Goal: Complete application form: Complete application form

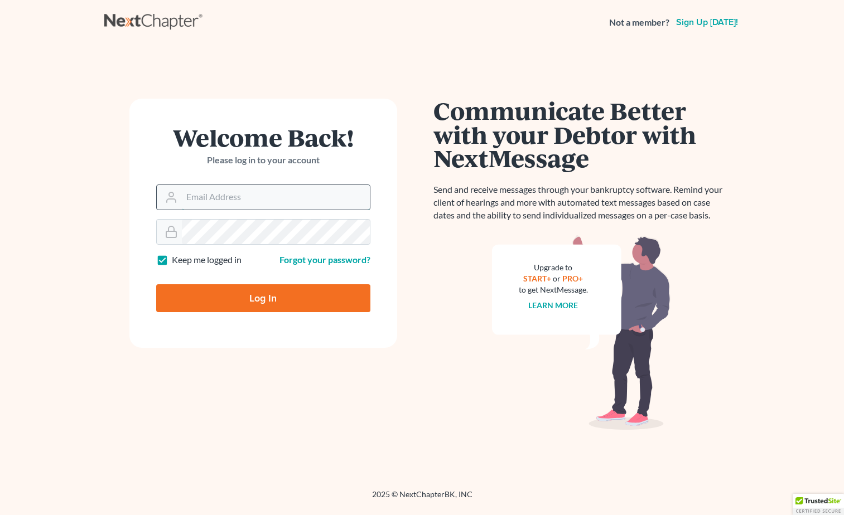
click at [260, 195] on input "Email Address" at bounding box center [276, 197] width 188 height 25
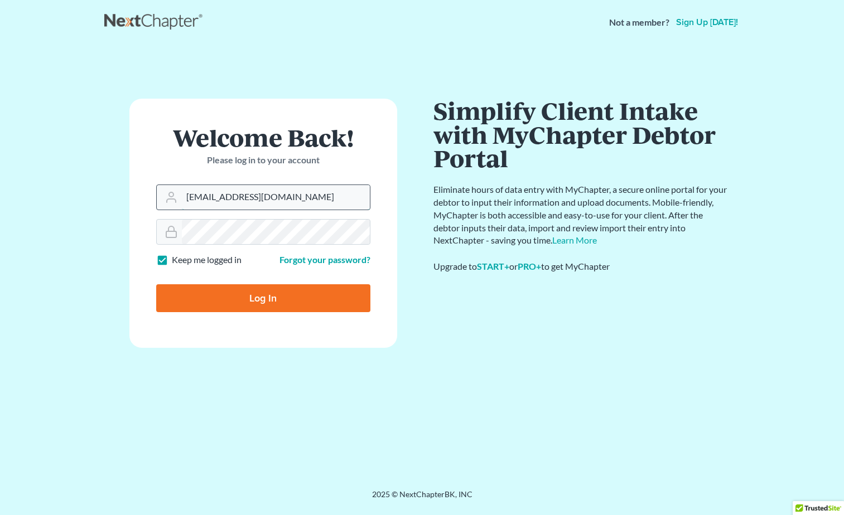
type input "[EMAIL_ADDRESS][DOMAIN_NAME]"
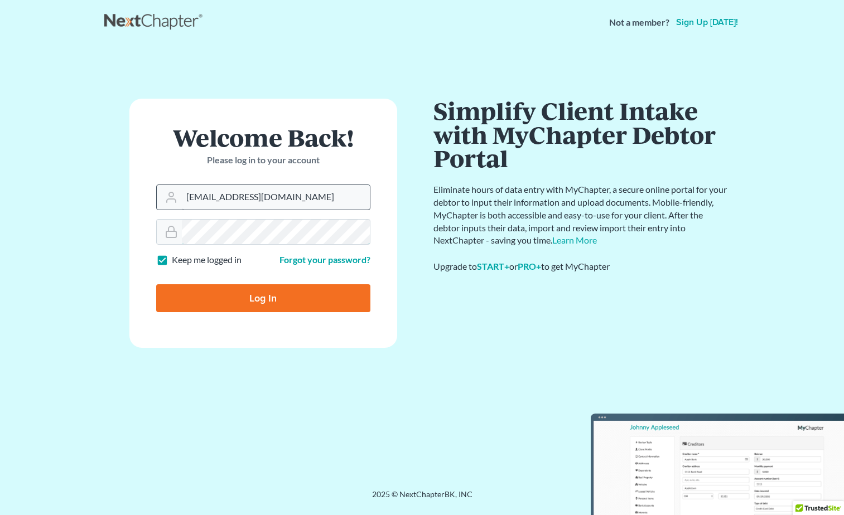
click at [156, 284] on input "Log In" at bounding box center [263, 298] width 214 height 28
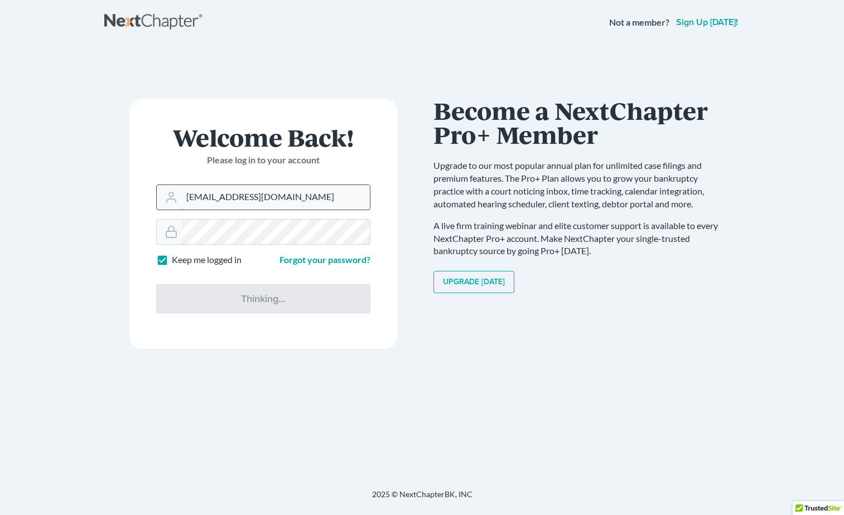
type input "Thinking..."
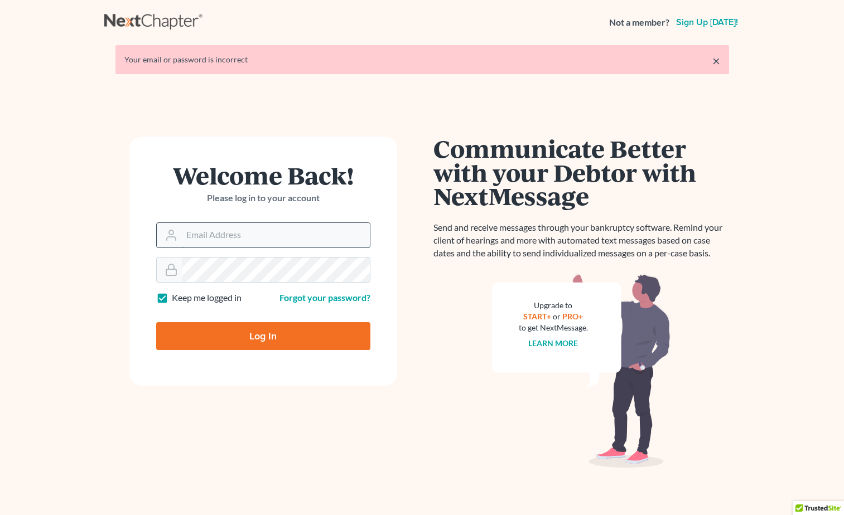
click at [246, 235] on input "Email Address" at bounding box center [276, 235] width 188 height 25
type input "[EMAIL_ADDRESS][DOMAIN_NAME]"
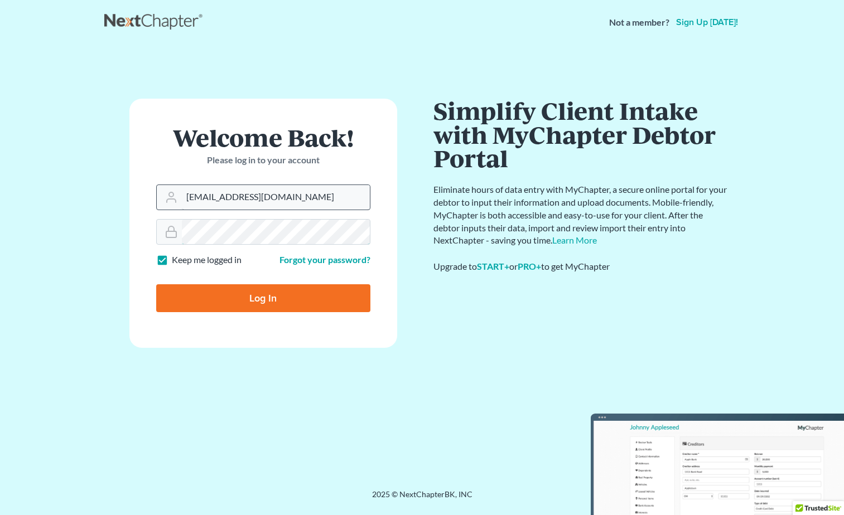
click at [156, 284] on input "Log In" at bounding box center [263, 298] width 214 height 28
type input "Thinking..."
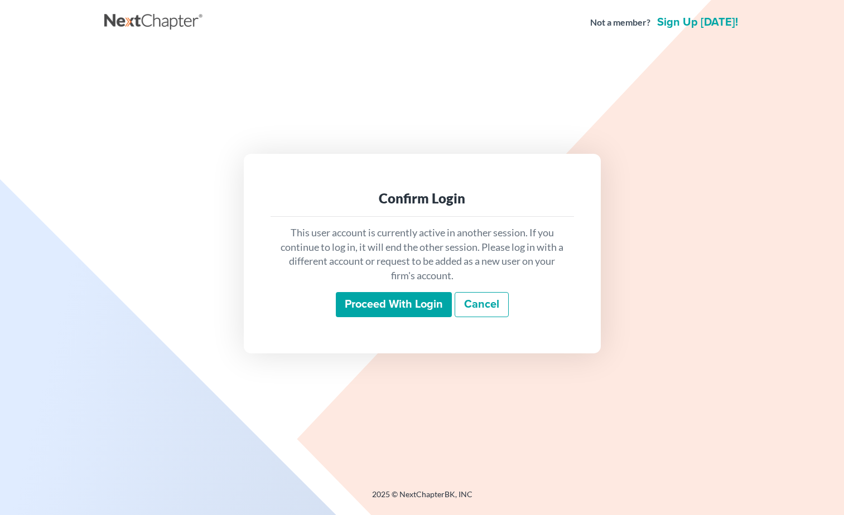
click at [383, 309] on input "Proceed with login" at bounding box center [394, 305] width 116 height 26
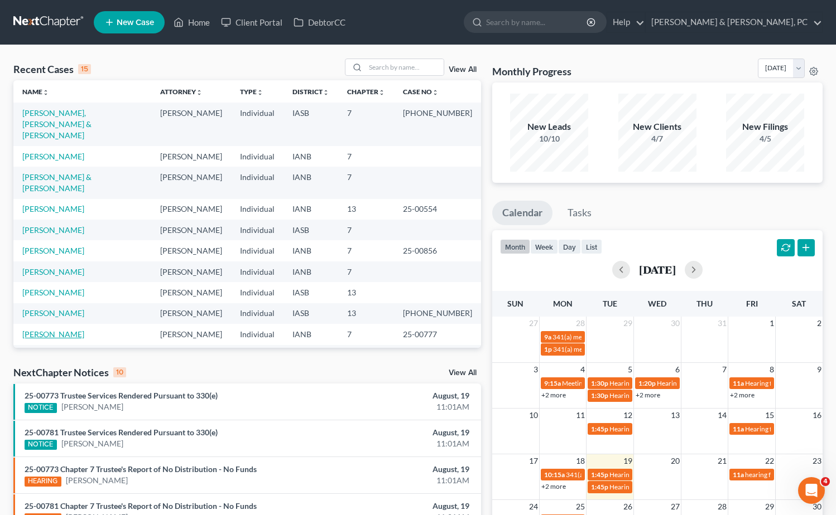
click at [36, 330] on link "Mojica, Edgar" at bounding box center [53, 334] width 62 height 9
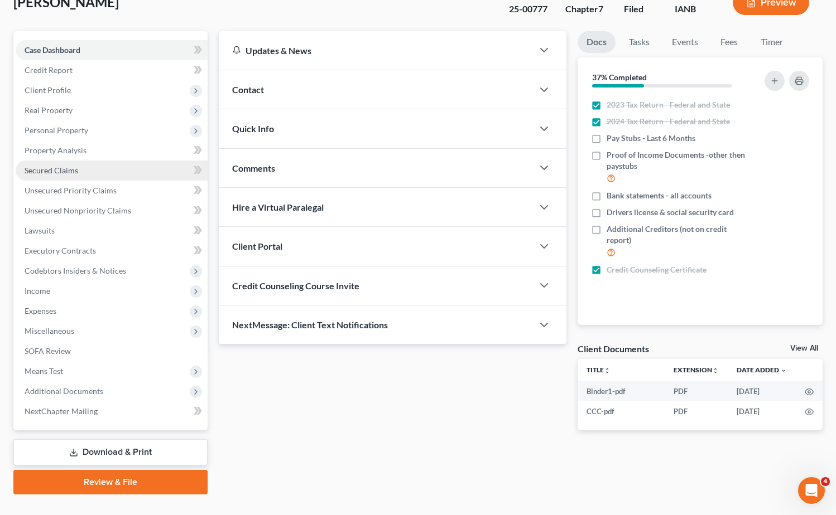
scroll to position [98, 0]
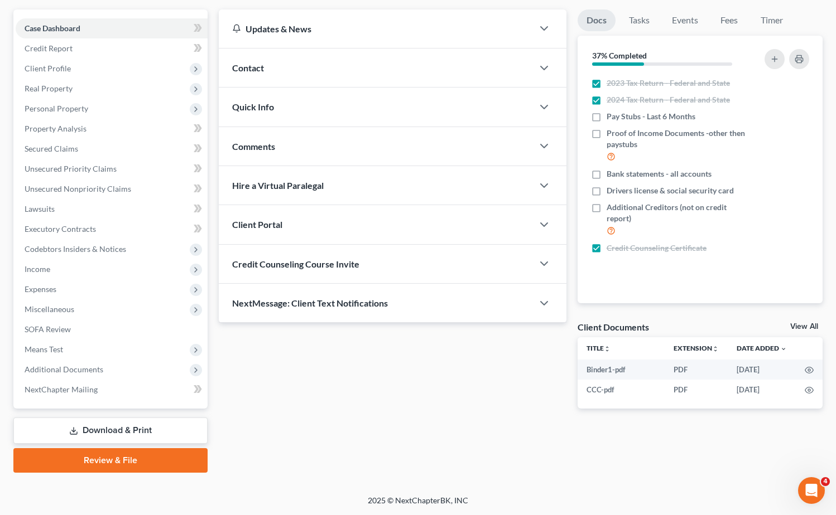
click at [119, 426] on link "Download & Print" at bounding box center [110, 431] width 194 height 26
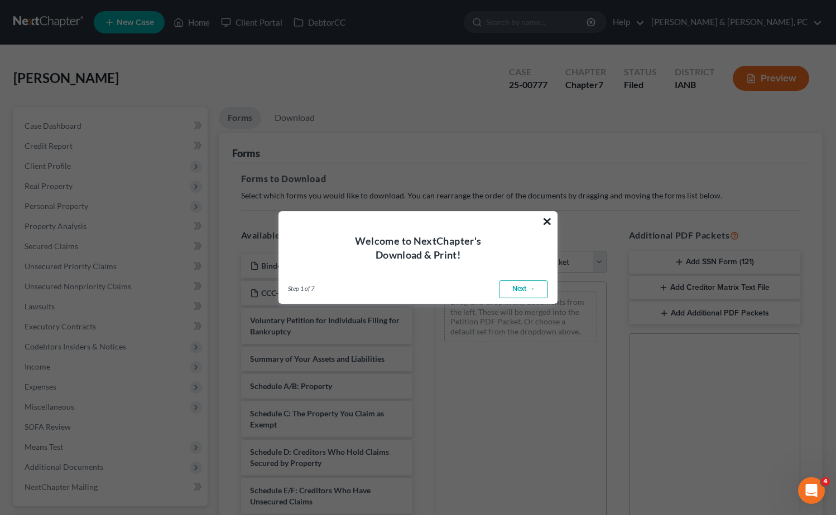
click at [548, 221] on button "×" at bounding box center [547, 222] width 11 height 18
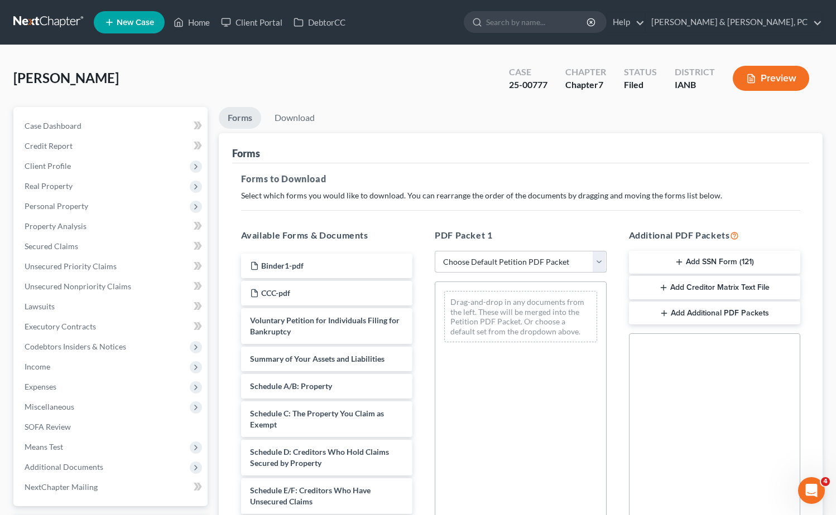
click at [505, 263] on select "Choose Default Petition PDF Packet Complete Bankruptcy Petition (all forms and …" at bounding box center [521, 262] width 172 height 22
select select "2"
click at [435, 251] on select "Choose Default Petition PDF Packet Complete Bankruptcy Petition (all forms and …" at bounding box center [521, 262] width 172 height 22
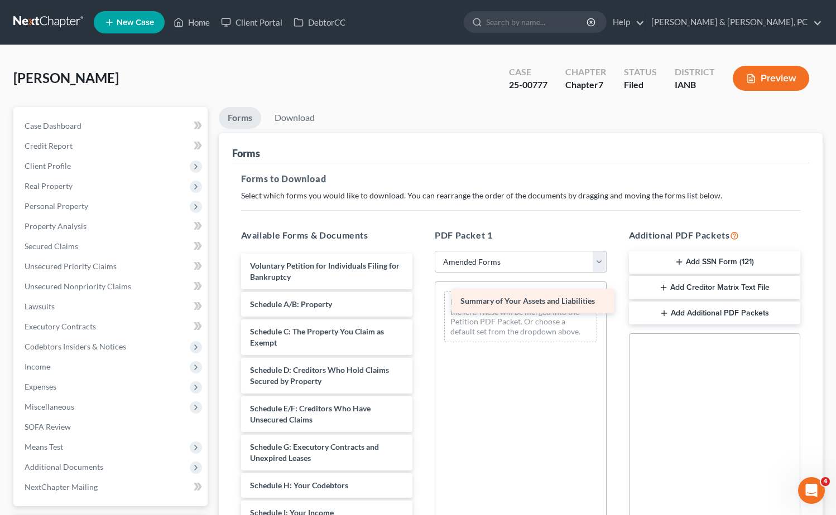
drag, startPoint x: 312, startPoint y: 301, endPoint x: 522, endPoint y: 297, distance: 209.8
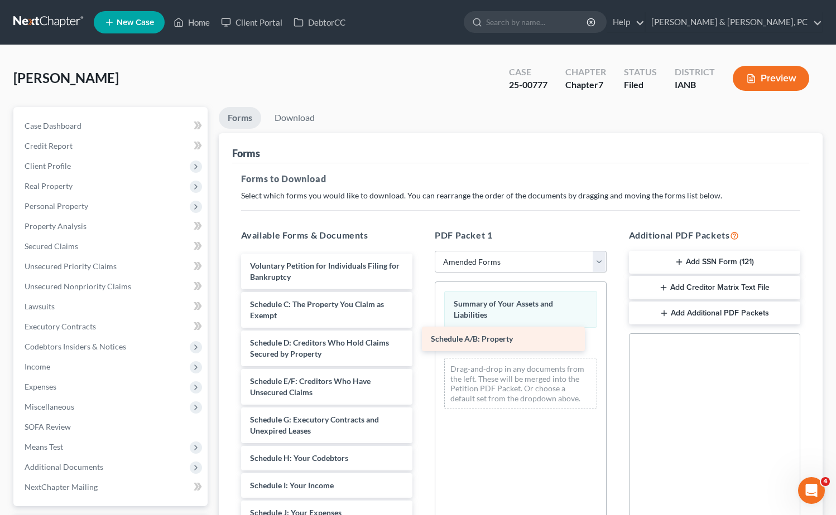
drag, startPoint x: 309, startPoint y: 301, endPoint x: 503, endPoint y: 339, distance: 197.3
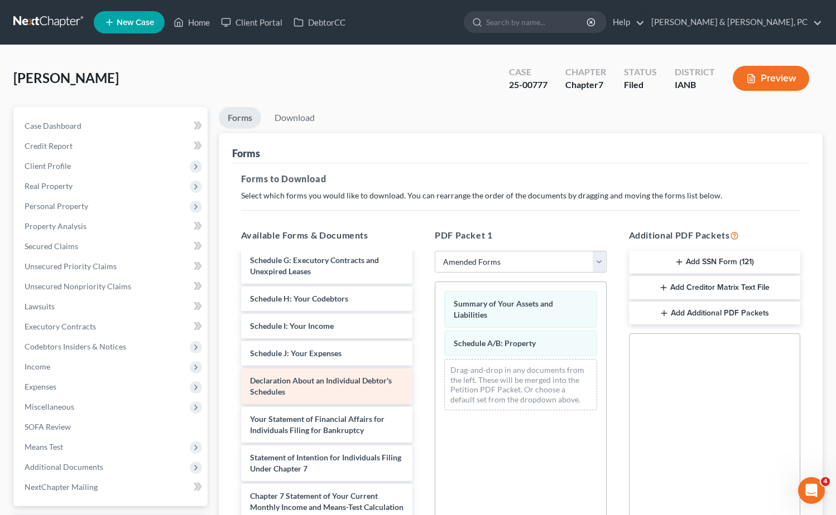
scroll to position [161, 0]
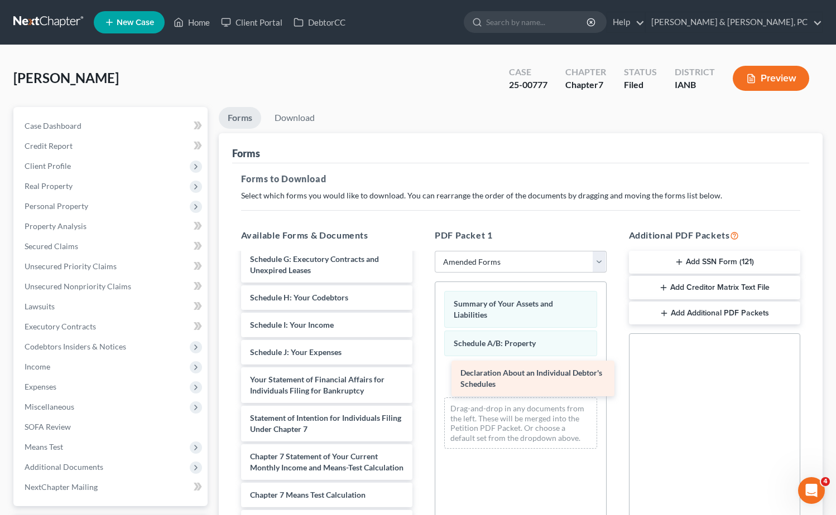
drag, startPoint x: 301, startPoint y: 381, endPoint x: 510, endPoint y: 374, distance: 209.3
click at [422, 374] on div "Declaration About an Individual Debtor's Schedules Voluntary Petition for Indiv…" at bounding box center [327, 360] width 190 height 535
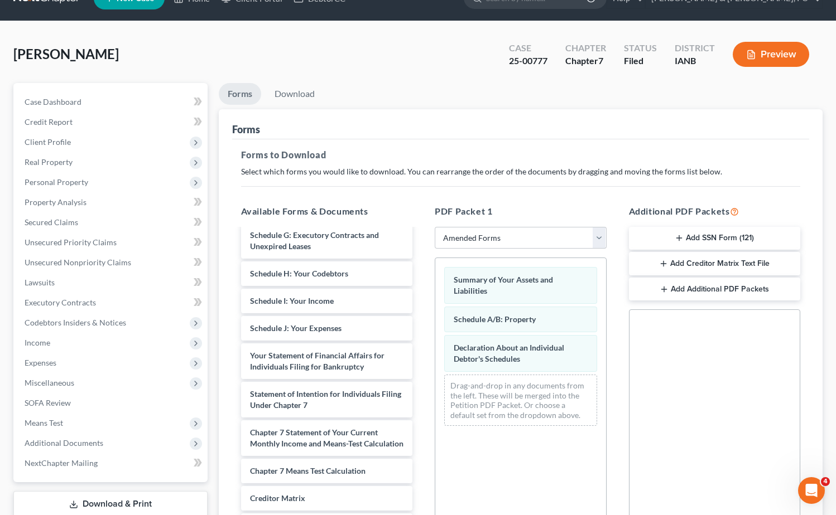
scroll to position [173, 0]
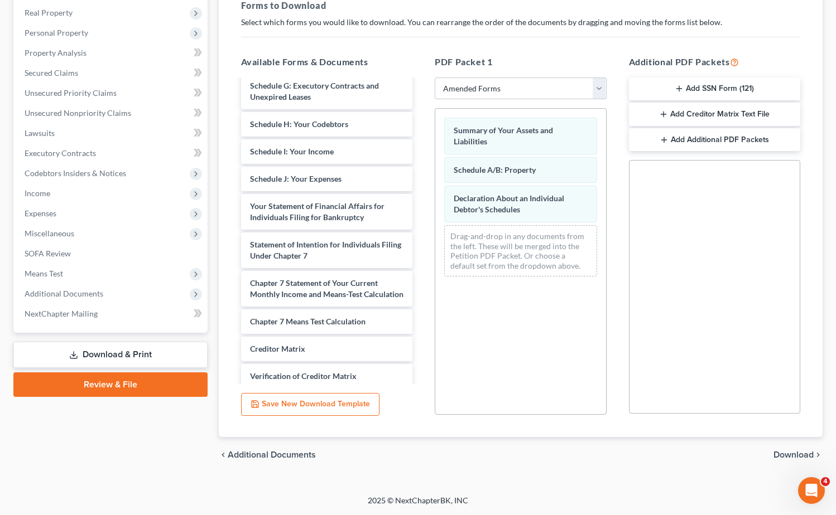
click at [789, 452] on span "Download" at bounding box center [793, 455] width 40 height 9
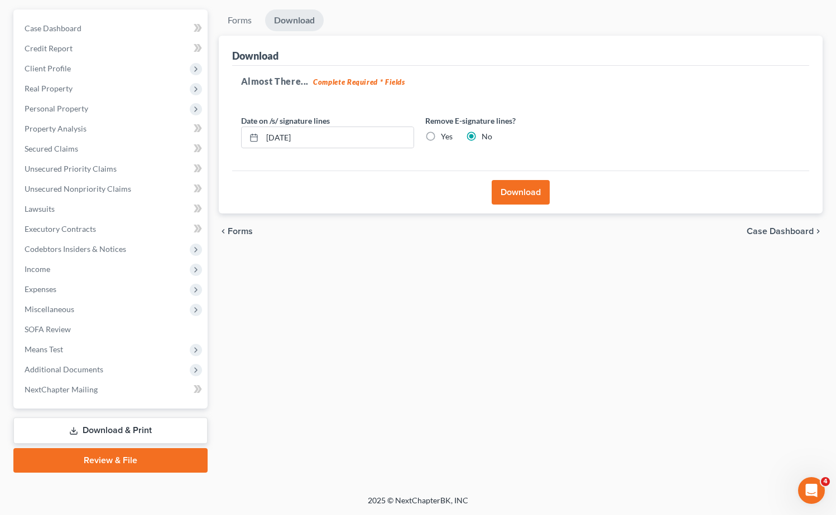
click at [514, 187] on button "Download" at bounding box center [520, 192] width 58 height 25
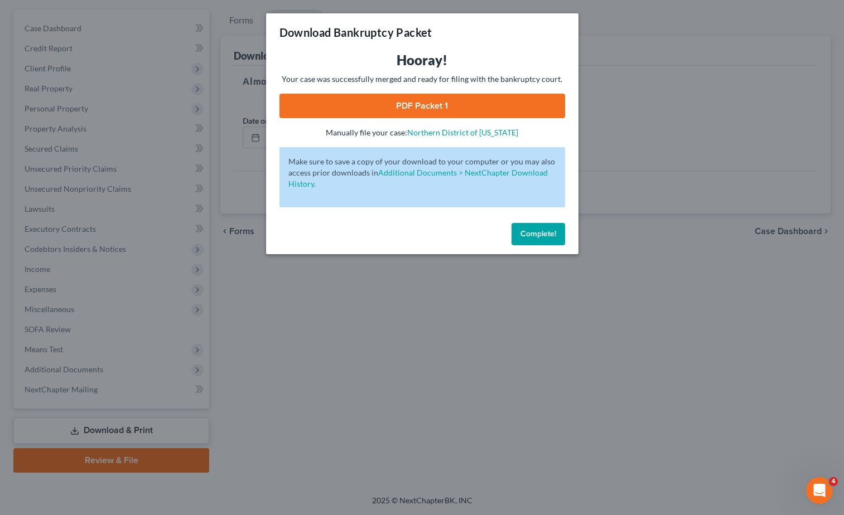
click at [437, 104] on link "PDF Packet 1" at bounding box center [422, 106] width 286 height 25
click at [535, 238] on span "Complete!" at bounding box center [538, 233] width 36 height 9
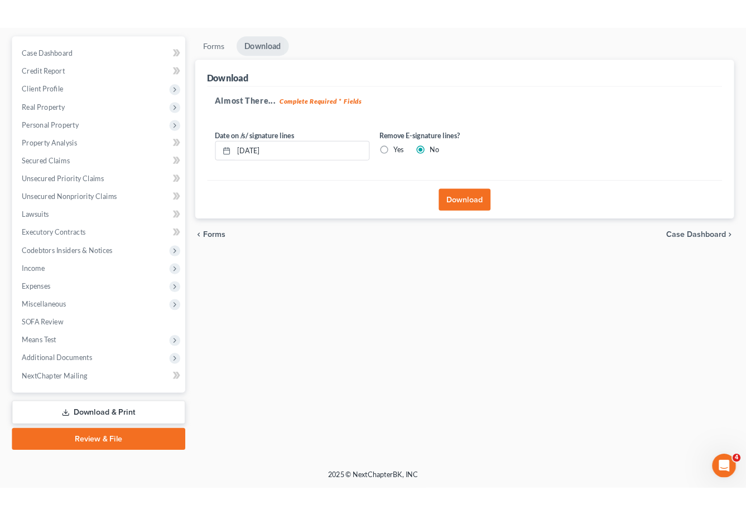
scroll to position [0, 0]
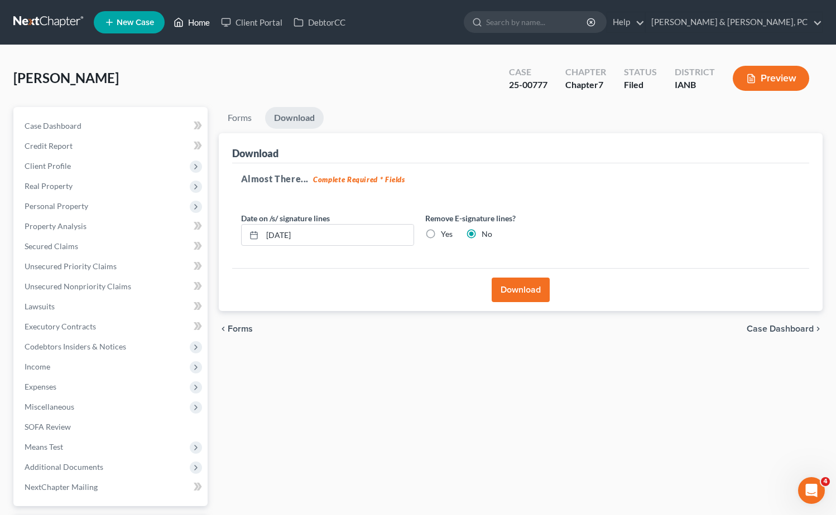
click at [190, 22] on link "Home" at bounding box center [191, 22] width 47 height 20
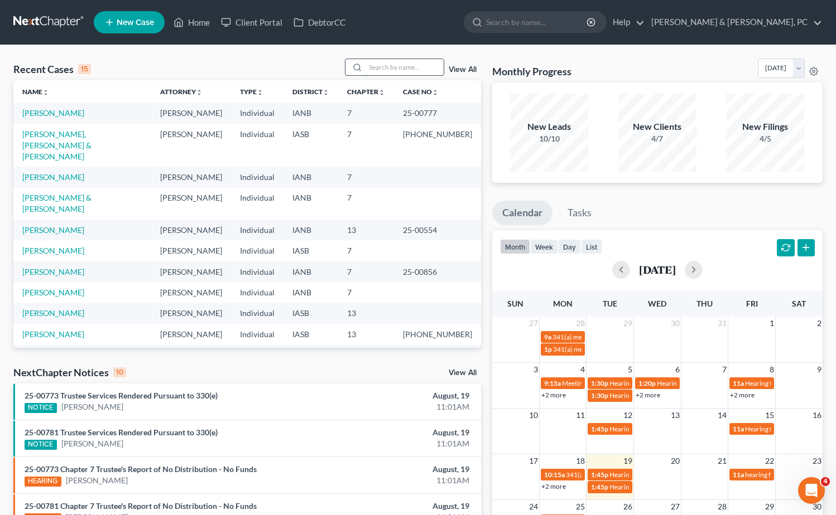
click at [377, 65] on input "search" at bounding box center [404, 67] width 78 height 16
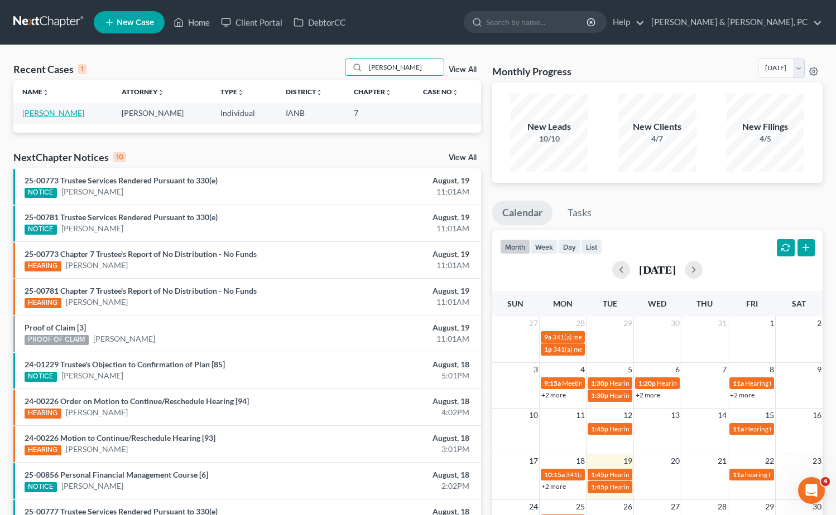
type input "Laporsha"
click at [56, 113] on link "Smith, Laporsha" at bounding box center [53, 112] width 62 height 9
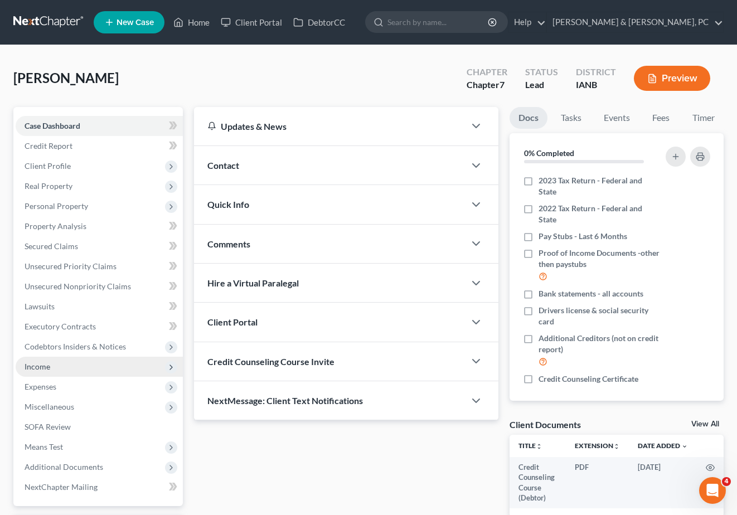
click at [33, 364] on span "Income" at bounding box center [38, 366] width 26 height 9
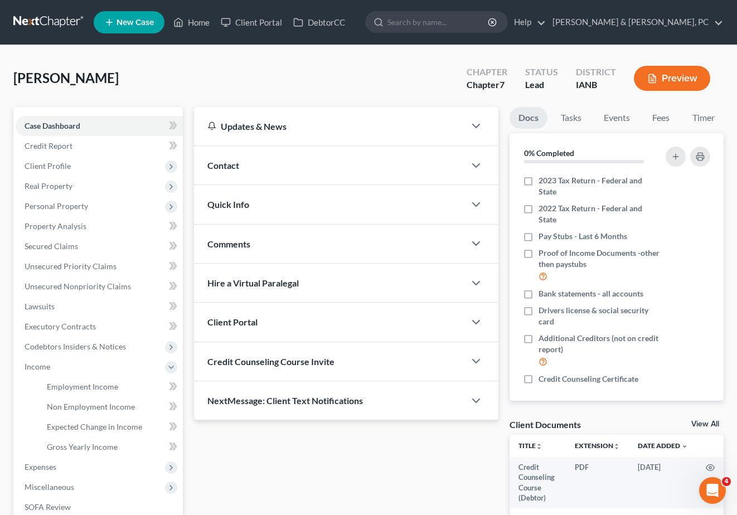
click at [326, 68] on div "Smith, Laporsha Upgraded Chapter Chapter 7 Status Lead District IANB Preview" at bounding box center [368, 83] width 711 height 49
click at [80, 385] on span "Employment Income" at bounding box center [82, 386] width 71 height 9
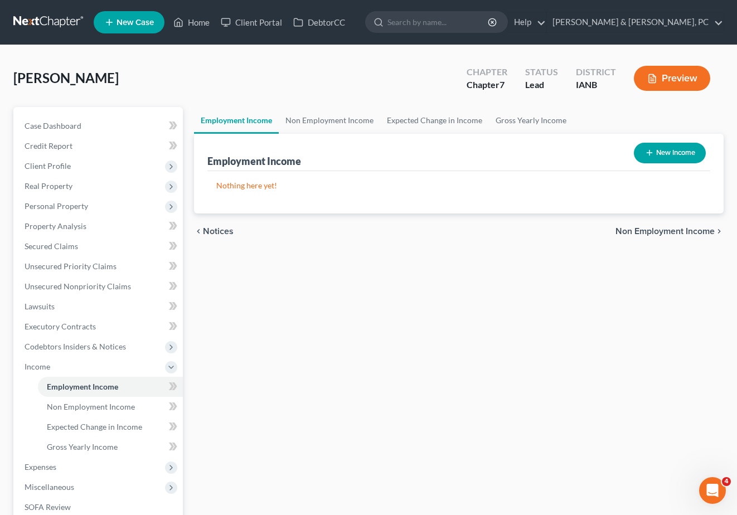
click at [687, 152] on button "New Income" at bounding box center [670, 153] width 72 height 21
select select "0"
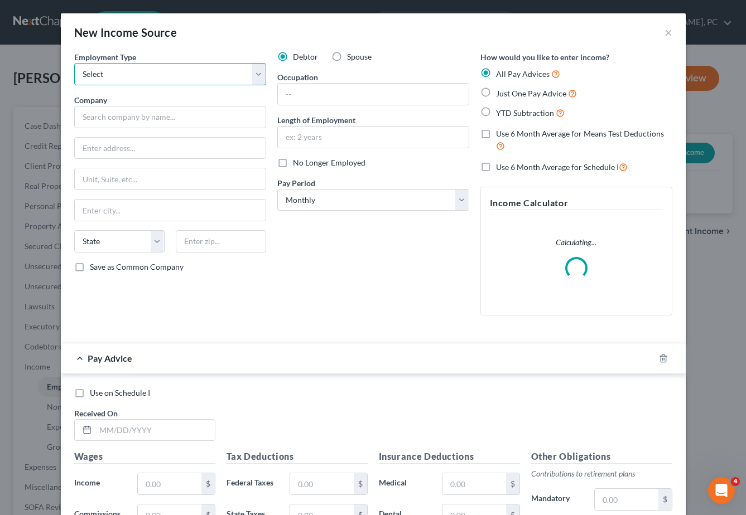
click at [124, 70] on select "Select Full or Part Time Employment Self Employment" at bounding box center [170, 74] width 192 height 22
select select "0"
click at [74, 63] on select "Select Full or Part Time Employment Self Employment" at bounding box center [170, 74] width 192 height 22
drag, startPoint x: 101, startPoint y: 123, endPoint x: 104, endPoint y: 113, distance: 10.1
click at [103, 118] on input "text" at bounding box center [170, 117] width 192 height 22
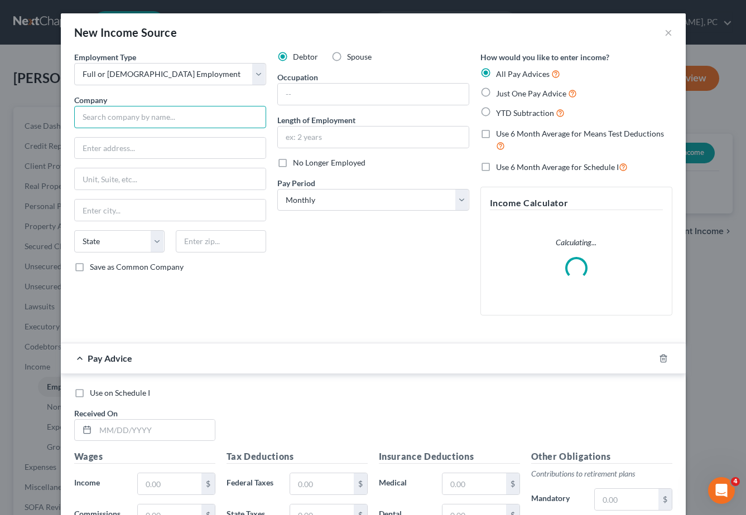
drag, startPoint x: 128, startPoint y: 111, endPoint x: 126, endPoint y: 103, distance: 8.1
click at [127, 110] on input "text" at bounding box center [170, 117] width 192 height 22
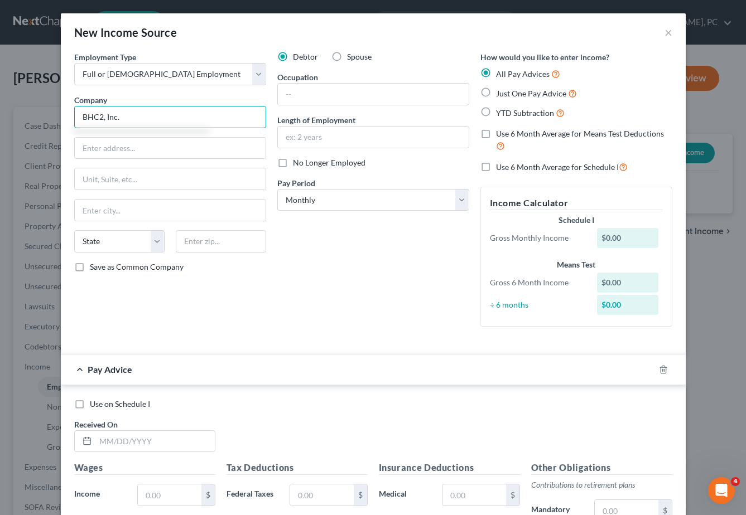
type input "BHC2, Inc."
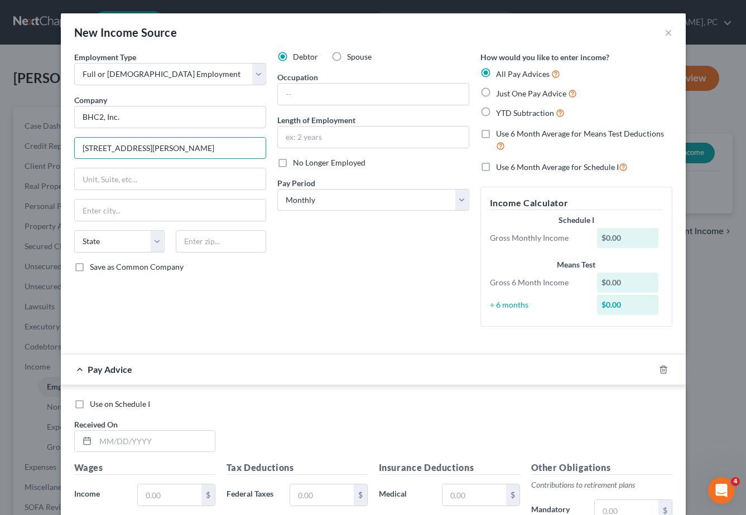
type input "2728 Asbury Road, suite 775"
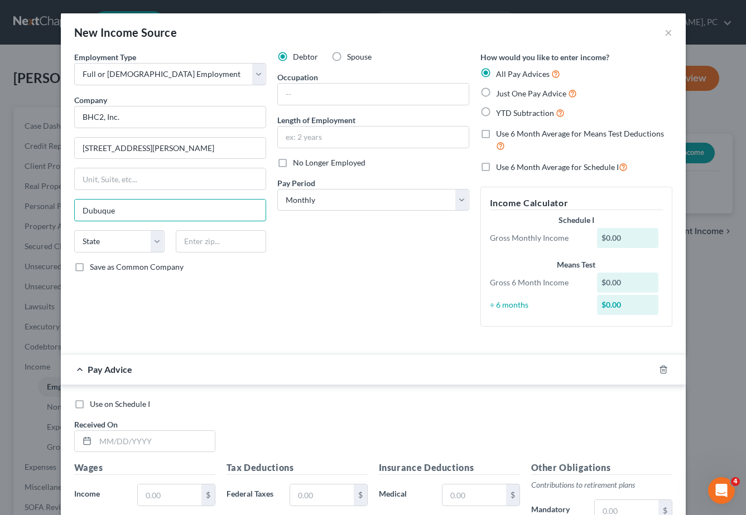
type input "Dubuque"
select select "16"
type input "50263"
type input "Waukee"
drag, startPoint x: 390, startPoint y: 373, endPoint x: 365, endPoint y: 367, distance: 25.8
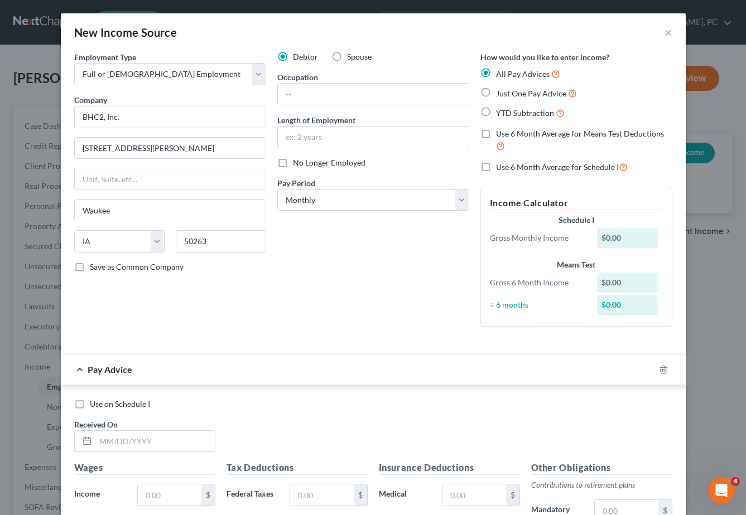
click at [390, 373] on div "Pay Advice" at bounding box center [357, 370] width 593 height 30
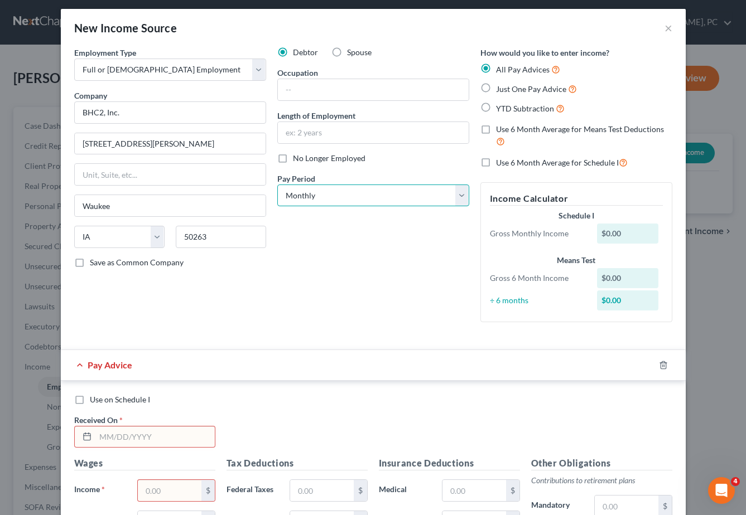
click at [336, 195] on select "Select Monthly Twice Monthly Every Other Week Weekly" at bounding box center [373, 196] width 192 height 22
select select "2"
click at [277, 185] on select "Select Monthly Twice Monthly Every Other Week Weekly" at bounding box center [373, 196] width 192 height 22
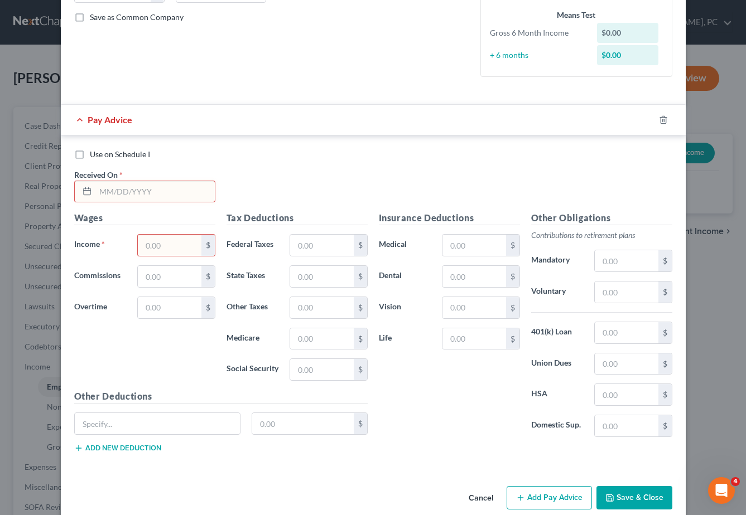
scroll to position [253, 0]
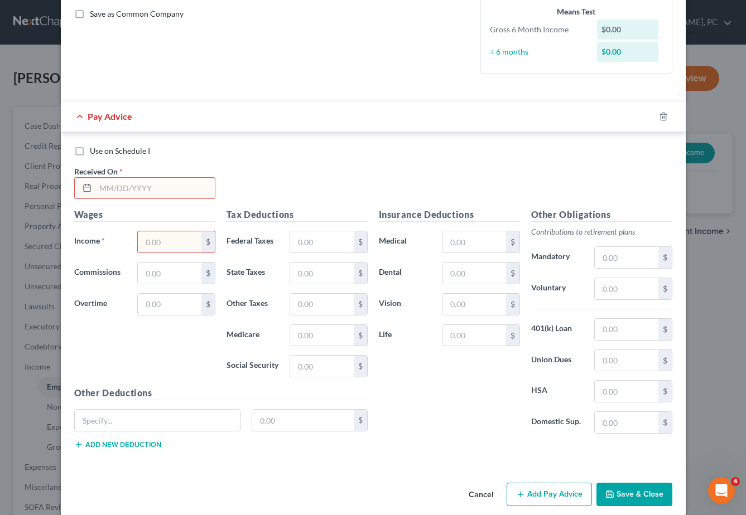
click at [113, 192] on input "text" at bounding box center [154, 188] width 119 height 21
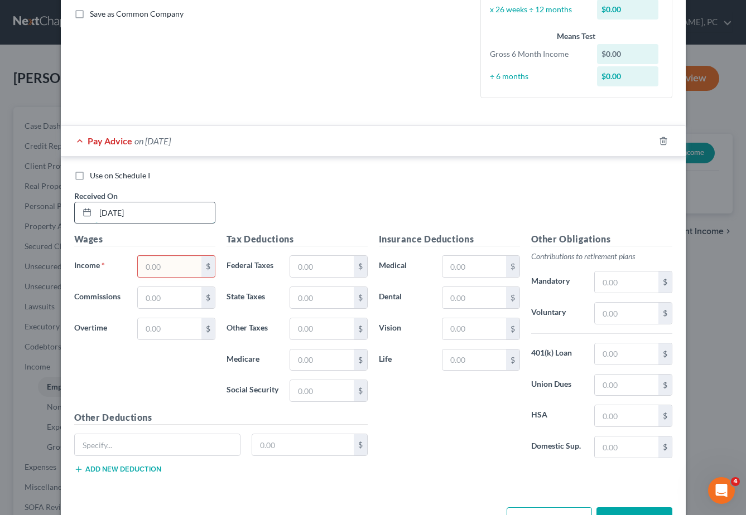
type input "02/07/2025"
type input "2,456.10"
type input "126.40"
type input "72.67"
type input "35.61"
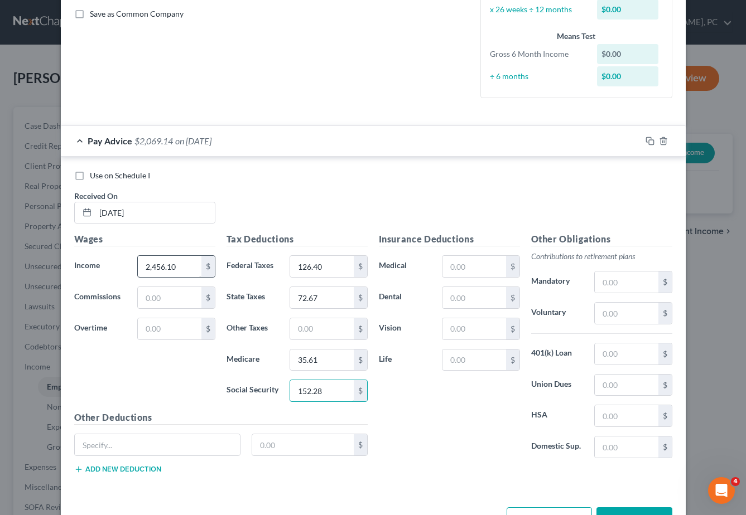
type input "152.28"
click at [355, 152] on div "Pay Advice $2,069.14 on 02/07/2025" at bounding box center [351, 141] width 580 height 30
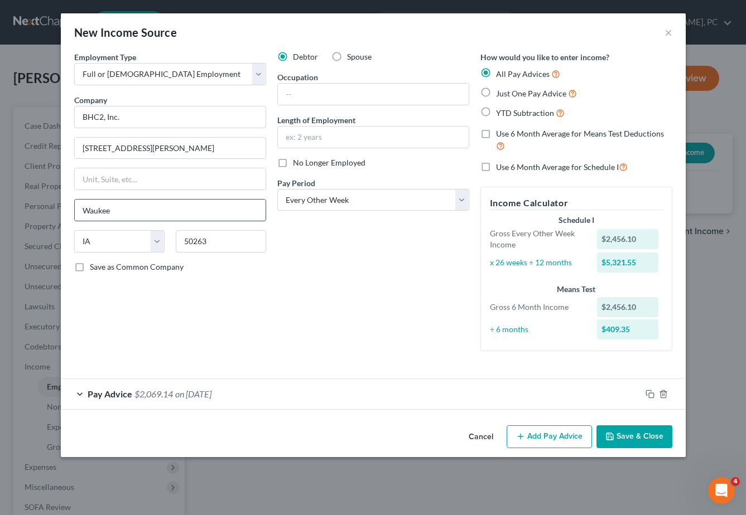
scroll to position [0, 0]
drag, startPoint x: 456, startPoint y: 307, endPoint x: 443, endPoint y: 308, distance: 12.9
click at [452, 308] on div "Debtor Spouse Occupation Length of Employment No Longer Employed Pay Period * S…" at bounding box center [373, 205] width 203 height 309
click at [370, 294] on div "Debtor Spouse Occupation Length of Employment No Longer Employed Pay Period * S…" at bounding box center [373, 205] width 203 height 309
click at [560, 433] on button "Add Pay Advice" at bounding box center [548, 437] width 85 height 23
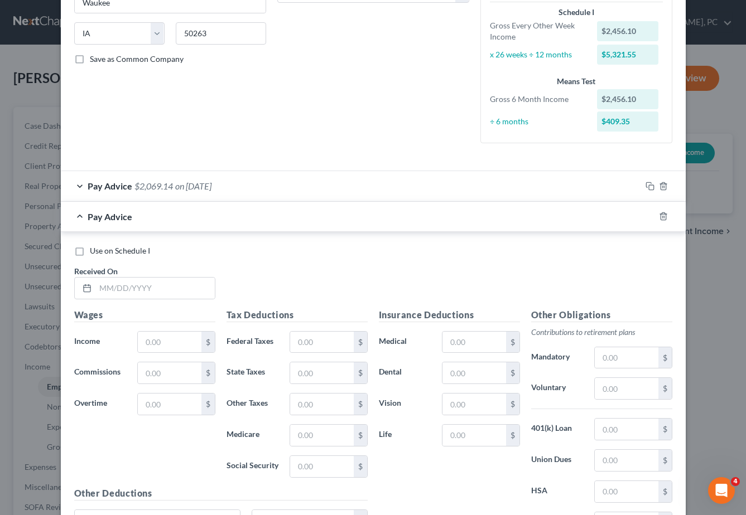
scroll to position [211, 0]
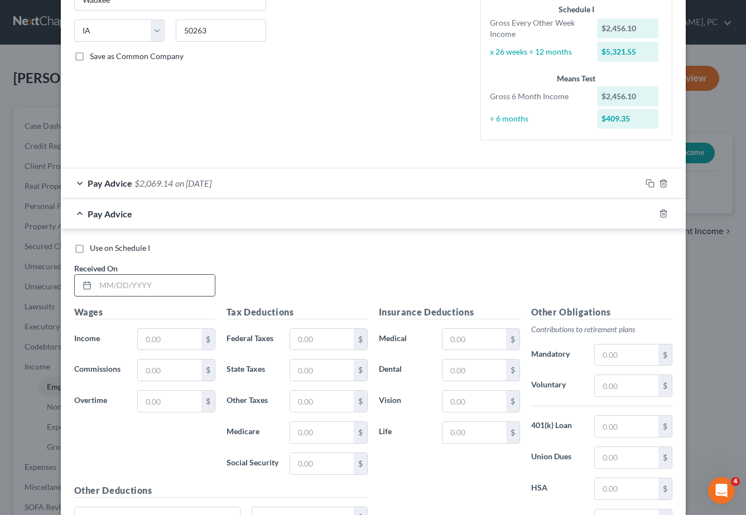
click at [122, 284] on input "text" at bounding box center [154, 285] width 119 height 21
type input "02/24/2025"
type input "1,752.29"
drag, startPoint x: 345, startPoint y: 242, endPoint x: 324, endPoint y: 286, distance: 49.1
click at [345, 243] on div "Use on Schedule I" at bounding box center [373, 248] width 598 height 11
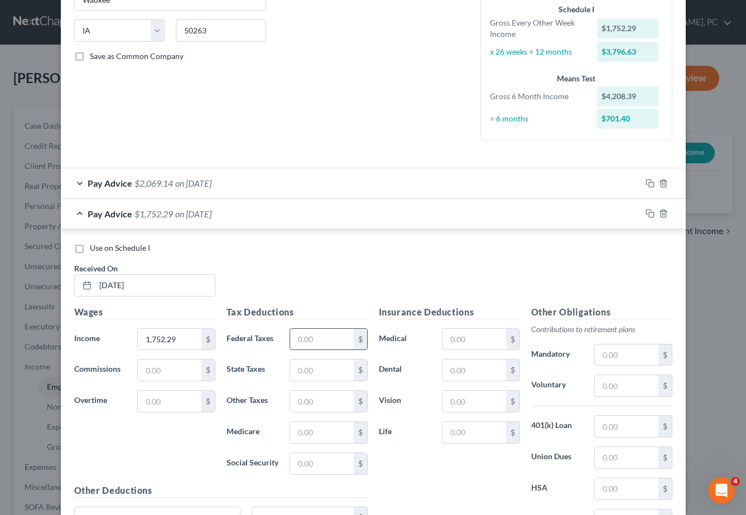
click at [306, 340] on input "text" at bounding box center [321, 339] width 63 height 21
type input "41.94"
type input "45.92"
type input "25.41"
type input "108.64"
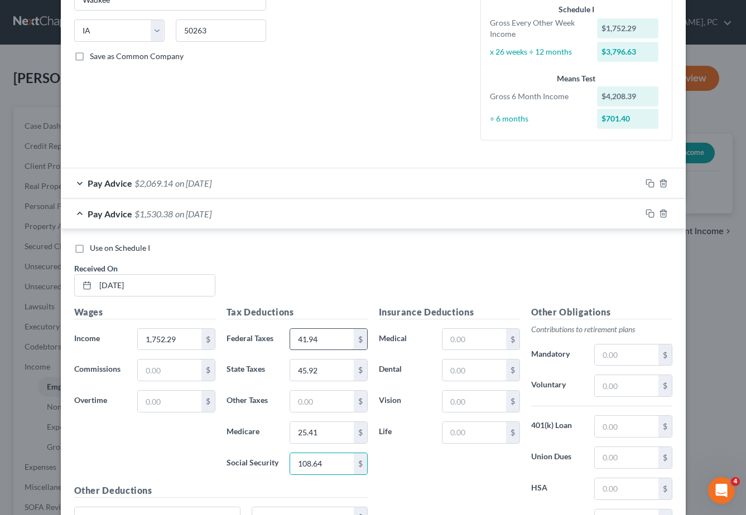
scroll to position [224, 0]
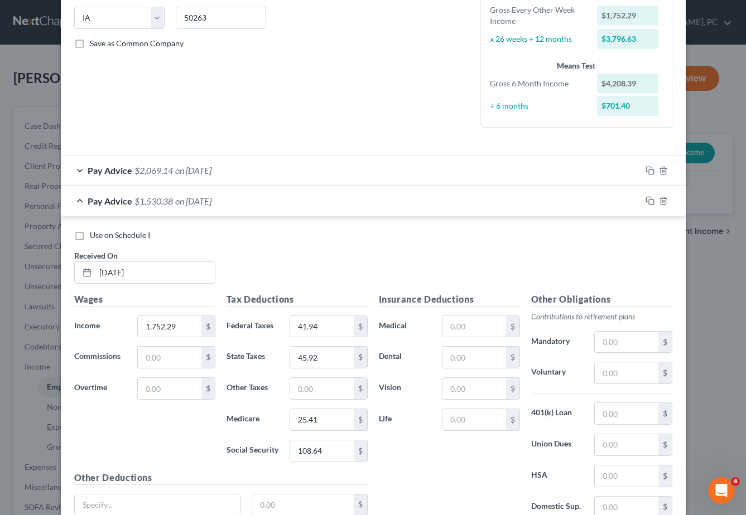
click at [374, 255] on div "Use on Schedule I Received On * 02/24/2025" at bounding box center [373, 261] width 609 height 63
click at [352, 270] on div "Use on Schedule I Received On * 02/24/2025" at bounding box center [373, 261] width 609 height 63
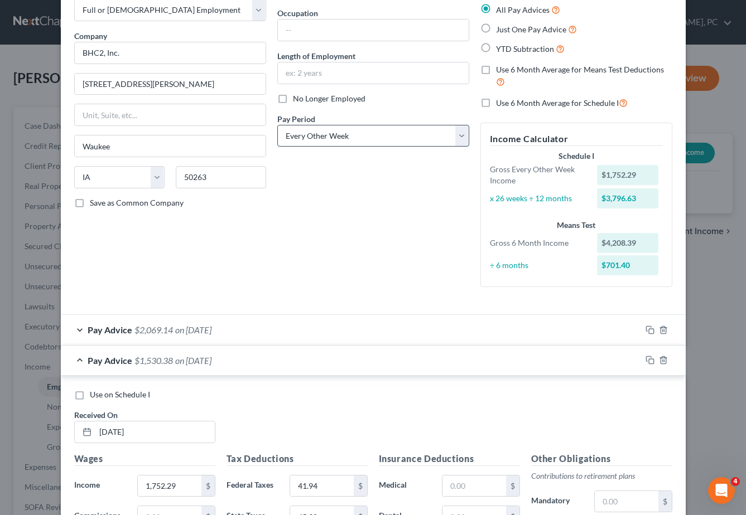
scroll to position [59, 0]
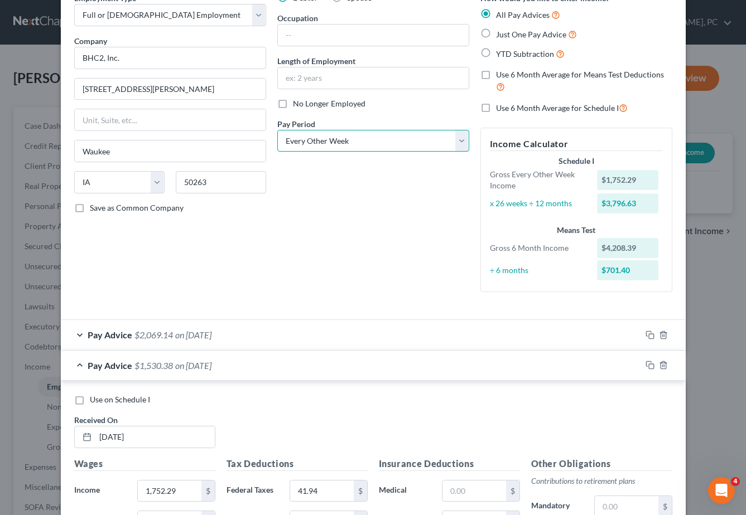
click at [331, 141] on select "Select Monthly Twice Monthly Every Other Week Weekly" at bounding box center [373, 141] width 192 height 22
select select "1"
click at [277, 130] on select "Select Monthly Twice Monthly Every Other Week Weekly" at bounding box center [373, 141] width 192 height 22
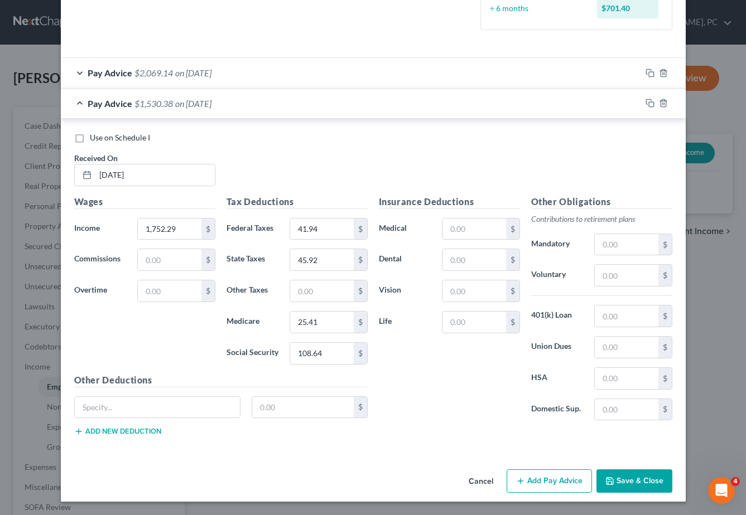
scroll to position [319, 0]
click at [528, 481] on button "Add Pay Advice" at bounding box center [548, 481] width 85 height 23
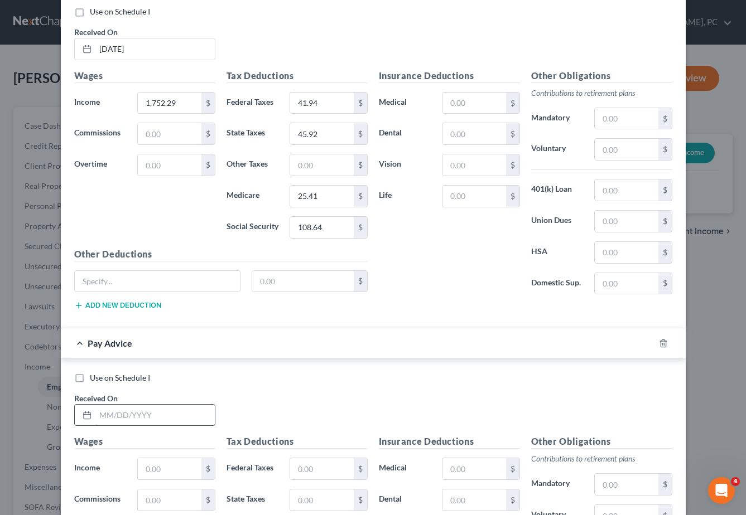
scroll to position [452, 0]
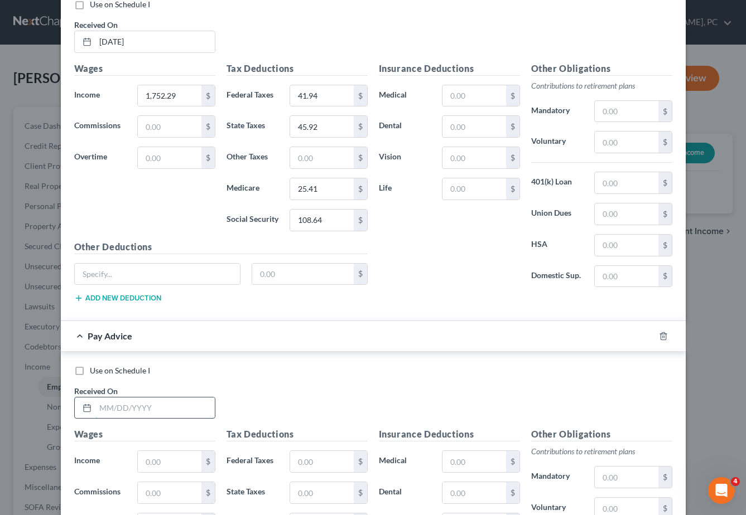
click at [100, 406] on input "text" at bounding box center [154, 408] width 119 height 21
type input "03/07/2025"
drag, startPoint x: 238, startPoint y: 433, endPoint x: 224, endPoint y: 435, distance: 14.1
click at [235, 432] on h5 "Tax Deductions" at bounding box center [296, 435] width 141 height 14
click at [153, 461] on input "text" at bounding box center [169, 461] width 63 height 21
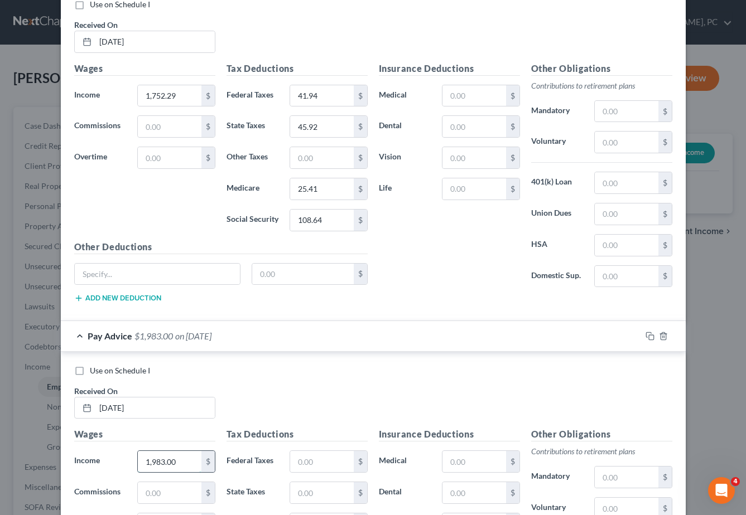
type input "1,983.00"
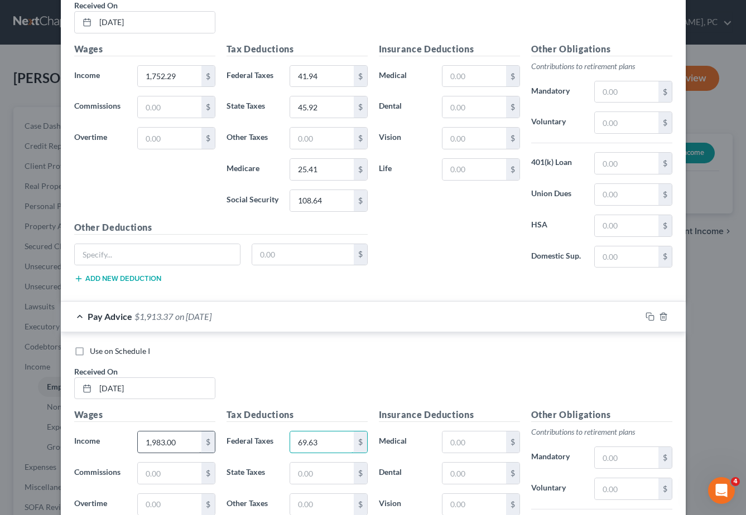
type input "69.63"
type input "54.69"
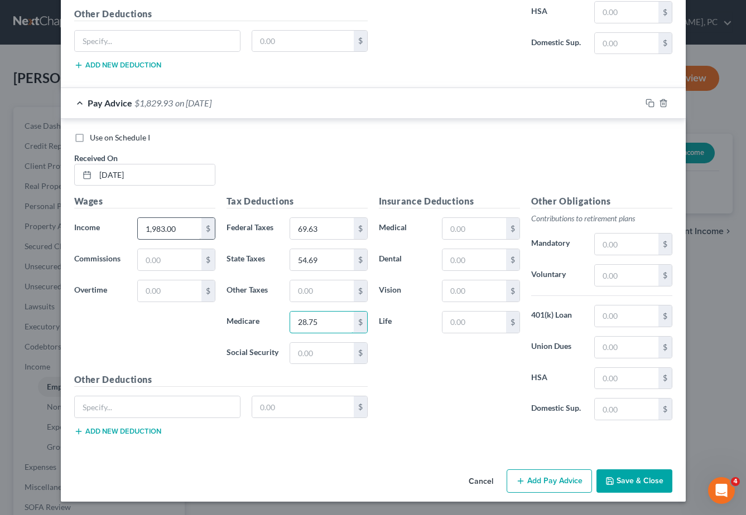
type input "28.75"
type input "122.95"
click at [307, 443] on div "Other Deductions $ Add new deduction" at bounding box center [221, 409] width 305 height 72
click at [571, 481] on button "Add Pay Advice" at bounding box center [548, 481] width 85 height 23
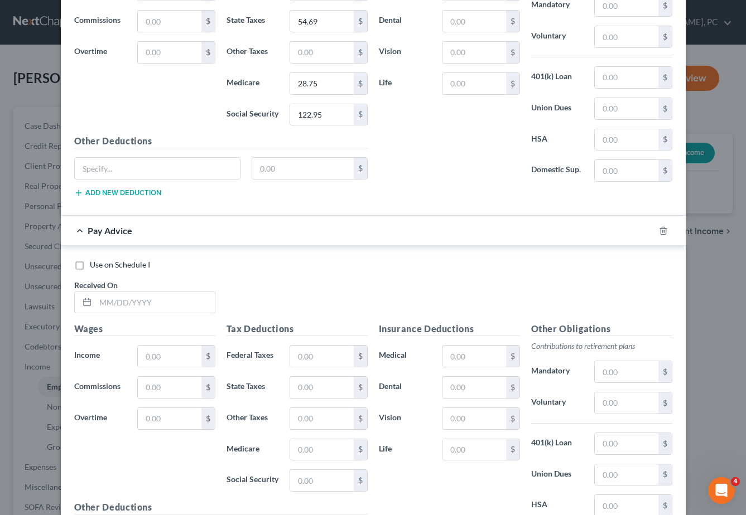
scroll to position [930, 0]
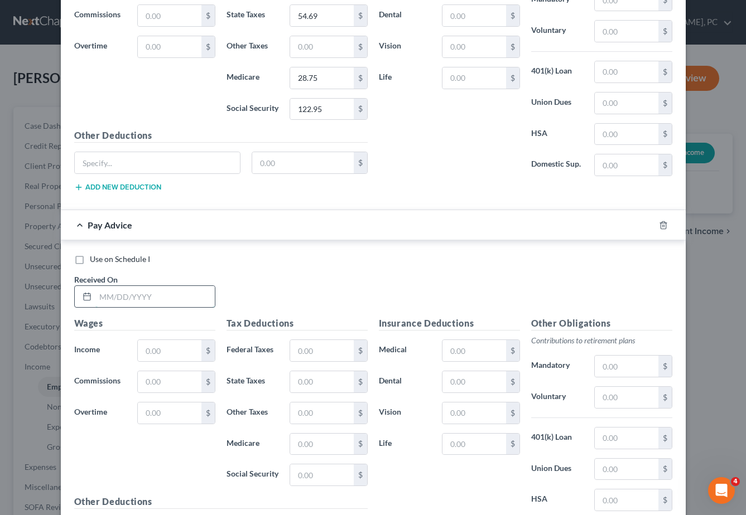
click at [122, 302] on input "text" at bounding box center [154, 296] width 119 height 21
type input "03/24/2025"
click at [160, 350] on input "text" at bounding box center [169, 350] width 63 height 21
type input "1,000.00"
type input "0"
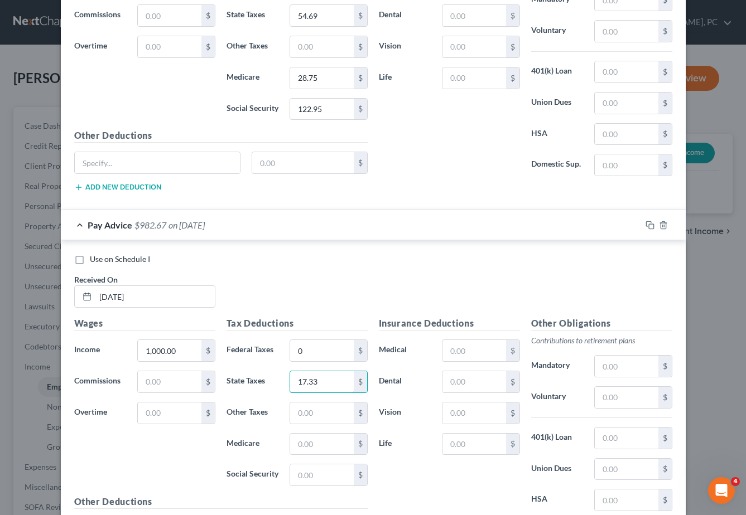
type input "17.33"
type input "14.50"
type input "62"
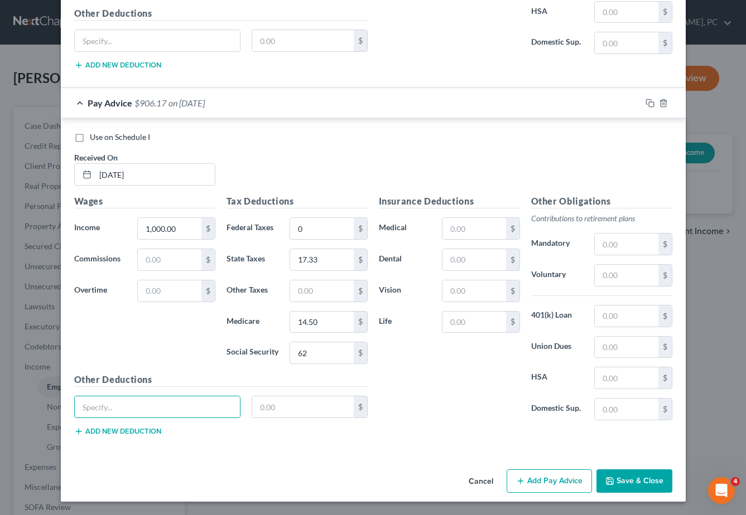
drag, startPoint x: 557, startPoint y: 484, endPoint x: 55, endPoint y: 442, distance: 503.7
click at [553, 482] on button "Add Pay Advice" at bounding box center [548, 481] width 85 height 23
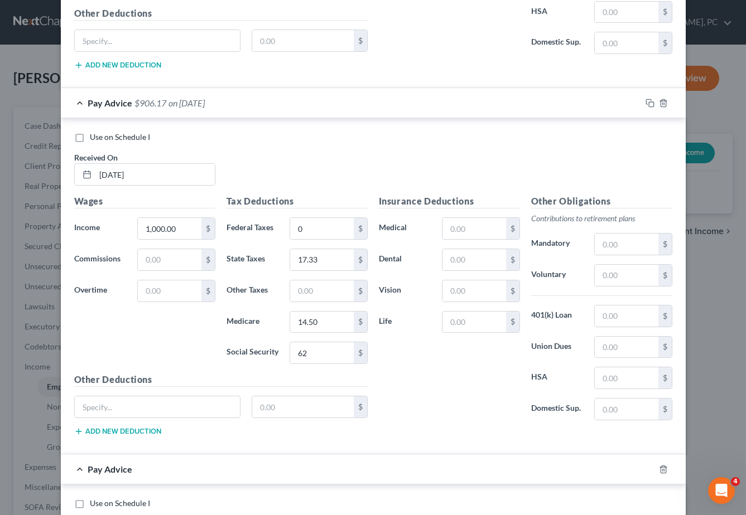
click at [355, 167] on div "Use on Schedule I Received On * 03/24/2025" at bounding box center [373, 163] width 609 height 63
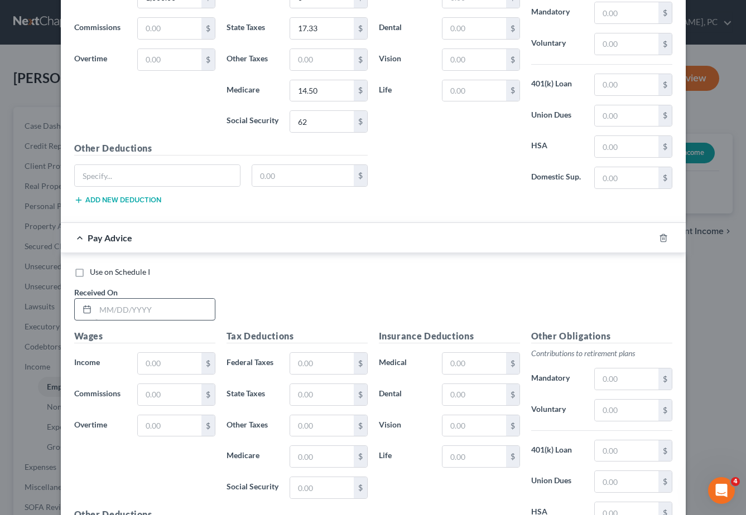
scroll to position [1289, 0]
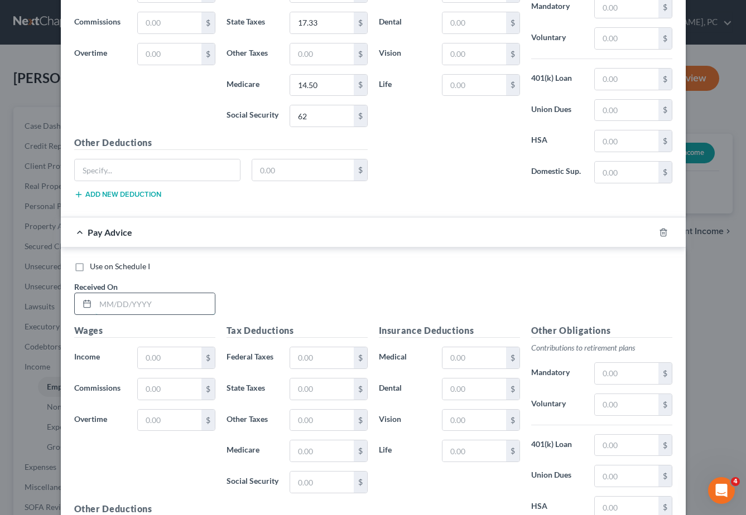
click at [111, 304] on input "text" at bounding box center [154, 303] width 119 height 21
type input "04/08/2025"
drag, startPoint x: 268, startPoint y: 306, endPoint x: 213, endPoint y: 320, distance: 56.4
click at [268, 306] on div "Use on Schedule I Received On * 04/08/2025" at bounding box center [373, 292] width 609 height 63
click at [152, 355] on input "text" at bounding box center [169, 357] width 63 height 21
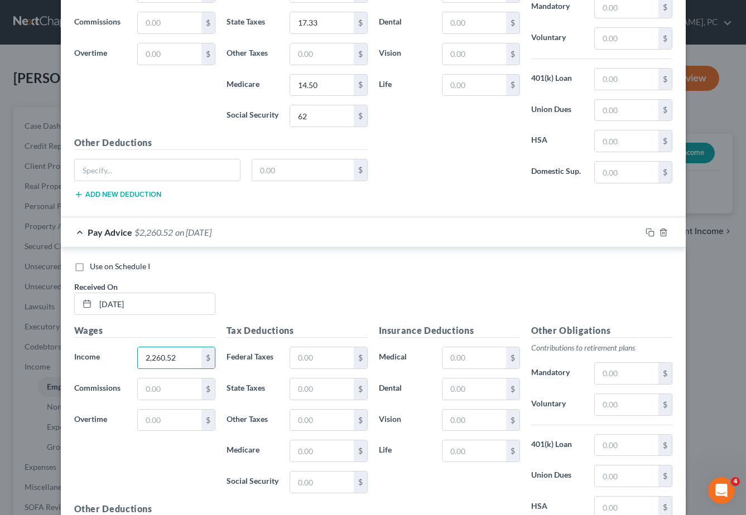
type input "2,260.52"
type input "102.93"
type input "65.23"
type input "32.78"
type input "140.15"
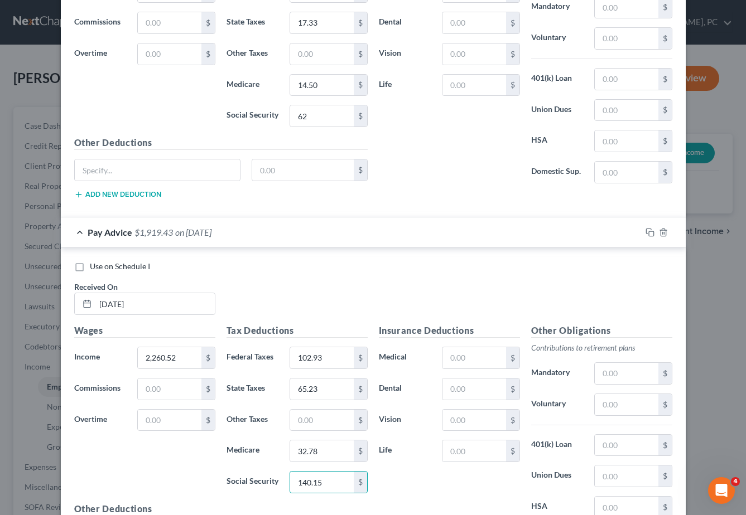
scroll to position [1418, 0]
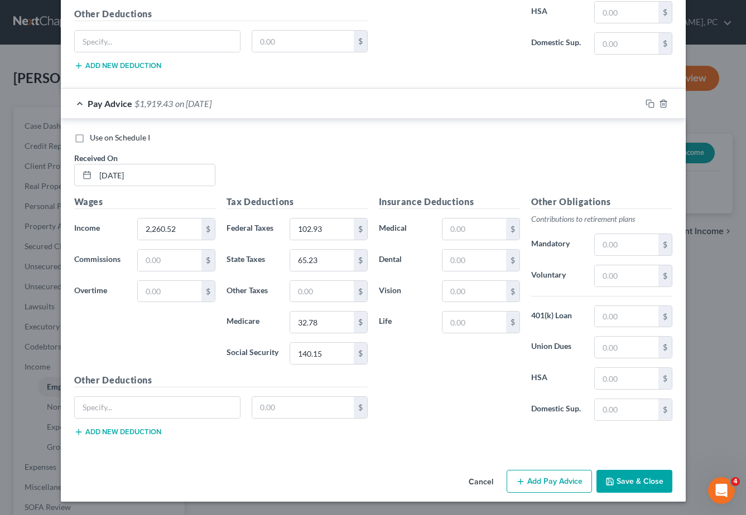
drag, startPoint x: 560, startPoint y: 481, endPoint x: 554, endPoint y: 480, distance: 5.8
click at [554, 480] on button "Add Pay Advice" at bounding box center [548, 481] width 85 height 23
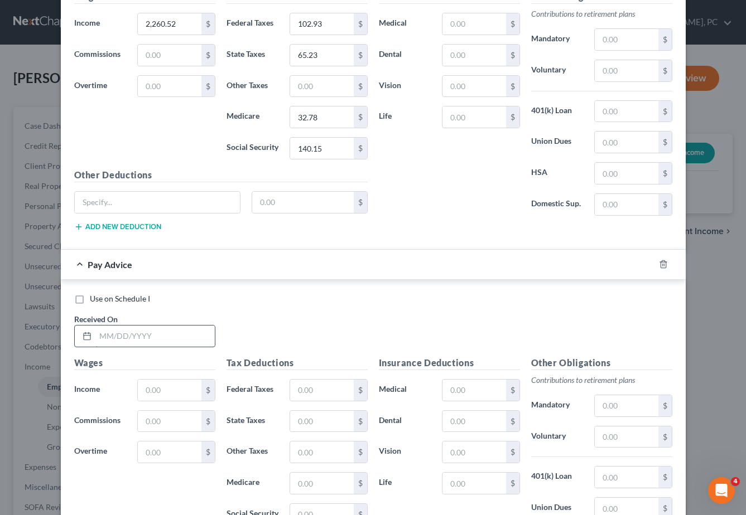
scroll to position [1626, 0]
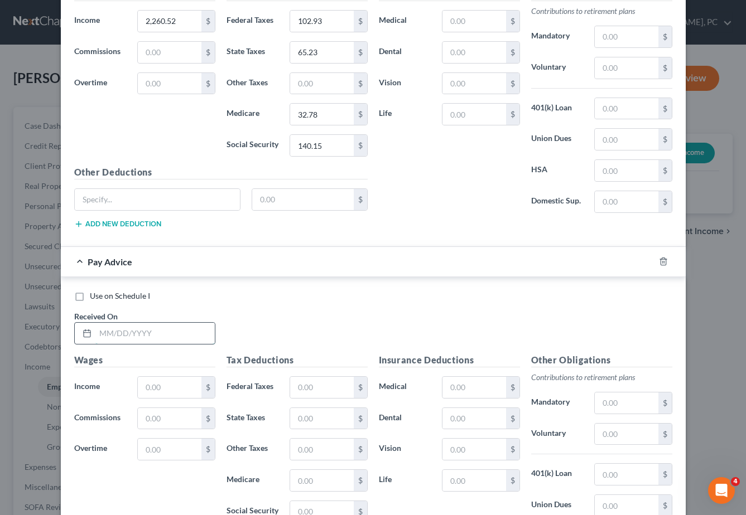
click at [107, 330] on input "text" at bounding box center [154, 333] width 119 height 21
type input "04/23/2025"
click at [325, 322] on div "Use on Schedule I Received On * 04/23/2025" at bounding box center [373, 322] width 609 height 63
click at [151, 388] on input "text" at bounding box center [169, 387] width 63 height 21
type input "2,912.28"
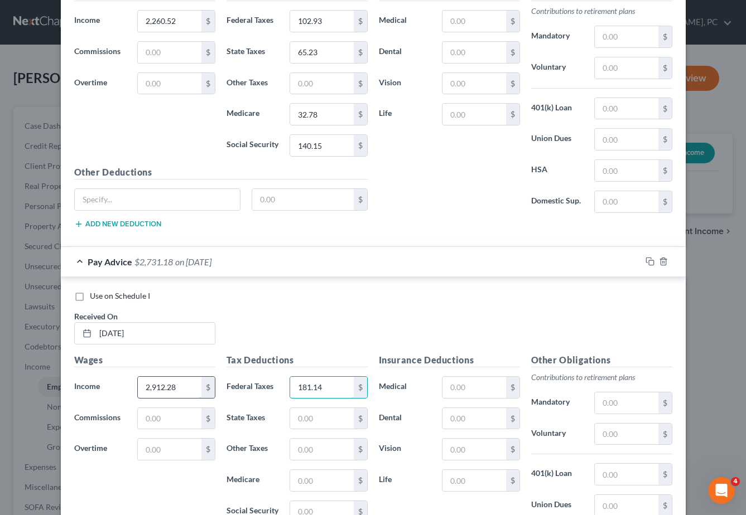
type input "181.14"
type input "90.00"
type input "42.23"
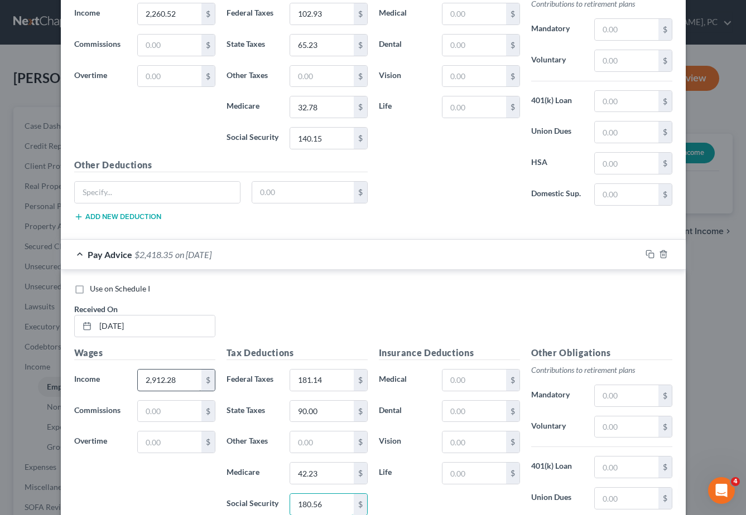
type input "180.56"
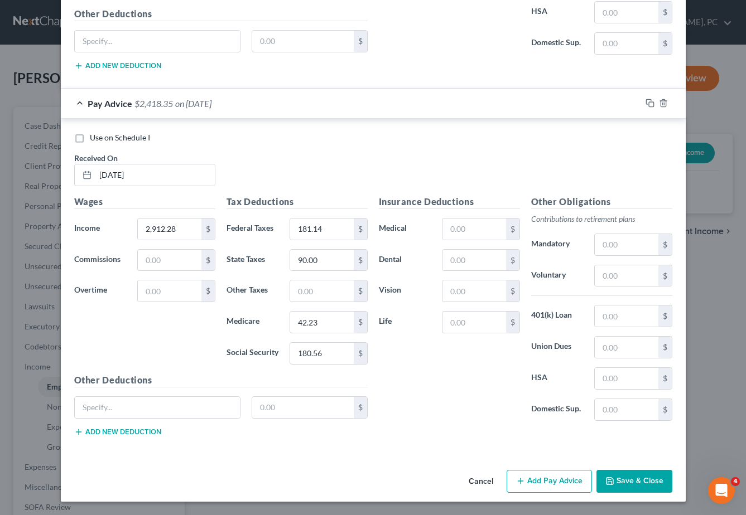
click at [557, 482] on button "Add Pay Advice" at bounding box center [548, 481] width 85 height 23
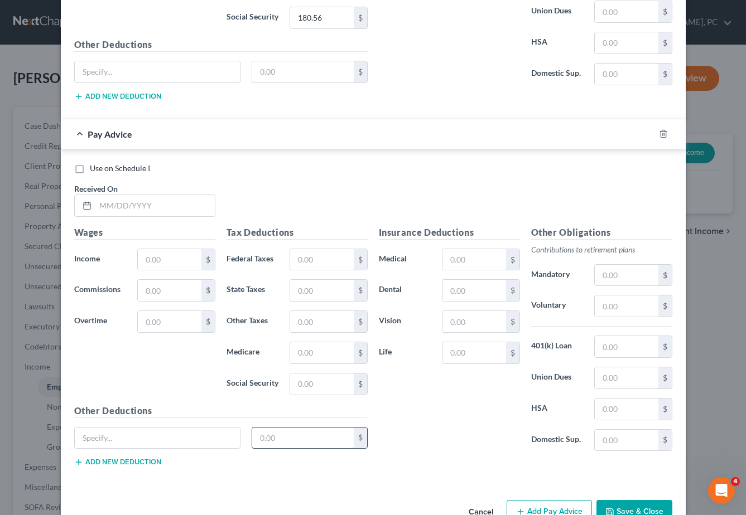
scroll to position [2151, 0]
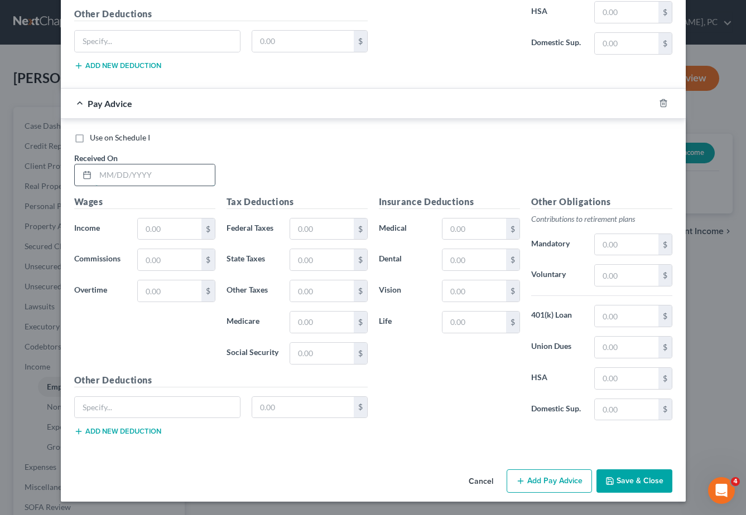
click at [117, 175] on input "text" at bounding box center [154, 175] width 119 height 21
type input "05/08/2025"
drag, startPoint x: 314, startPoint y: 454, endPoint x: 262, endPoint y: 369, distance: 99.7
click at [312, 449] on div "Use on Schedule I Received On * 05/08/2025 Wages Income * $ Commissions $ Overt…" at bounding box center [373, 286] width 625 height 335
click at [156, 229] on input "text" at bounding box center [169, 229] width 63 height 21
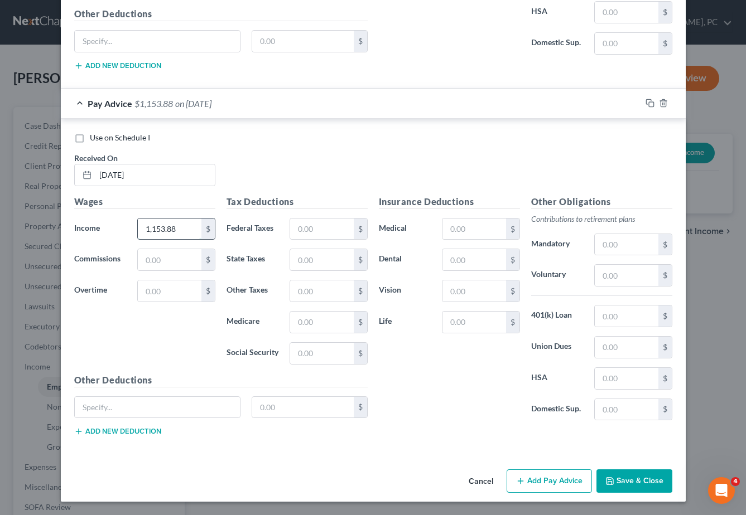
type input "1,153.88"
type input "0"
type input "23.18"
type input "16.73"
type input "71.54"
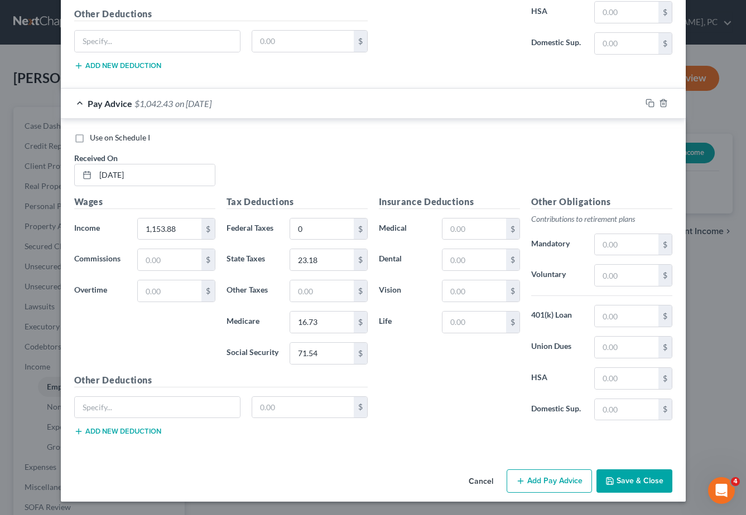
click at [554, 479] on button "Add Pay Advice" at bounding box center [548, 481] width 85 height 23
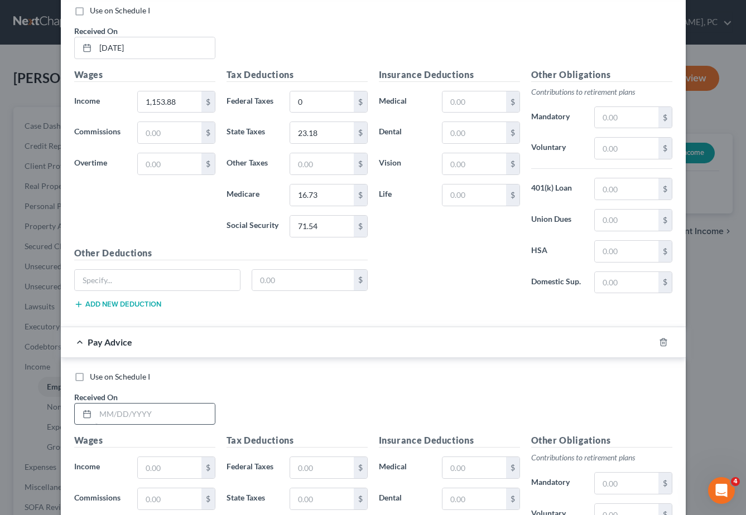
scroll to position [2286, 0]
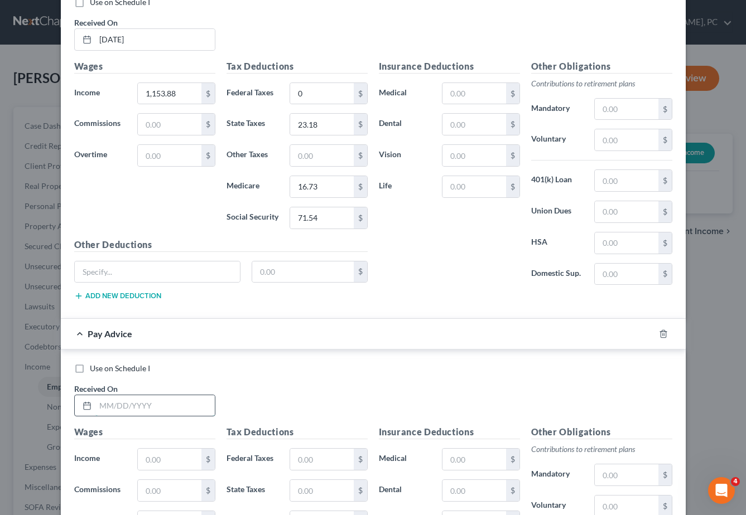
click at [134, 406] on input "text" at bounding box center [154, 405] width 119 height 21
type input "05/23/2025"
type input "2,547.05"
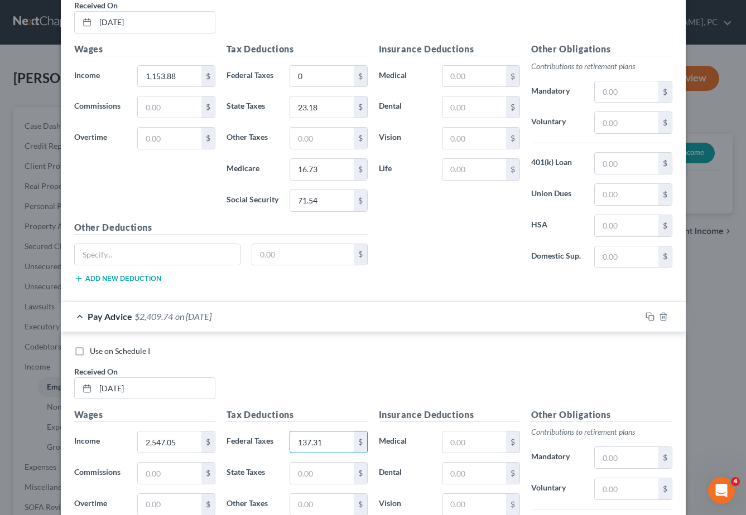
type input "137.31"
type input "76.12"
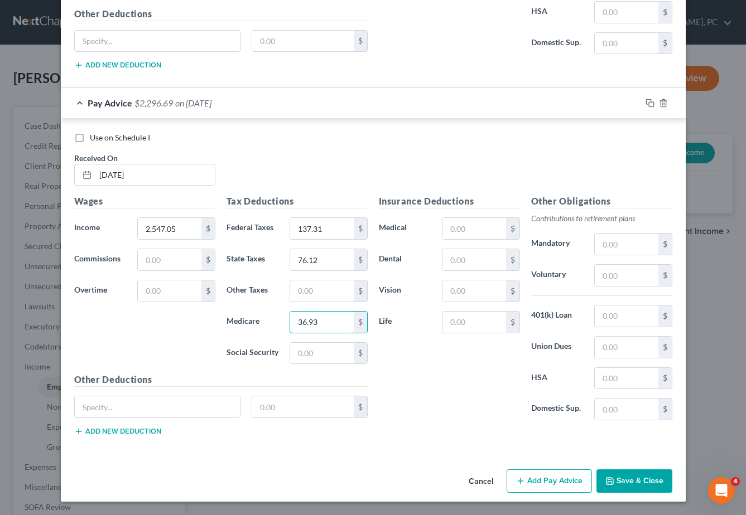
type input "36.93"
type input "157.92"
click at [543, 476] on button "Add Pay Advice" at bounding box center [548, 481] width 85 height 23
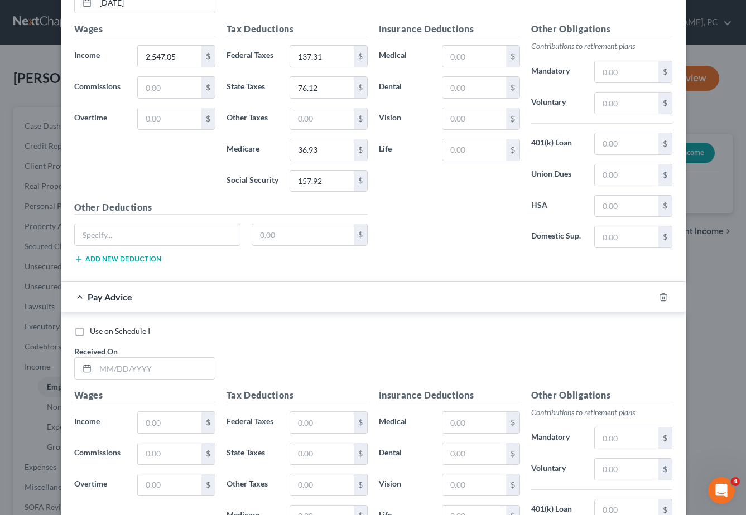
scroll to position [2692, 0]
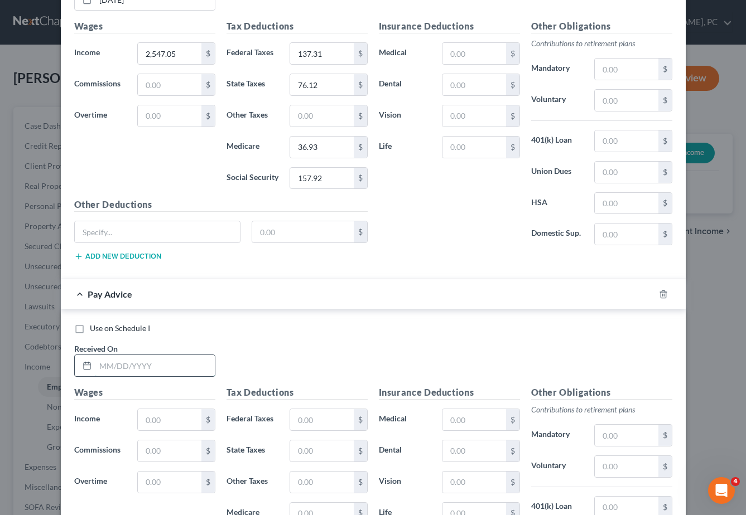
click at [106, 369] on input "text" at bounding box center [154, 365] width 119 height 21
type input "06/09/2025"
type input "1,534.22"
type input "18.01"
type input "37.63"
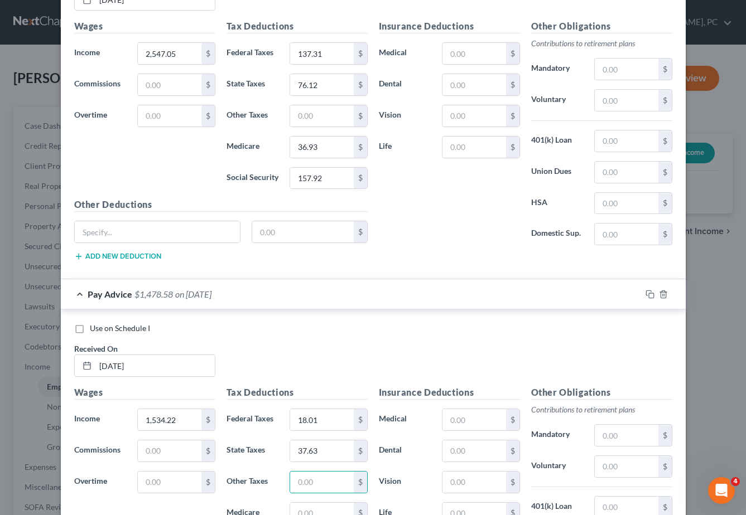
scroll to position [2701, 0]
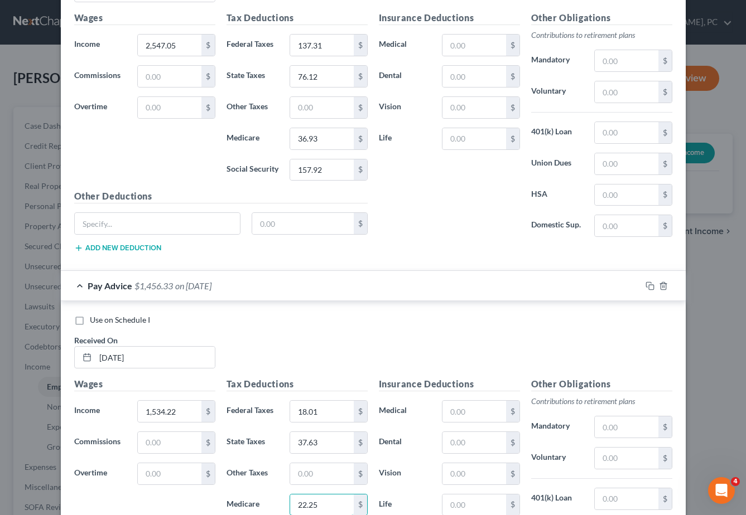
type input "22.25"
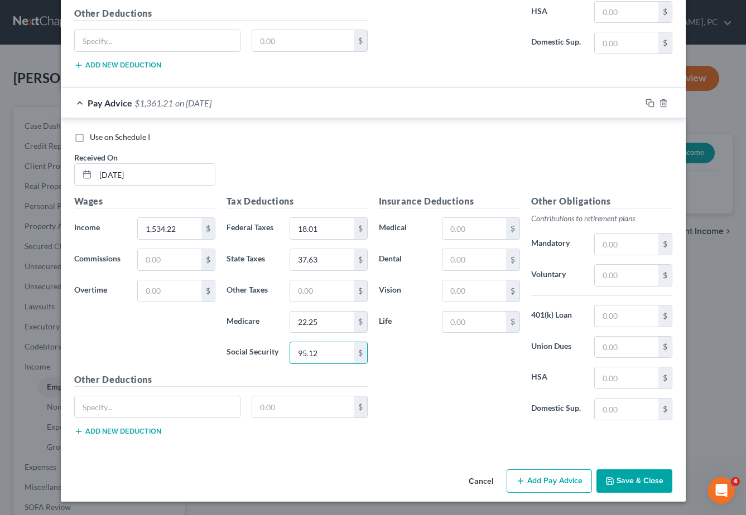
type input "95.12"
click at [540, 488] on button "Add Pay Advice" at bounding box center [548, 481] width 85 height 23
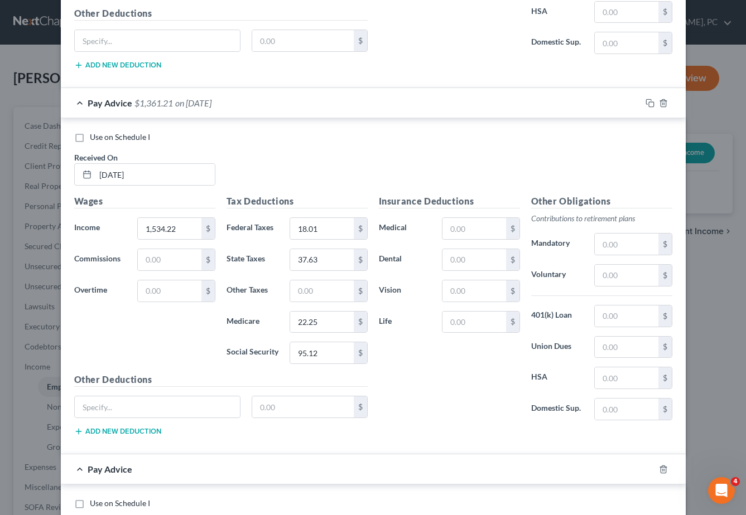
click at [455, 450] on div "Use on Schedule I Received On * 06/09/2025 Wages Income * 1,534.22 $ Commission…" at bounding box center [373, 286] width 625 height 336
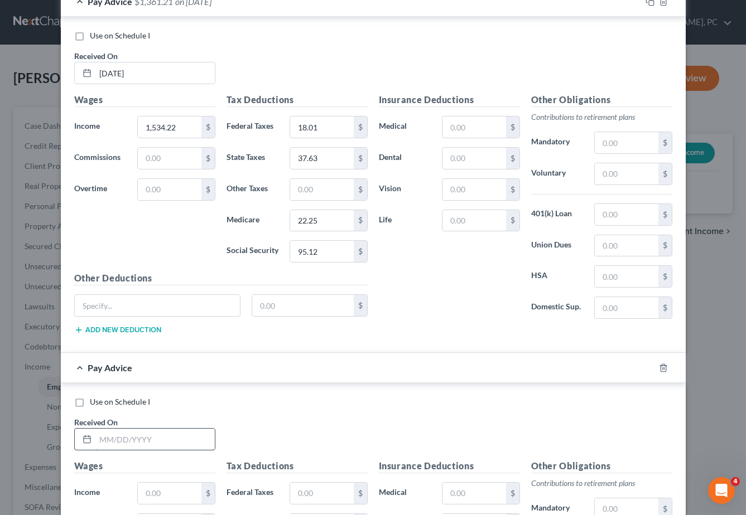
scroll to position [2986, 0]
click at [111, 442] on input "text" at bounding box center [154, 438] width 119 height 21
type input "06/23/2025"
type input "1,153.88"
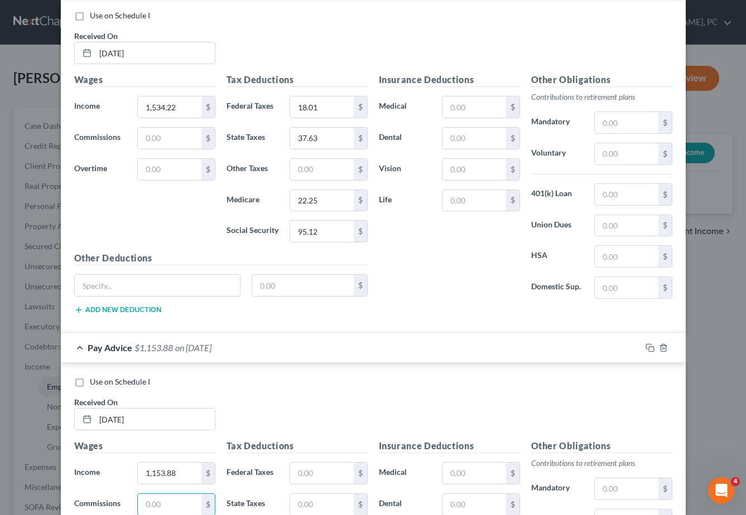
scroll to position [3250, 0]
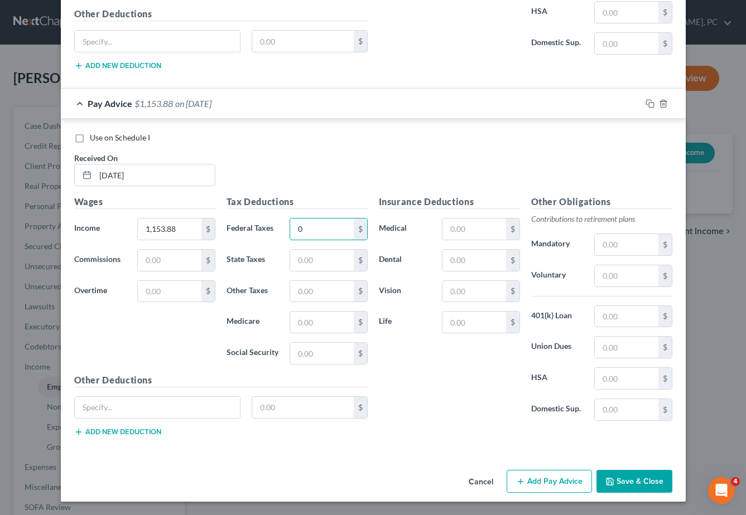
type input "0"
type input "23.18"
type input "16.73"
type input "71.54"
click at [522, 482] on icon "button" at bounding box center [520, 481] width 9 height 9
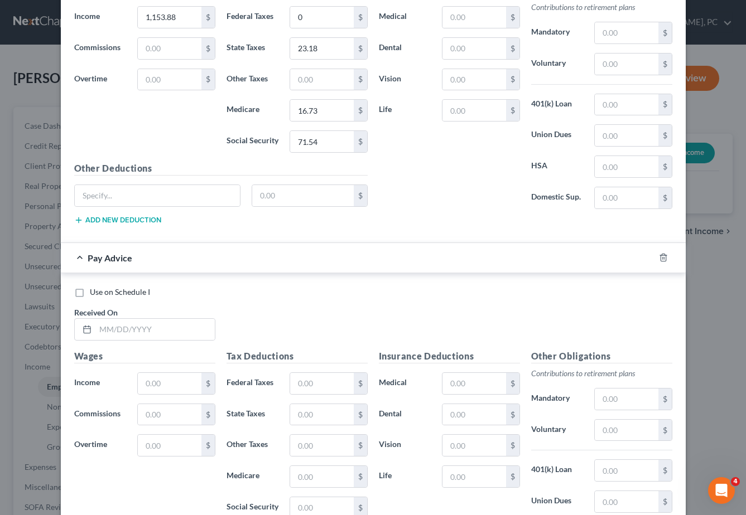
scroll to position [3498, 0]
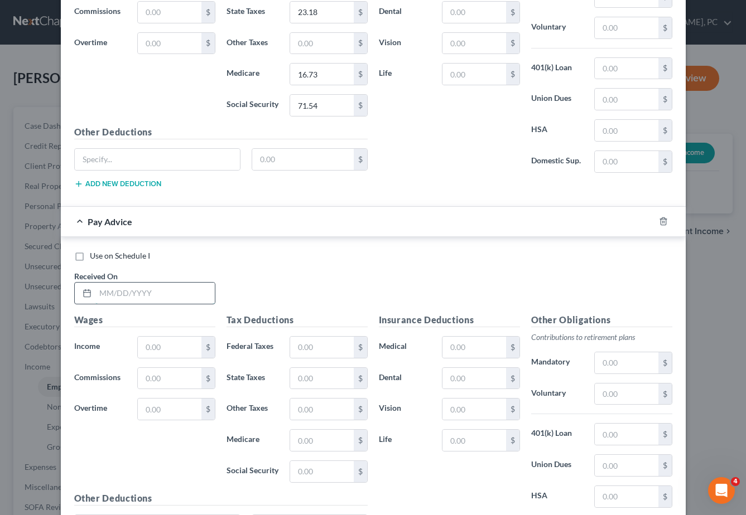
click at [108, 297] on input "text" at bounding box center [154, 293] width 119 height 21
type input "07/08/2025"
click at [231, 383] on label "State Taxes" at bounding box center [253, 379] width 64 height 22
click at [157, 346] on input "text" at bounding box center [169, 347] width 63 height 21
type input "1,647.20"
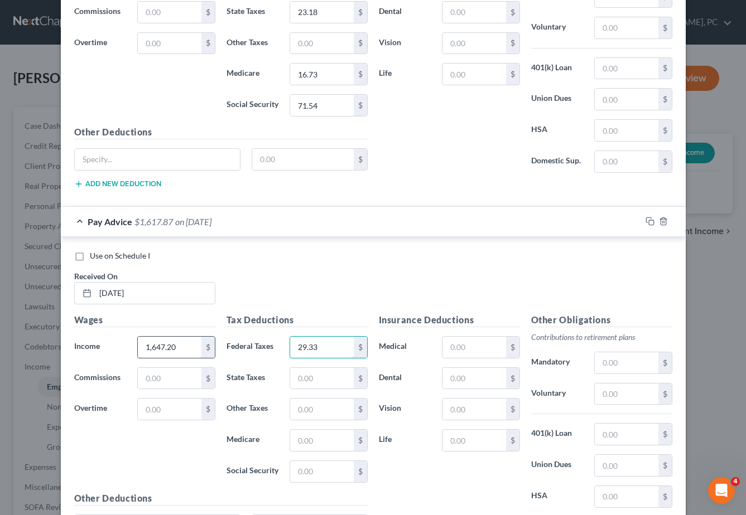
type input "29.33"
type input "41.93"
type input "23.88"
type input "102.13"
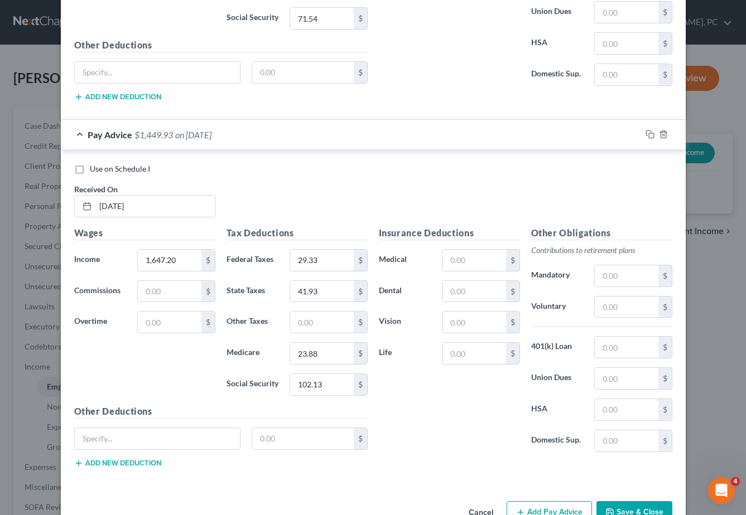
scroll to position [3616, 0]
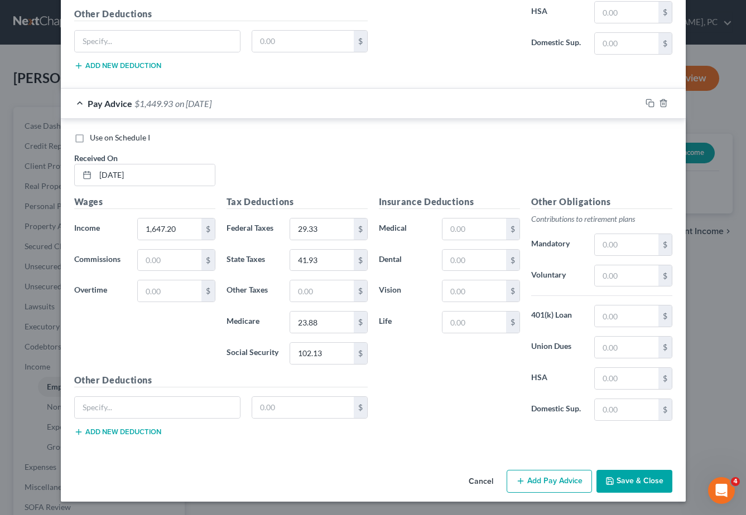
click at [556, 484] on button "Add Pay Advice" at bounding box center [548, 481] width 85 height 23
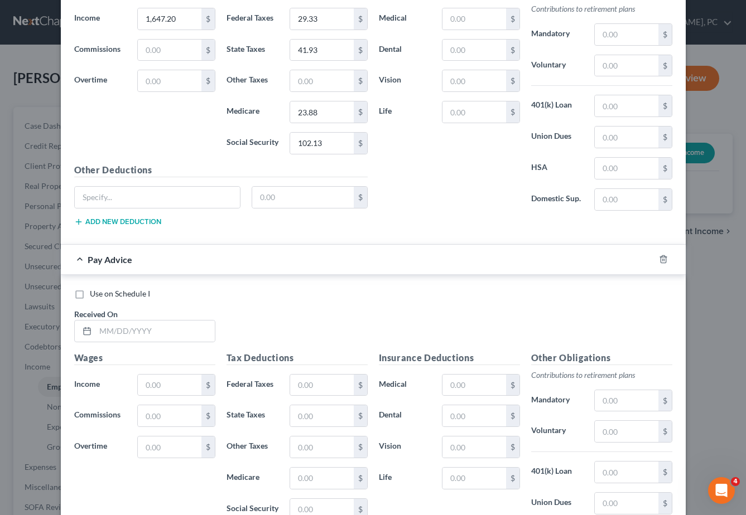
scroll to position [3832, 0]
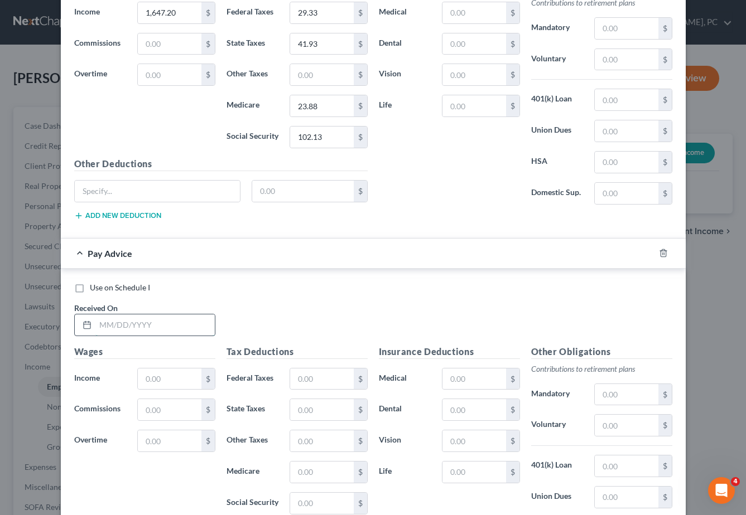
click at [109, 324] on input "text" at bounding box center [154, 325] width 119 height 21
type input "07/23/2025"
click at [235, 357] on h5 "Tax Deductions" at bounding box center [296, 352] width 141 height 14
click at [157, 377] on input "text" at bounding box center [169, 379] width 63 height 21
type input "2,517.22"
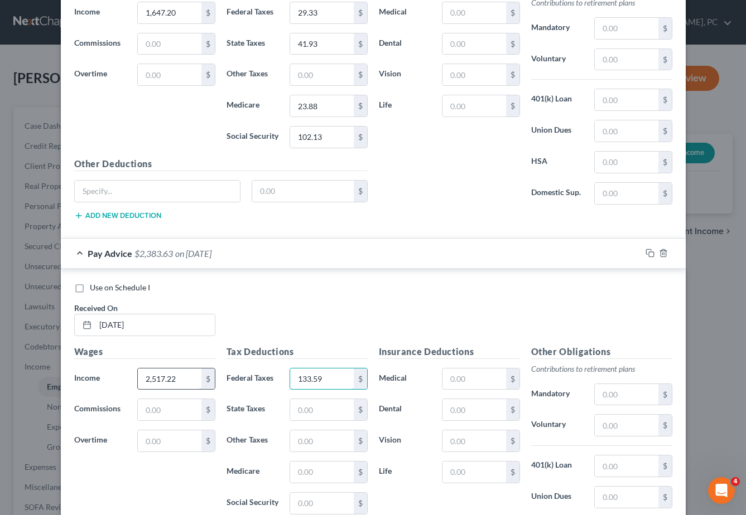
type input "133.59"
type input "74.94"
type input "36.48"
type input "155.99"
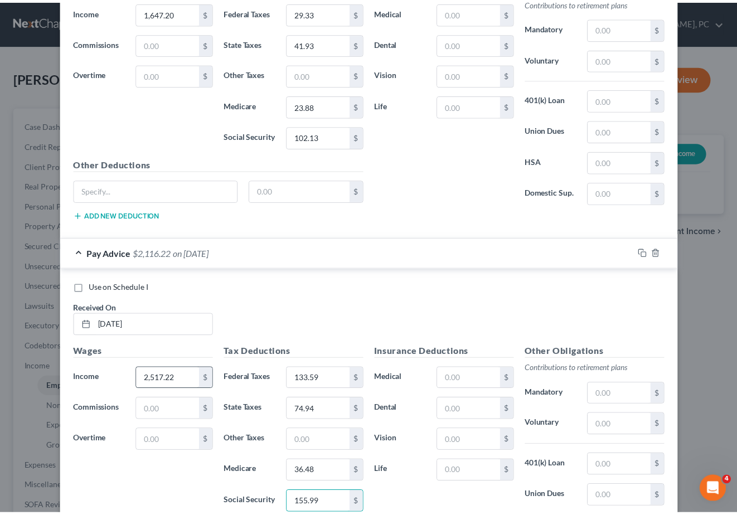
scroll to position [3983, 0]
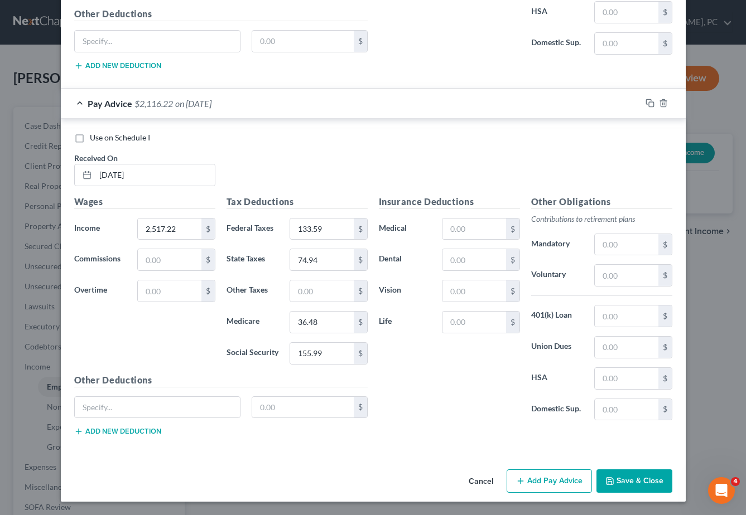
click at [629, 483] on button "Save & Close" at bounding box center [634, 481] width 76 height 23
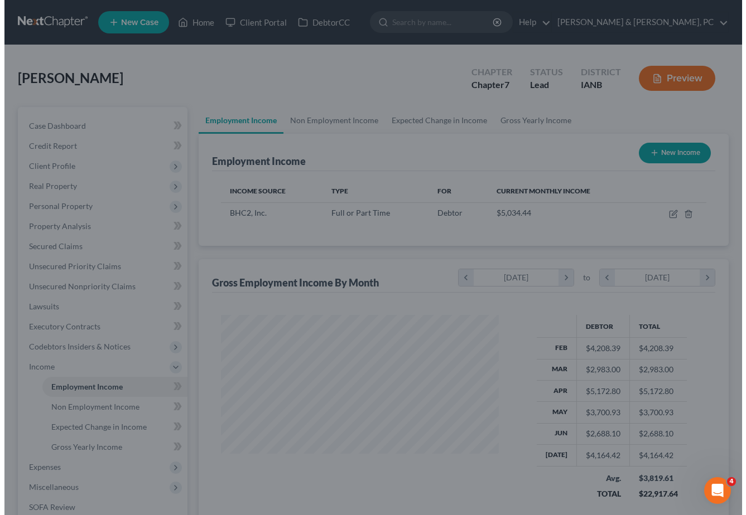
scroll to position [557579, 557483]
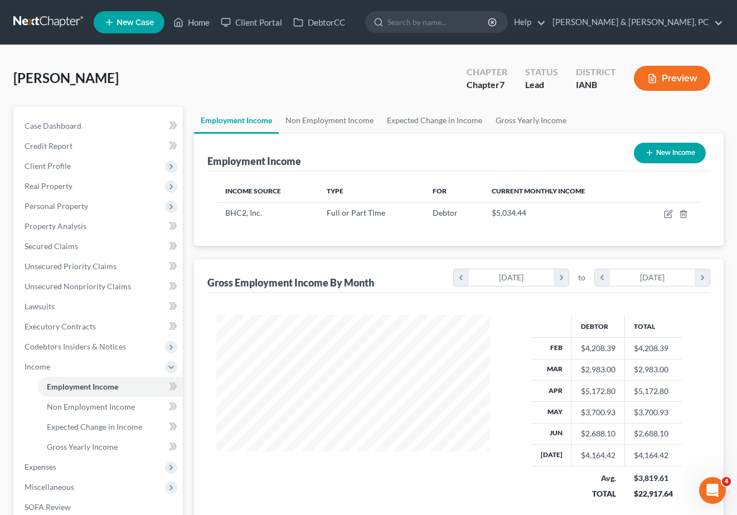
click at [307, 86] on div "Smith, Laporsha Upgraded Chapter Chapter 7 Status Lead District IANB Preview" at bounding box center [368, 83] width 711 height 49
click at [353, 91] on div "Smith, Laporsha Upgraded Chapter Chapter 7 Status Lead District IANB Preview" at bounding box center [368, 83] width 711 height 49
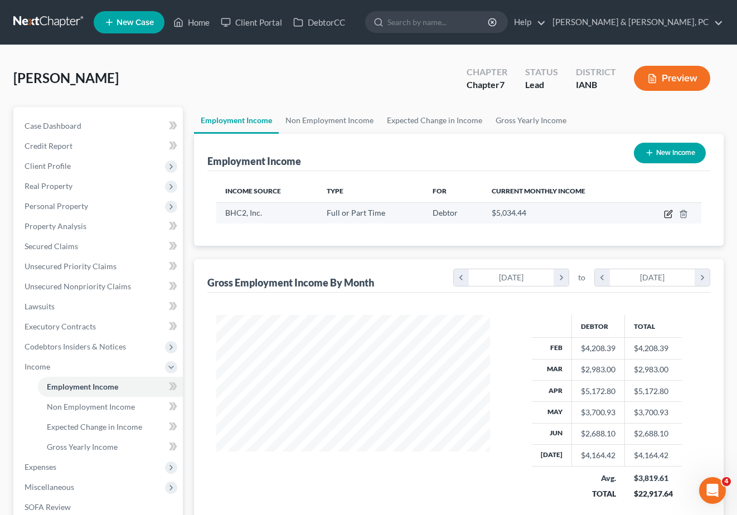
click at [668, 211] on icon "button" at bounding box center [668, 214] width 7 height 7
select select "0"
select select "16"
select select "1"
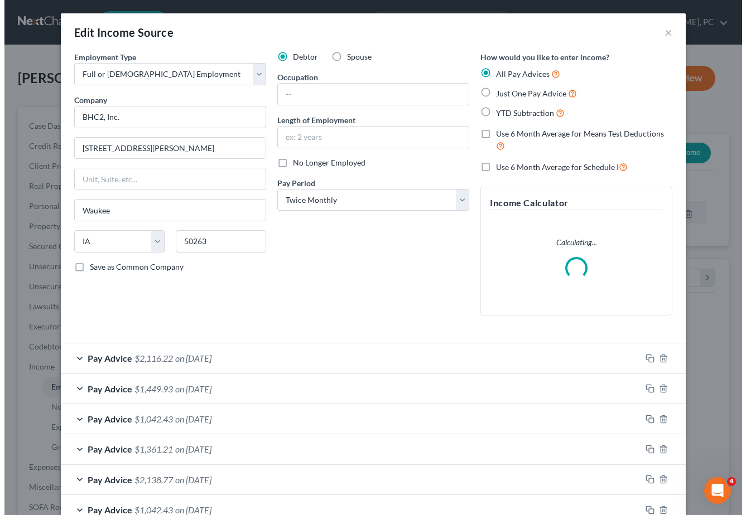
scroll to position [200, 300]
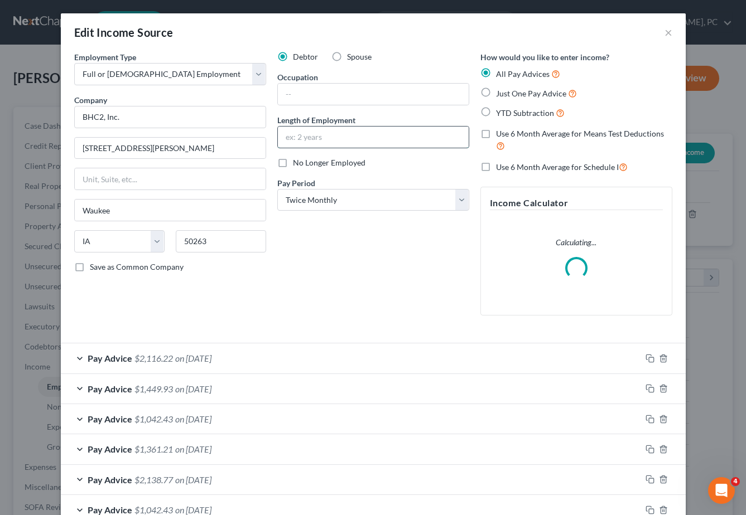
click at [291, 139] on input "text" at bounding box center [373, 137] width 191 height 21
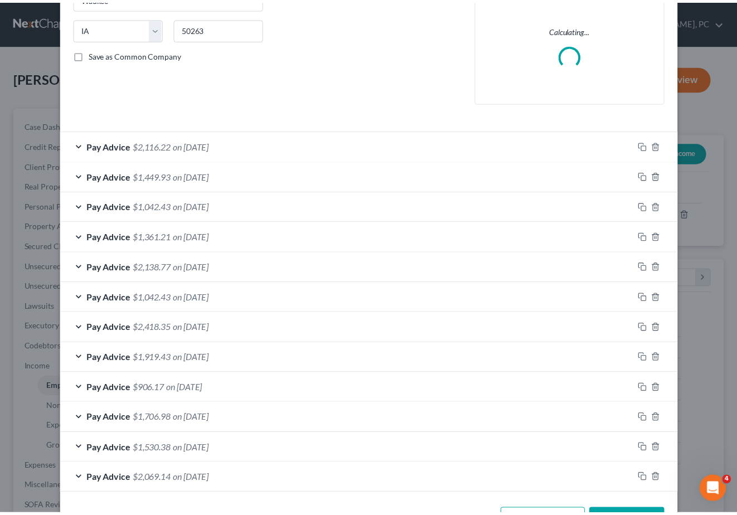
scroll to position [253, 0]
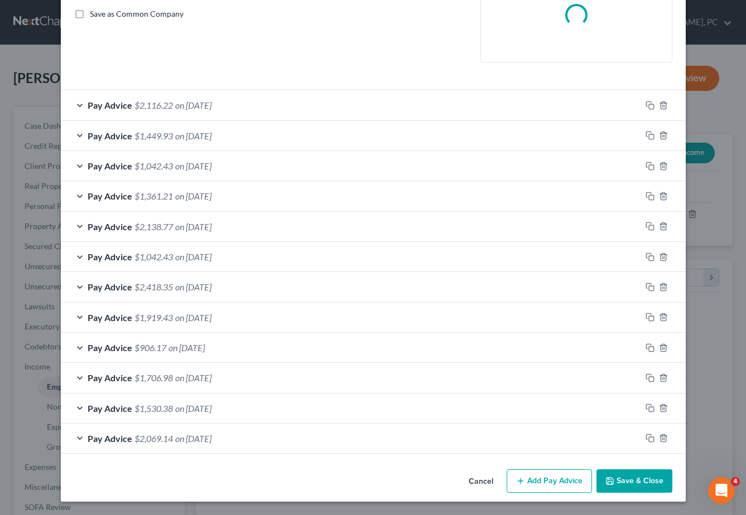
type input "18 months"
click at [648, 481] on button "Save & Close" at bounding box center [634, 481] width 76 height 23
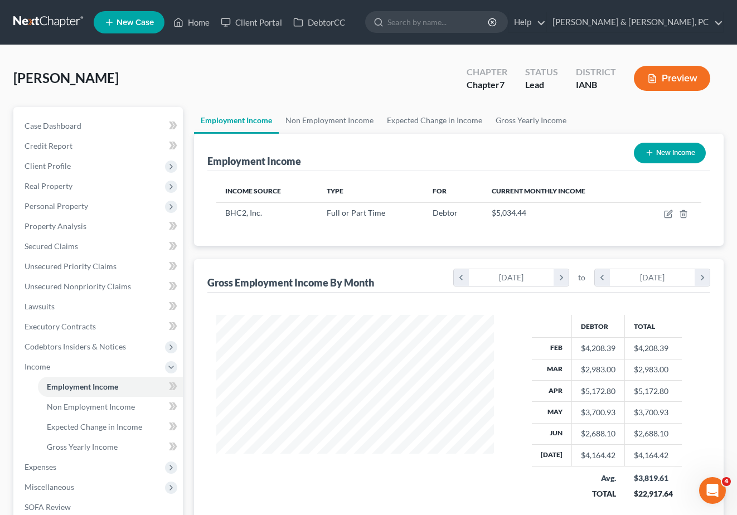
scroll to position [557579, 557483]
click at [93, 445] on span "Gross Yearly Income" at bounding box center [82, 446] width 71 height 9
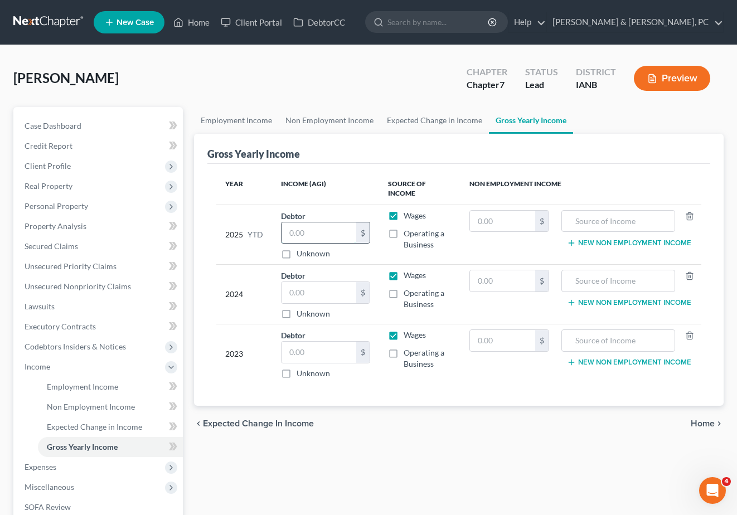
click at [311, 235] on input "text" at bounding box center [319, 233] width 75 height 21
type input "28,459.39"
drag, startPoint x: 387, startPoint y: 485, endPoint x: 187, endPoint y: 409, distance: 213.8
click at [384, 479] on div "Employment Income Non Employment Income Expected Change in Income Gross Yearly …" at bounding box center [460, 379] width 542 height 544
click at [308, 287] on input "text" at bounding box center [319, 292] width 75 height 21
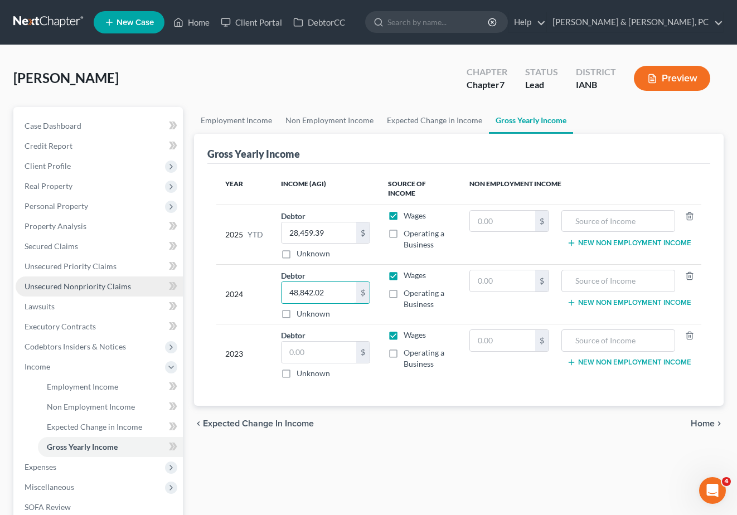
type input "48,842.02"
click at [282, 468] on div "Employment Income Non Employment Income Expected Change in Income Gross Yearly …" at bounding box center [460, 379] width 542 height 544
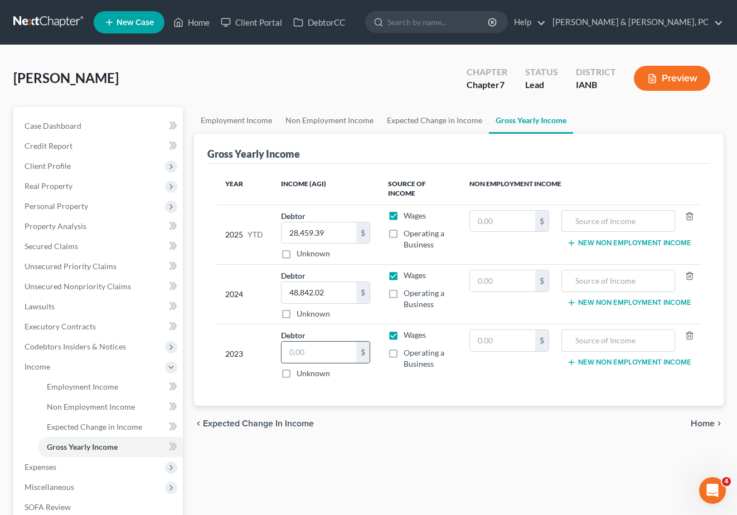
drag, startPoint x: 313, startPoint y: 356, endPoint x: 302, endPoint y: 351, distance: 12.2
click at [312, 356] on input "text" at bounding box center [319, 352] width 75 height 21
type input "55,113"
click at [446, 467] on div "Employment Income Non Employment Income Expected Change in Income Gross Yearly …" at bounding box center [460, 379] width 542 height 544
click at [175, 445] on icon at bounding box center [174, 447] width 5 height 8
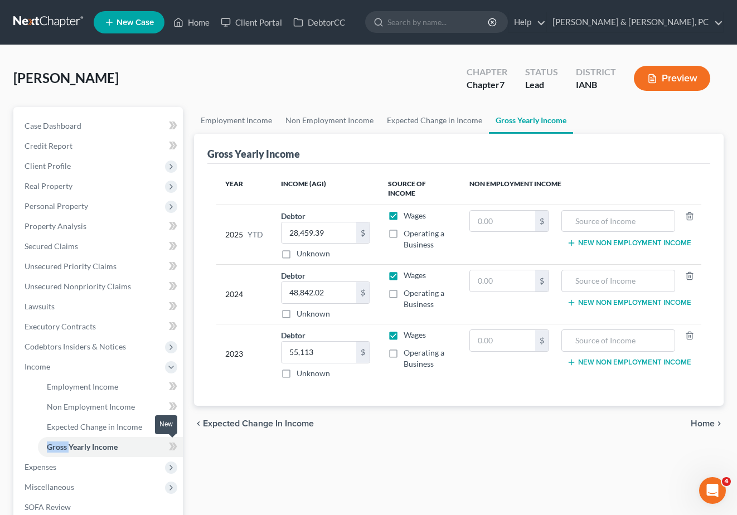
click at [175, 445] on icon at bounding box center [174, 447] width 5 height 8
drag, startPoint x: 436, startPoint y: 153, endPoint x: 120, endPoint y: 127, distance: 316.8
click at [431, 153] on div "Gross Yearly Income" at bounding box center [459, 149] width 504 height 30
click at [76, 127] on span "Case Dashboard" at bounding box center [53, 125] width 57 height 9
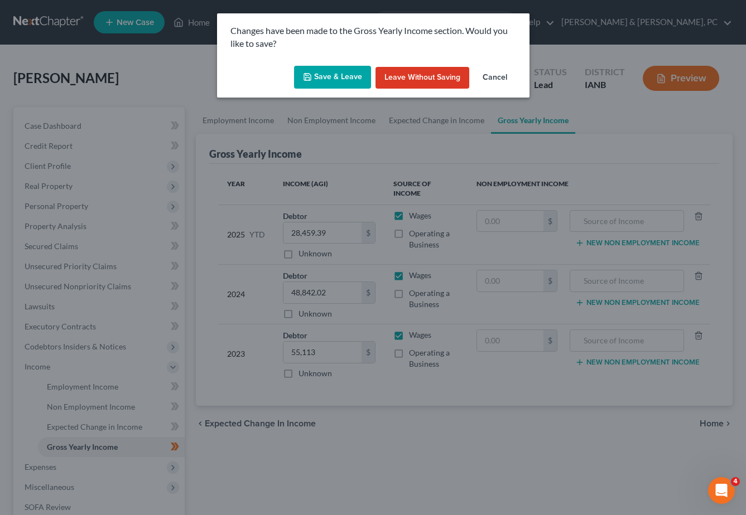
click at [322, 69] on button "Save & Leave" at bounding box center [332, 77] width 77 height 23
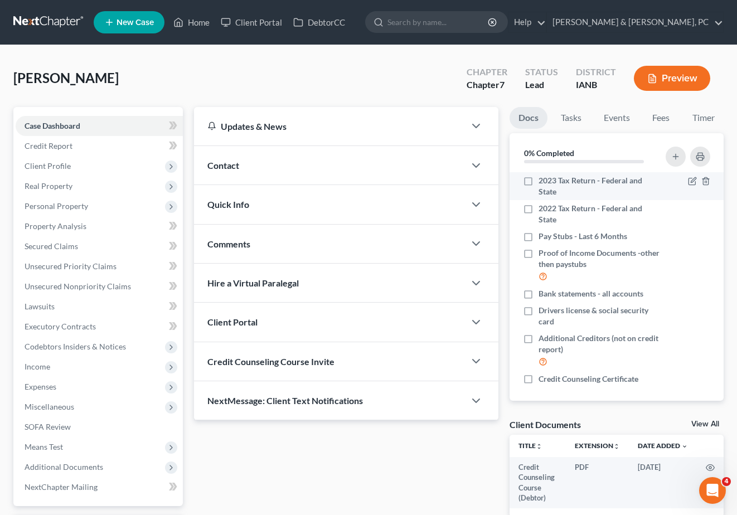
click at [539, 197] on label "2023 Tax Return - Federal and State" at bounding box center [600, 186] width 122 height 22
click at [543, 182] on input "2023 Tax Return - Federal and State" at bounding box center [546, 178] width 7 height 7
checkbox input "true"
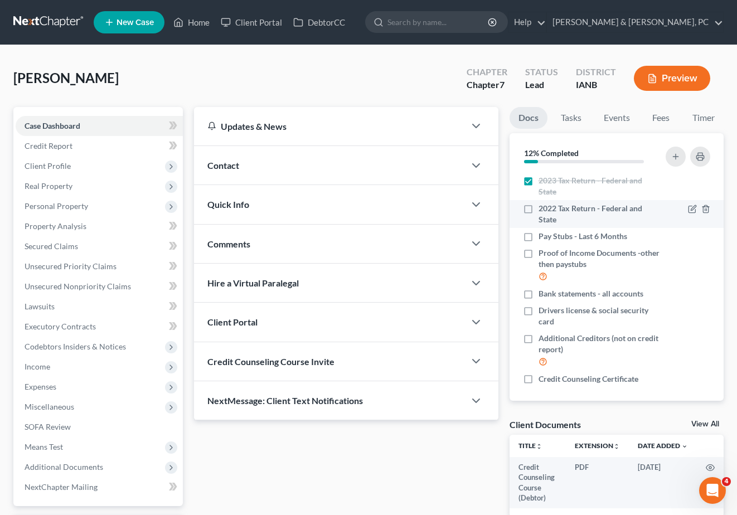
click at [552, 225] on span "2022 Tax Return - Federal and State" at bounding box center [600, 214] width 122 height 22
click at [551, 210] on input "2022 Tax Return - Federal and State" at bounding box center [546, 206] width 7 height 7
checkbox input "true"
click at [691, 211] on icon "button" at bounding box center [693, 208] width 5 height 5
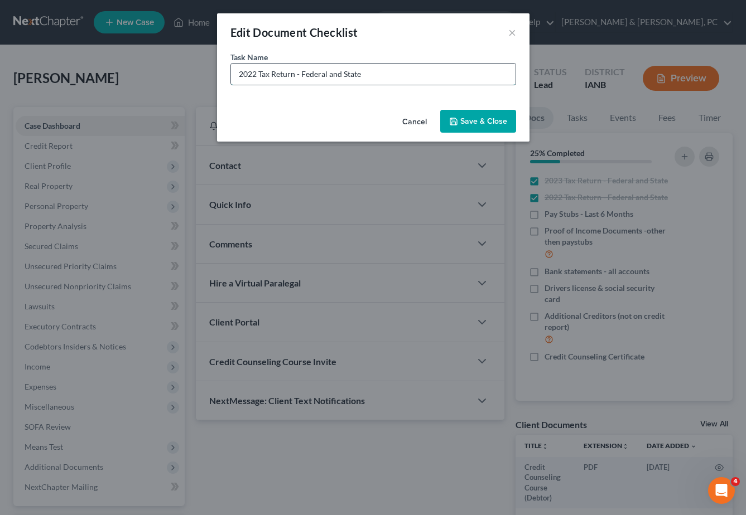
click at [256, 71] on input "2022 Tax Return - Federal and State" at bounding box center [373, 74] width 284 height 21
type input "2024 Tax Return - Federal and State"
click at [477, 118] on button "Save & Close" at bounding box center [478, 121] width 76 height 23
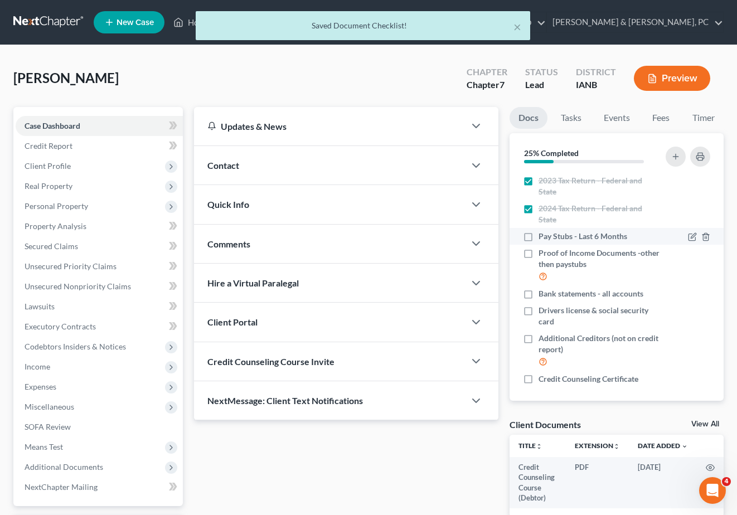
click at [539, 242] on label "Pay Stubs - Last 6 Months" at bounding box center [583, 236] width 89 height 11
click at [543, 238] on input "Pay Stubs - Last 6 Months" at bounding box center [546, 234] width 7 height 7
checkbox input "true"
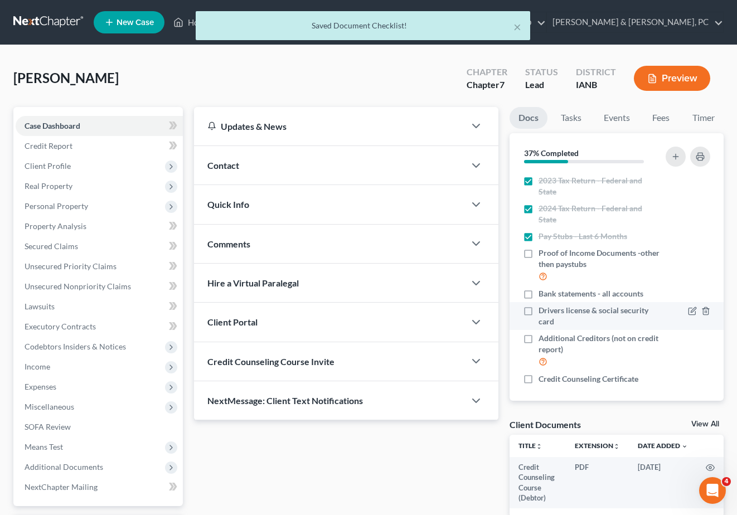
click at [539, 327] on label "Drivers license & social security card" at bounding box center [600, 316] width 122 height 22
click at [543, 312] on input "Drivers license & social security card" at bounding box center [546, 308] width 7 height 7
checkbox input "true"
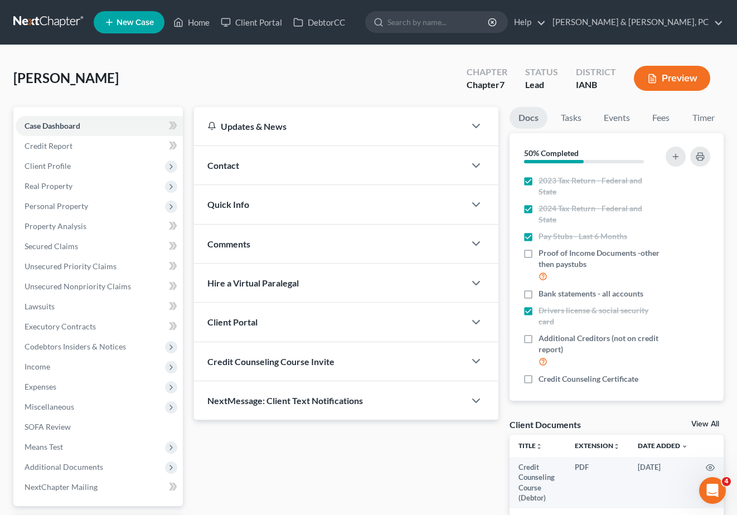
click at [321, 473] on div "Updates & News × Iowa Northern District Notes: Take a look at NextChapter's Dis…" at bounding box center [347, 321] width 316 height 428
click at [53, 166] on span "Client Profile" at bounding box center [48, 165] width 46 height 9
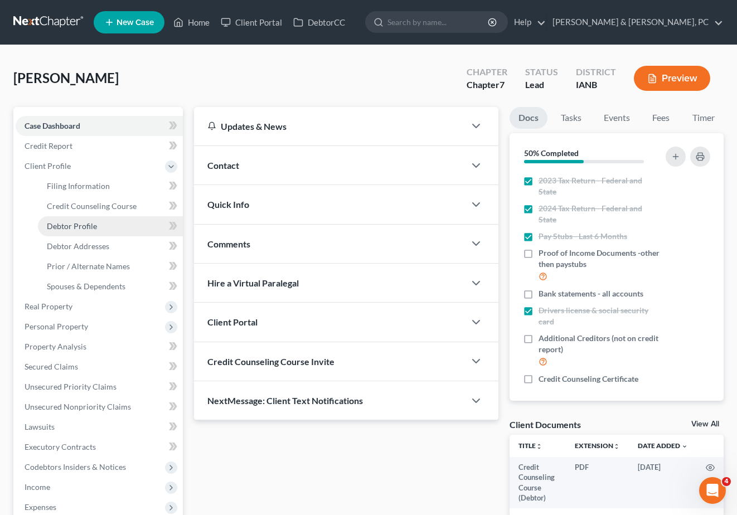
click at [76, 226] on span "Debtor Profile" at bounding box center [72, 225] width 50 height 9
select select "0"
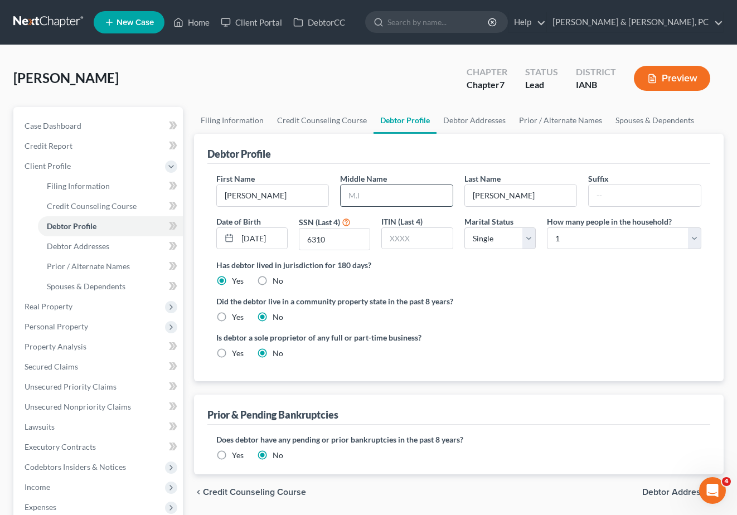
click at [387, 199] on input "text" at bounding box center [397, 195] width 112 height 21
type input "Marie"
click at [595, 240] on select "Select 1 2 3 4 5 6 7 8 9 10 11 12 13 14 15 16 17 18 19 20" at bounding box center [624, 239] width 155 height 22
select select "1"
click at [547, 228] on select "Select 1 2 3 4 5 6 7 8 9 10 11 12 13 14 15 16 17 18 19 20" at bounding box center [624, 239] width 155 height 22
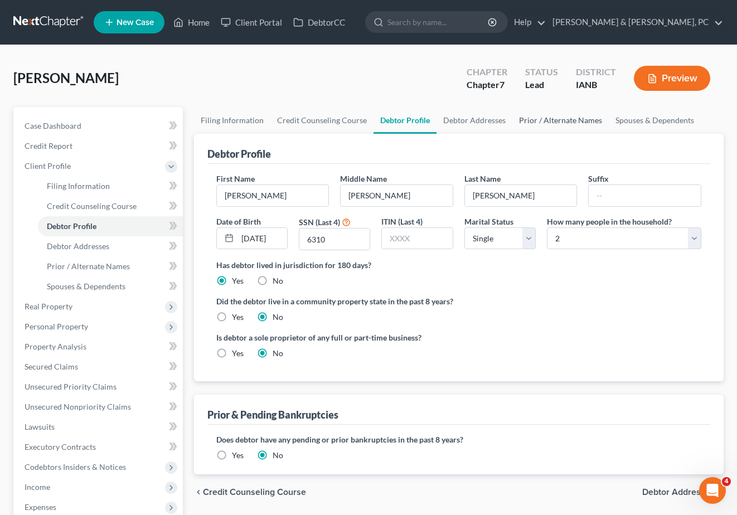
click at [546, 118] on link "Prior / Alternate Names" at bounding box center [561, 120] width 96 height 27
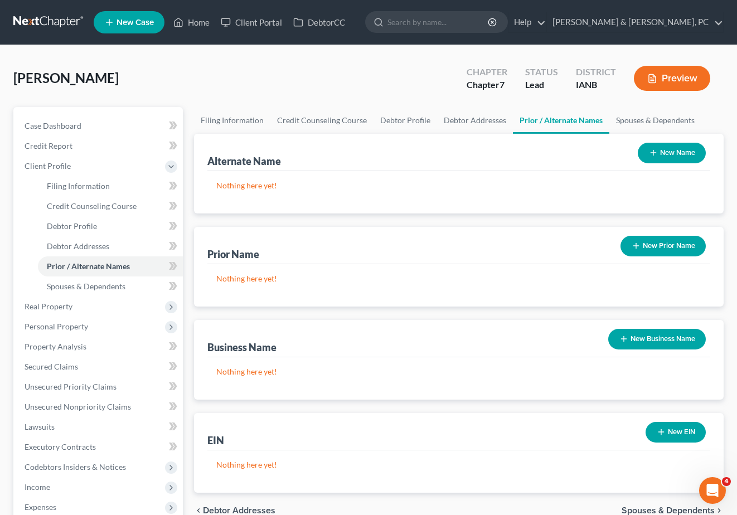
click at [673, 150] on button "New Name" at bounding box center [672, 153] width 68 height 21
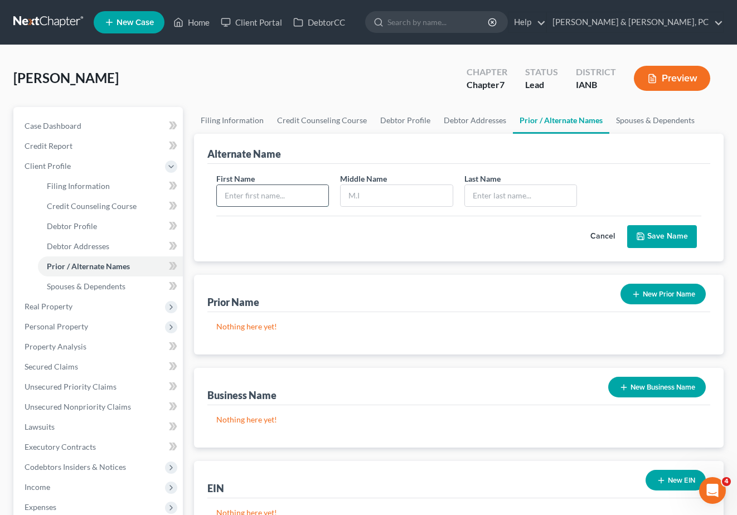
click at [244, 187] on input "text" at bounding box center [273, 195] width 112 height 21
type input "Laporsha"
type input "M"
type input "Smith"
click at [659, 232] on button "Save Name" at bounding box center [663, 236] width 70 height 23
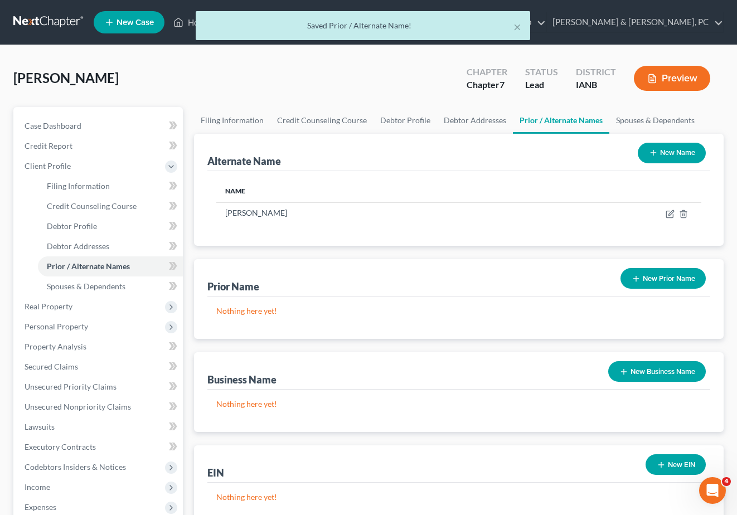
drag, startPoint x: 668, startPoint y: 150, endPoint x: 526, endPoint y: 155, distance: 142.3
click at [665, 150] on button "New Name" at bounding box center [672, 153] width 68 height 21
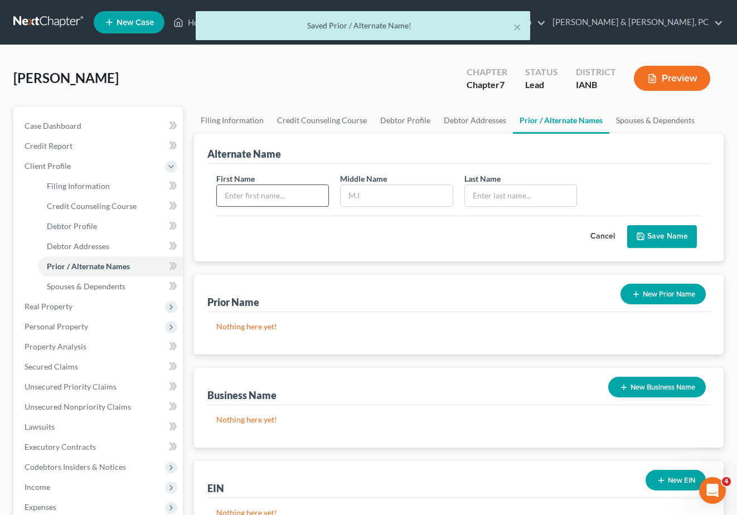
click at [247, 192] on input "text" at bounding box center [273, 195] width 112 height 21
type input "Laporsha"
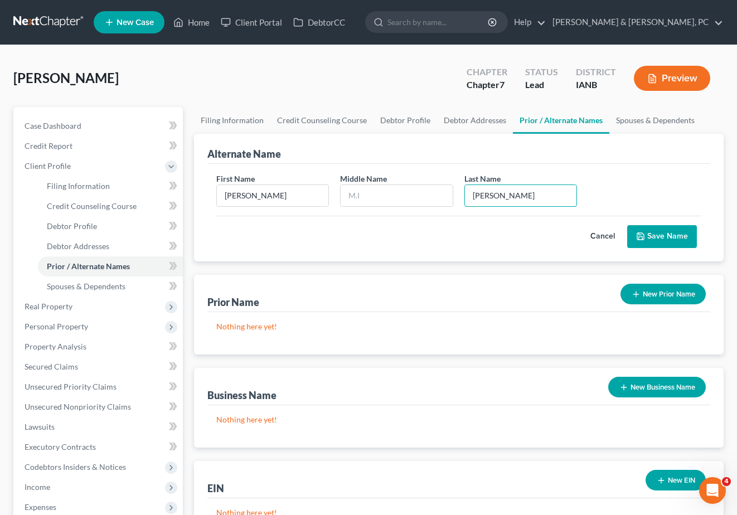
type input "Smith"
click at [677, 232] on button "Save Name" at bounding box center [663, 236] width 70 height 23
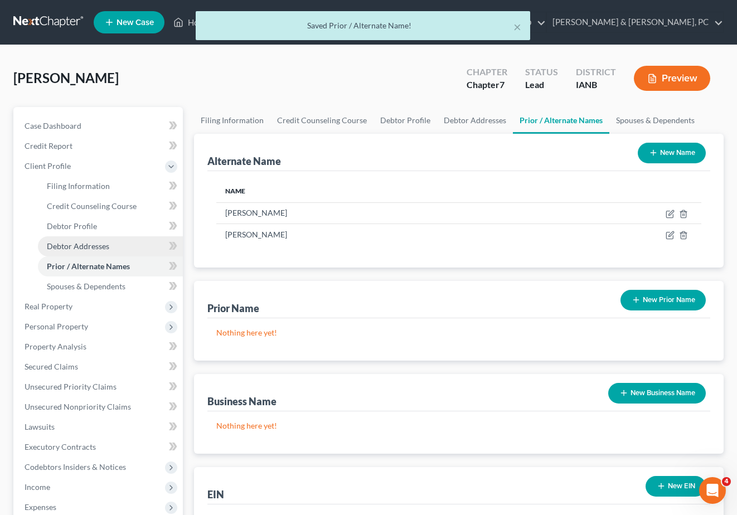
click at [90, 245] on span "Debtor Addresses" at bounding box center [78, 246] width 62 height 9
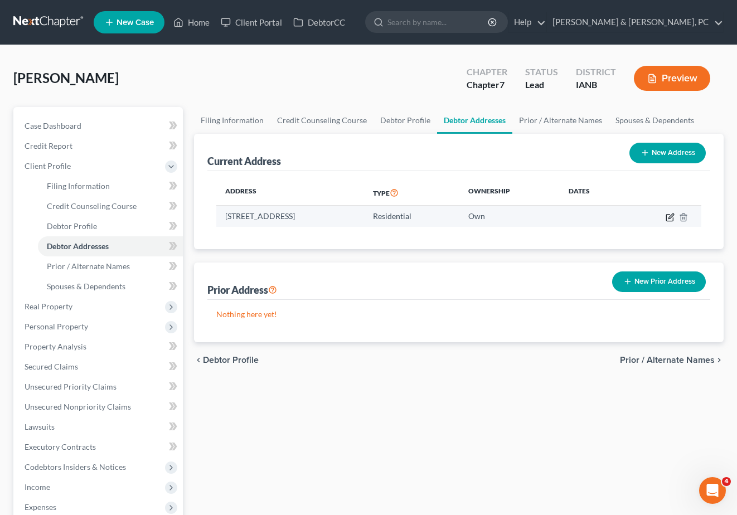
click at [673, 215] on icon "button" at bounding box center [671, 216] width 5 height 5
select select "16"
select select "0"
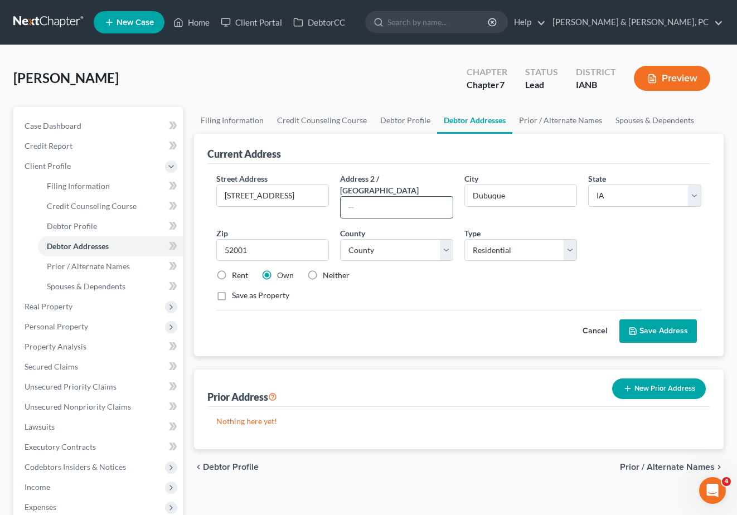
click at [395, 197] on input "text" at bounding box center [397, 207] width 112 height 21
type input "Apt 8"
click at [232, 270] on label "Rent" at bounding box center [240, 275] width 16 height 11
click at [236, 270] on input "Rent" at bounding box center [239, 273] width 7 height 7
radio input "true"
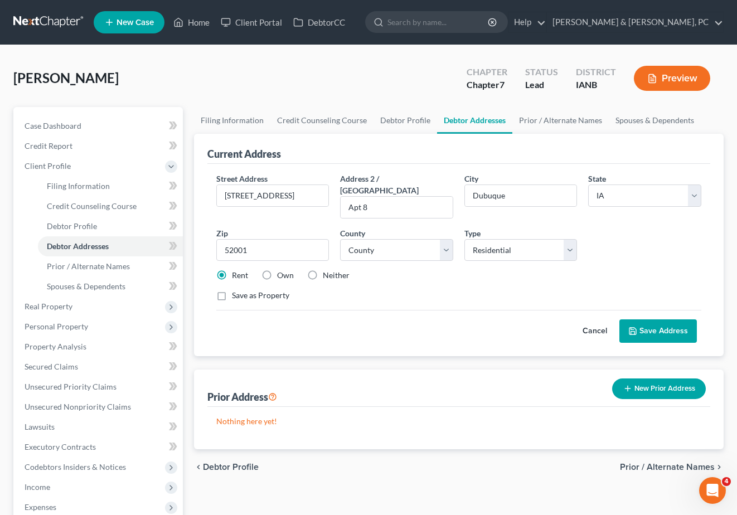
click at [657, 320] on button "Save Address" at bounding box center [659, 331] width 78 height 23
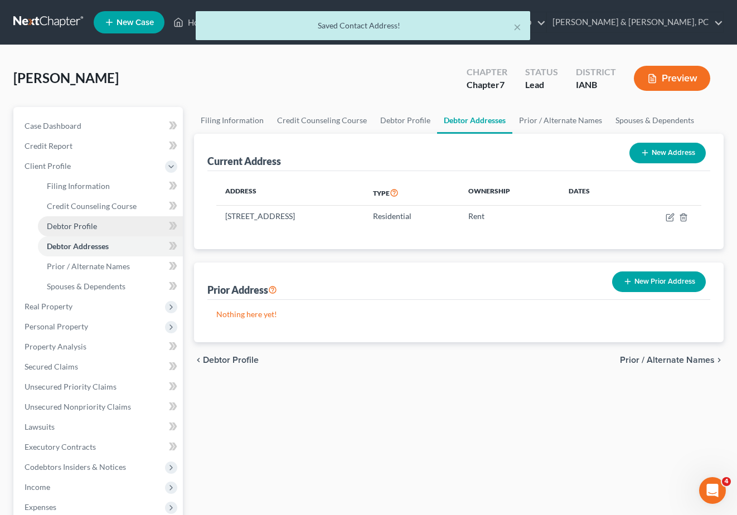
click at [64, 226] on span "Debtor Profile" at bounding box center [72, 225] width 50 height 9
select select "0"
select select "1"
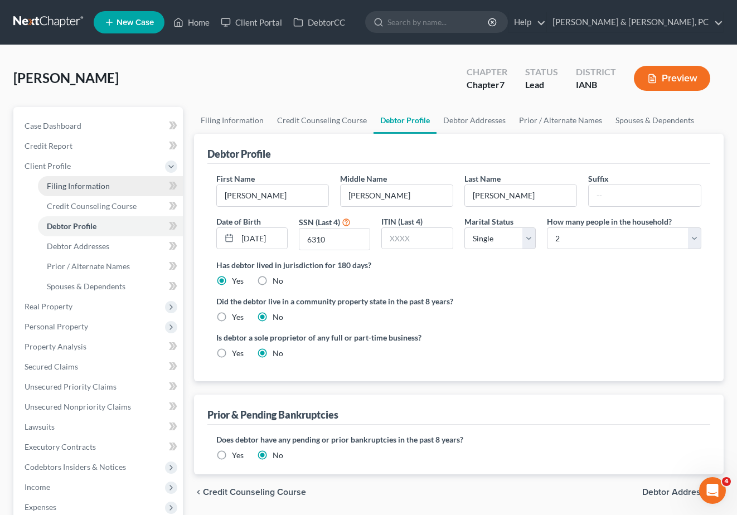
click at [74, 184] on span "Filing Information" at bounding box center [78, 185] width 63 height 9
select select "1"
select select "0"
select select "16"
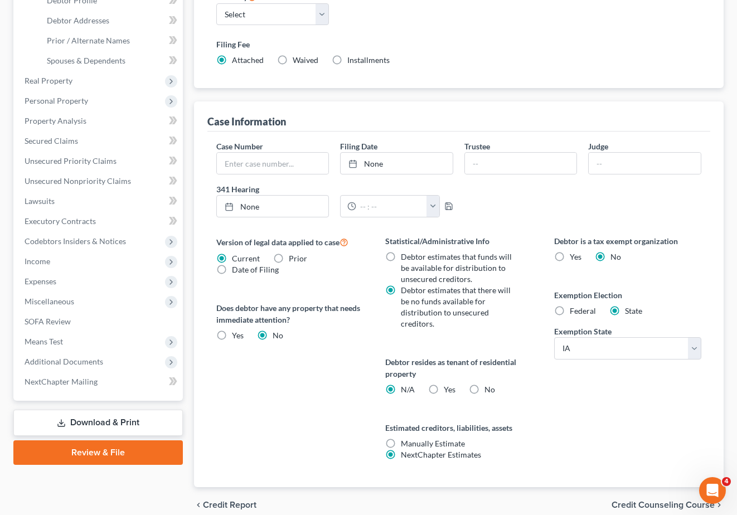
scroll to position [276, 0]
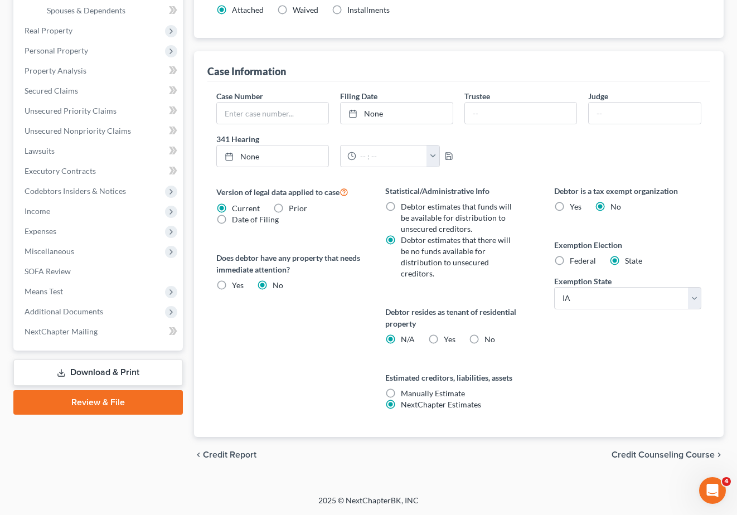
click at [444, 340] on label "Yes Yes" at bounding box center [450, 339] width 12 height 11
click at [448, 340] on input "Yes Yes" at bounding box center [451, 337] width 7 height 7
radio input "true"
radio input "false"
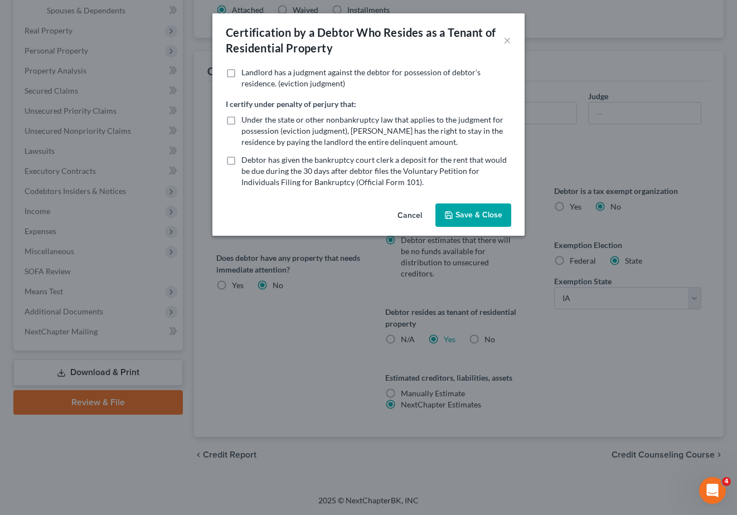
scroll to position [265, 0]
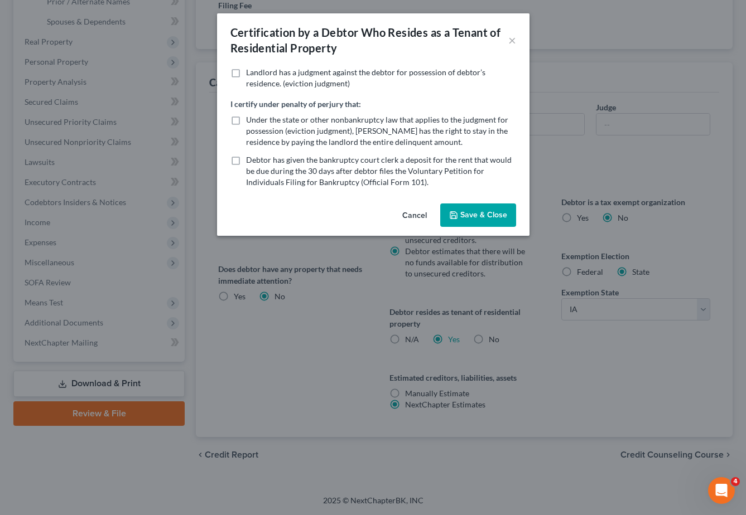
drag, startPoint x: 484, startPoint y: 213, endPoint x: 43, endPoint y: 235, distance: 441.8
click at [480, 213] on button "Save & Close" at bounding box center [478, 215] width 76 height 23
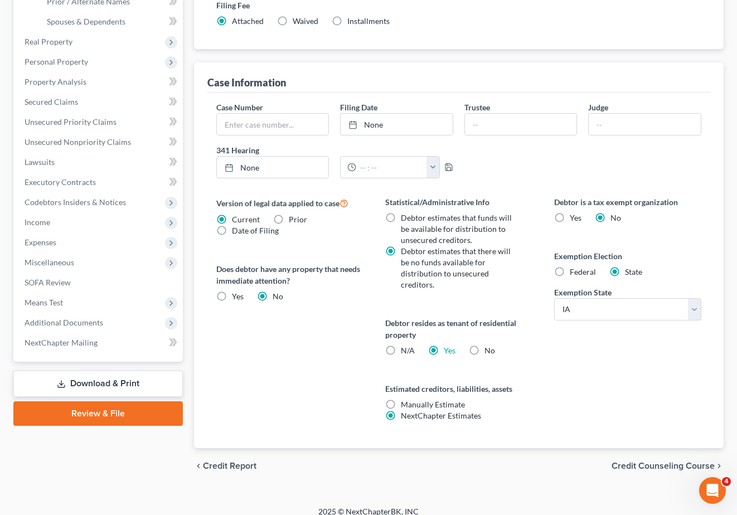
click at [393, 462] on div "chevron_left Credit Report Credit Counseling Course chevron_right" at bounding box center [459, 466] width 530 height 36
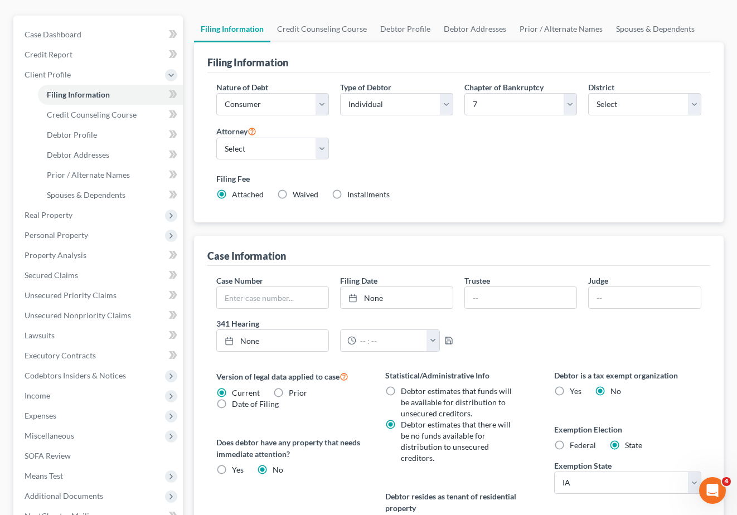
scroll to position [91, 0]
click at [38, 233] on span "Personal Property" at bounding box center [57, 235] width 64 height 9
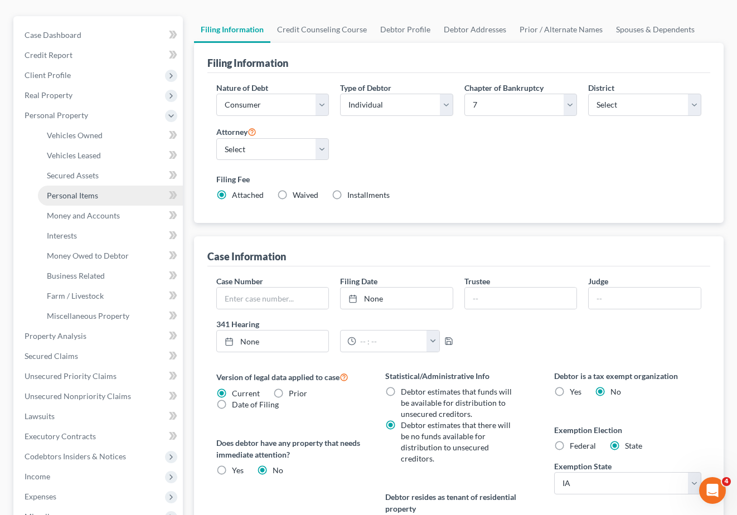
click at [61, 194] on span "Personal Items" at bounding box center [72, 195] width 51 height 9
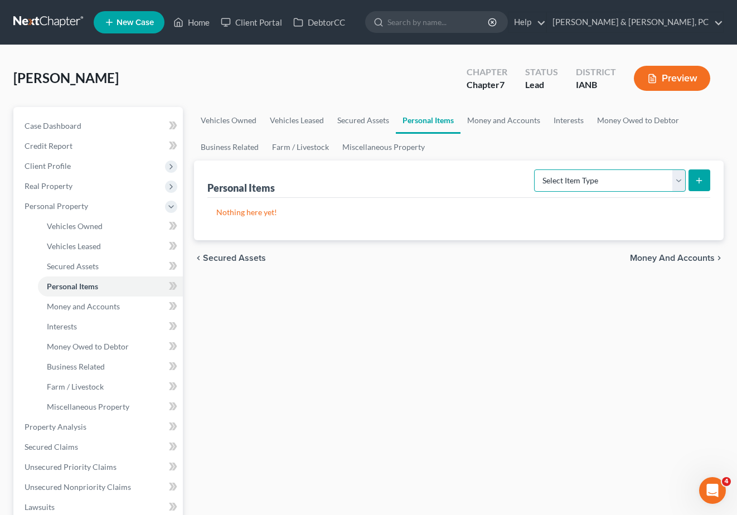
click at [591, 178] on select "Select Item Type Clothing (A/B: 11) Collectibles Of Value (A/B: 8) Electronics …" at bounding box center [610, 181] width 152 height 22
select select "household_goods"
click at [536, 170] on select "Select Item Type Clothing (A/B: 11) Collectibles Of Value (A/B: 8) Electronics …" at bounding box center [610, 181] width 152 height 22
click at [696, 178] on icon "submit" at bounding box center [699, 180] width 9 height 9
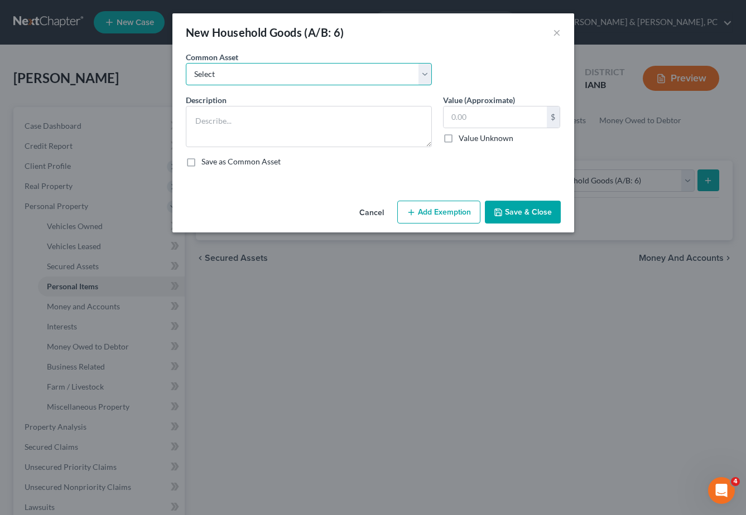
click at [239, 72] on select "Select Common household items owned by debtor(s)" at bounding box center [309, 74] width 246 height 22
select select "0"
click at [186, 63] on select "Select Common household items owned by debtor(s)" at bounding box center [309, 74] width 246 height 22
type textarea "Common household items owned by debtor(s)"
click at [493, 118] on input "text" at bounding box center [494, 117] width 103 height 21
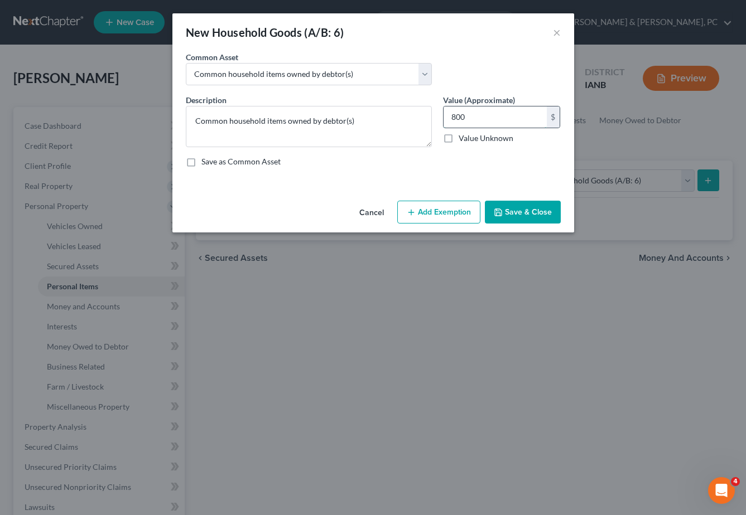
type input "800"
click at [454, 197] on div "Cancel Add Exemption Save & Close" at bounding box center [373, 214] width 402 height 37
click at [449, 211] on button "Add Exemption" at bounding box center [438, 212] width 83 height 23
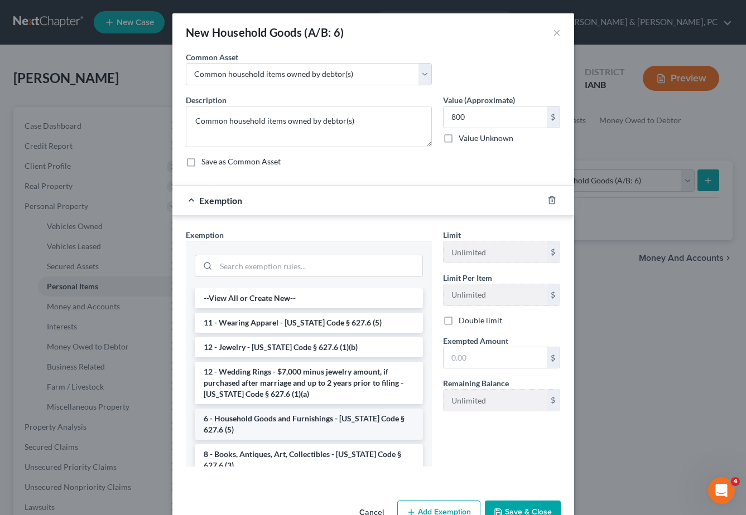
click at [309, 418] on li "6 - Household Goods and Furnishings - Iowa Code § 627.6 (5)" at bounding box center [309, 424] width 228 height 31
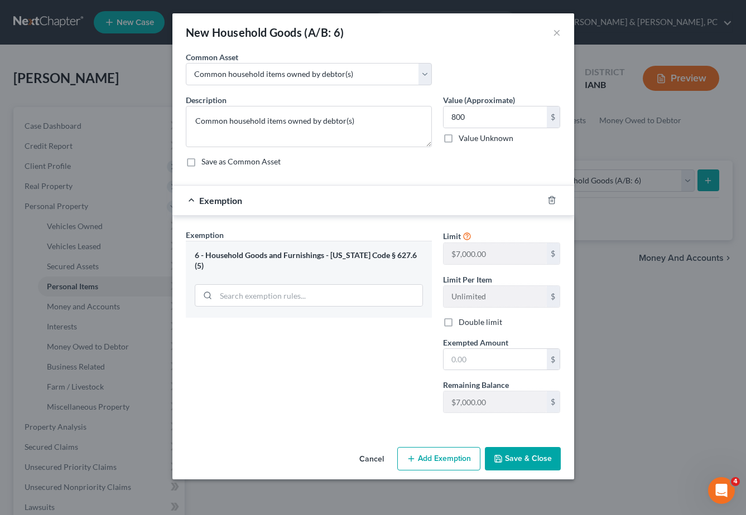
click at [490, 374] on div "Limit $7,000.00 $ Limit Per Item Unlimited $ Double limit Exempted Amount * $ R…" at bounding box center [501, 325] width 129 height 193
click at [492, 364] on input "text" at bounding box center [494, 359] width 103 height 21
type input "800.00"
click at [517, 457] on button "Save & Close" at bounding box center [523, 458] width 76 height 23
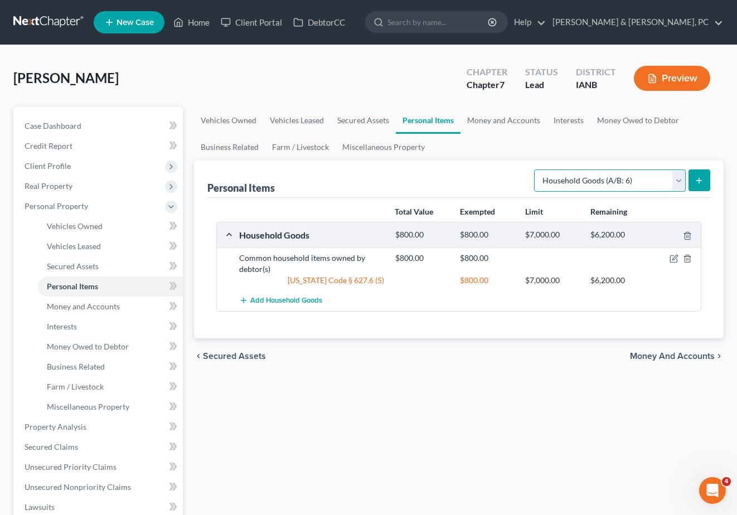
click at [624, 179] on select "Select Item Type Clothing (A/B: 11) Collectibles Of Value (A/B: 8) Electronics …" at bounding box center [610, 181] width 152 height 22
select select "electronics"
click at [536, 170] on select "Select Item Type Clothing (A/B: 11) Collectibles Of Value (A/B: 8) Electronics …" at bounding box center [610, 181] width 152 height 22
click at [696, 173] on button "submit" at bounding box center [700, 181] width 22 height 22
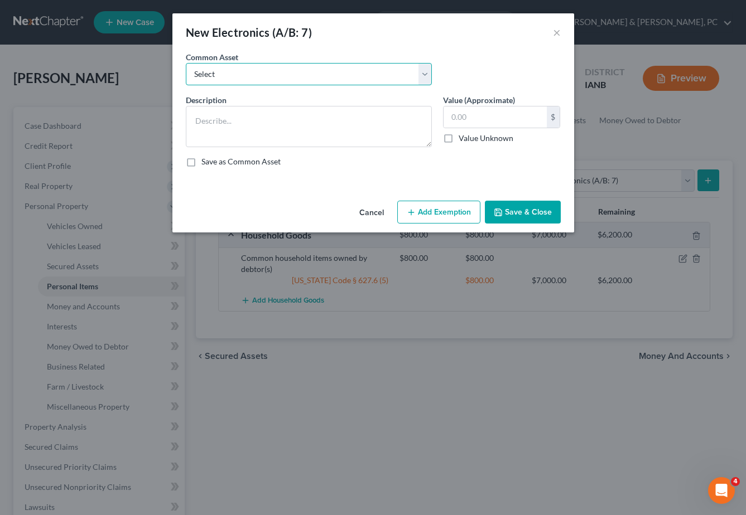
drag, startPoint x: 239, startPoint y: 69, endPoint x: 236, endPoint y: 82, distance: 13.7
click at [239, 69] on select "Select Common household electronics owned by debtor(s)" at bounding box center [309, 74] width 246 height 22
select select "0"
click at [186, 63] on select "Select Common household electronics owned by debtor(s)" at bounding box center [309, 74] width 246 height 22
type textarea "Common household electronics owned by debtor(s)"
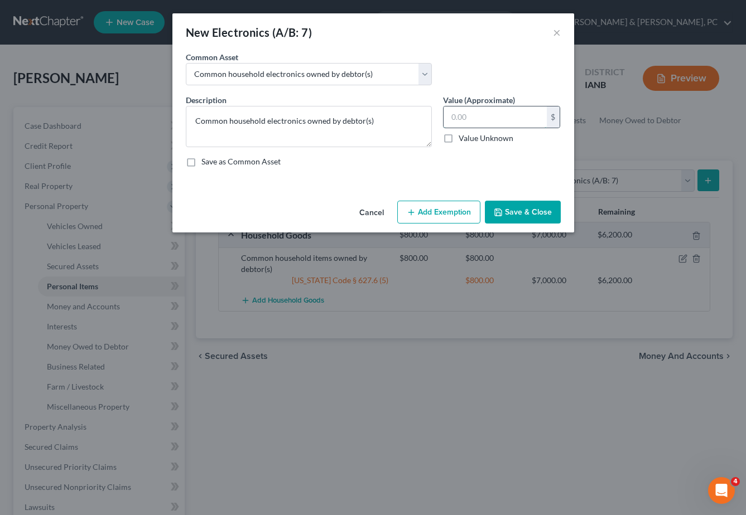
click at [474, 117] on input "text" at bounding box center [494, 117] width 103 height 21
type input "600.00"
click at [432, 209] on button "Add Exemption" at bounding box center [438, 212] width 83 height 23
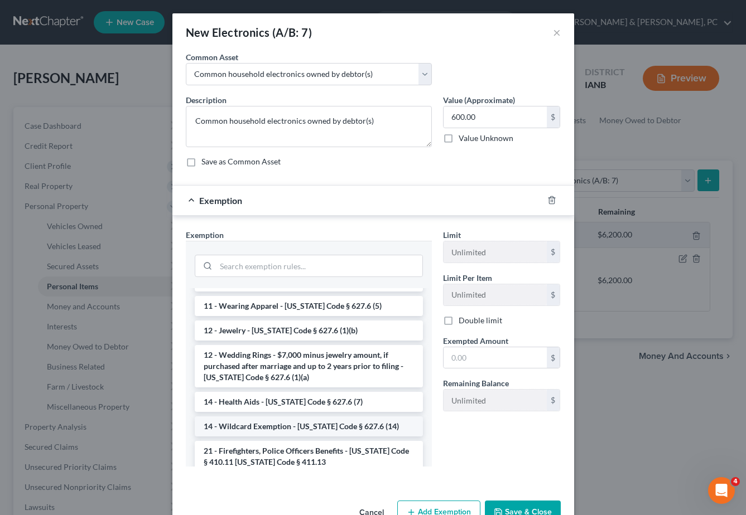
scroll to position [115, 0]
drag, startPoint x: 302, startPoint y: 423, endPoint x: 375, endPoint y: 388, distance: 81.1
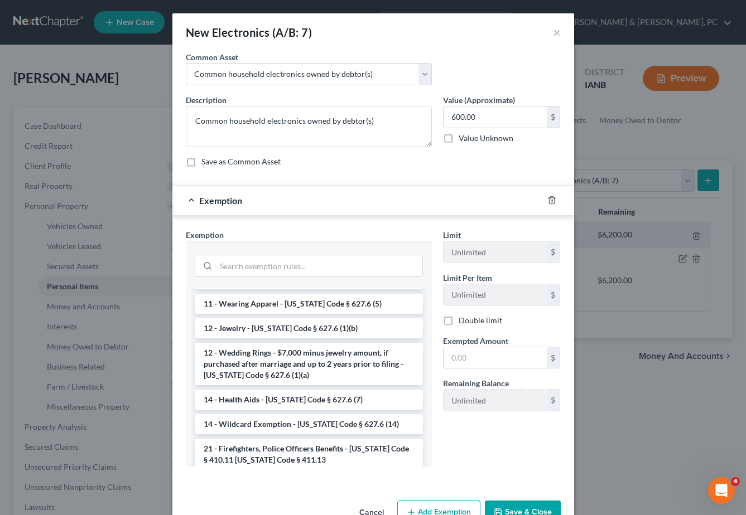
click at [303, 423] on li "14 - Wildcard Exemption - Iowa Code § 627.6 (14)" at bounding box center [309, 424] width 228 height 20
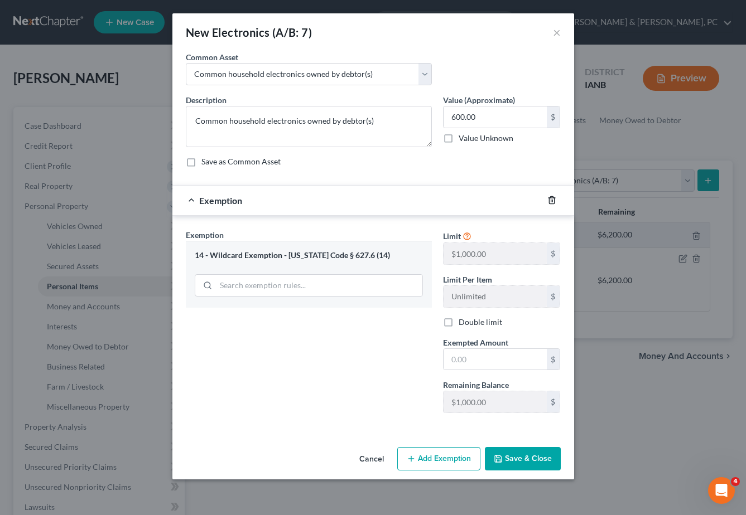
click at [550, 196] on icon "button" at bounding box center [551, 200] width 9 height 9
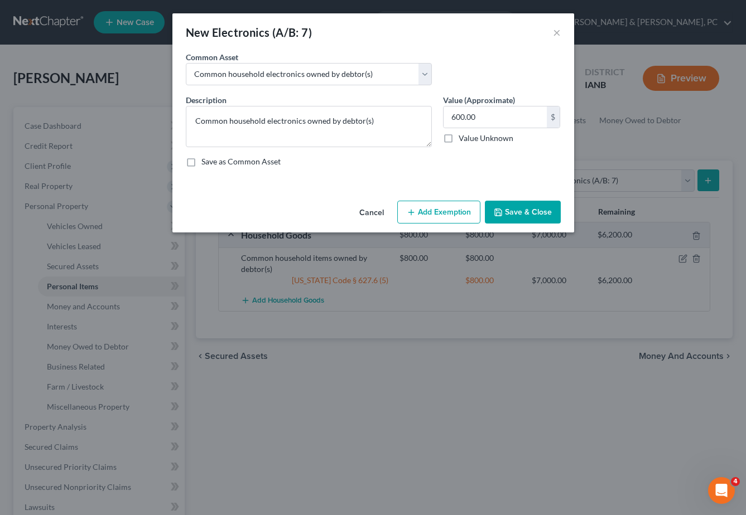
click at [439, 210] on button "Add Exemption" at bounding box center [438, 212] width 83 height 23
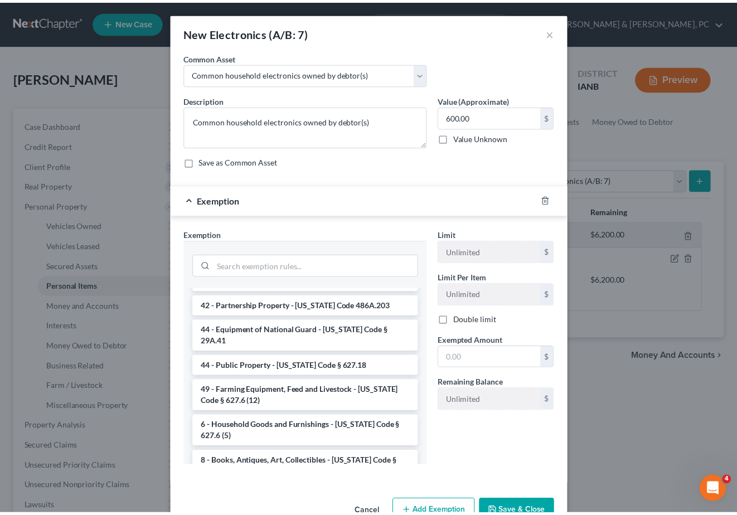
scroll to position [1203, 0]
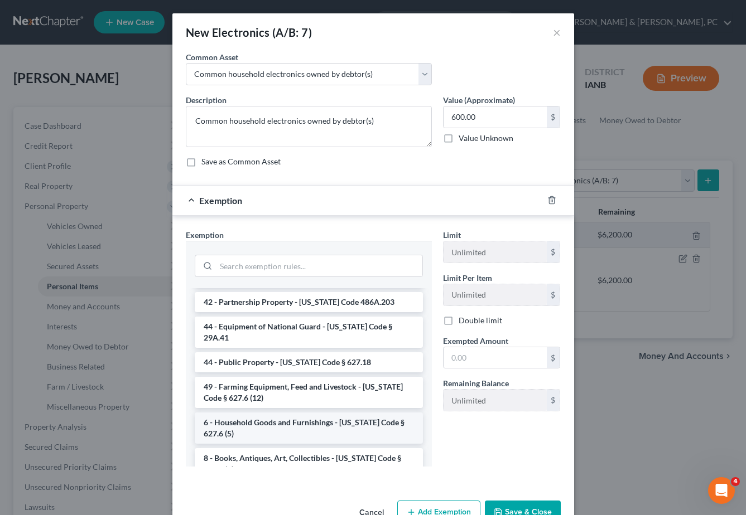
click at [310, 413] on li "6 - Household Goods and Furnishings - Iowa Code § 627.6 (5)" at bounding box center [309, 428] width 228 height 31
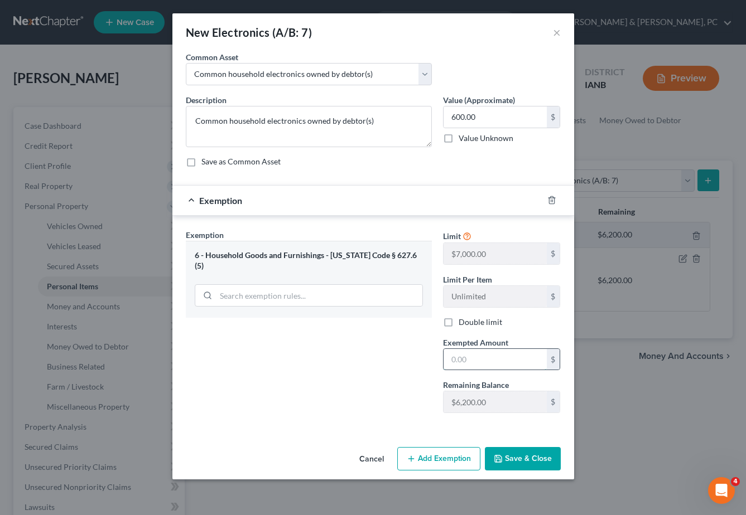
click at [476, 360] on input "text" at bounding box center [494, 359] width 103 height 21
type input "600.00"
click at [534, 464] on button "Save & Close" at bounding box center [523, 458] width 76 height 23
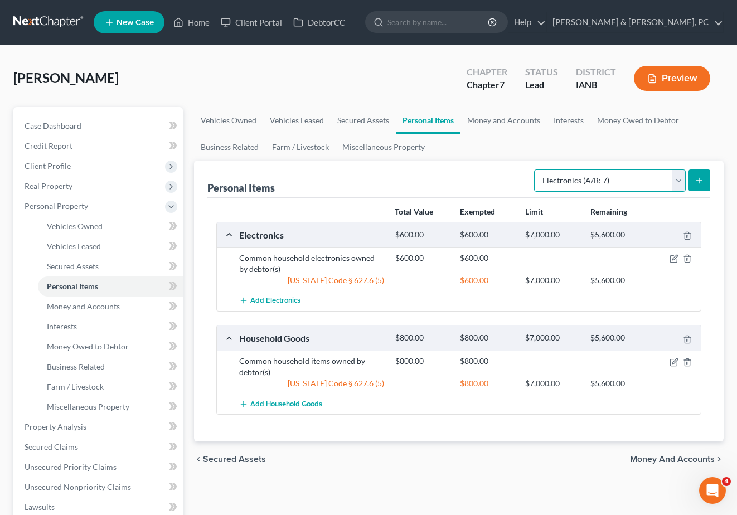
click at [576, 172] on select "Select Item Type Clothing (A/B: 11) Collectibles Of Value (A/B: 8) Electronics …" at bounding box center [610, 181] width 152 height 22
select select "clothing"
click at [536, 170] on select "Select Item Type Clothing (A/B: 11) Collectibles Of Value (A/B: 8) Electronics …" at bounding box center [610, 181] width 152 height 22
click at [703, 183] on icon "submit" at bounding box center [699, 180] width 9 height 9
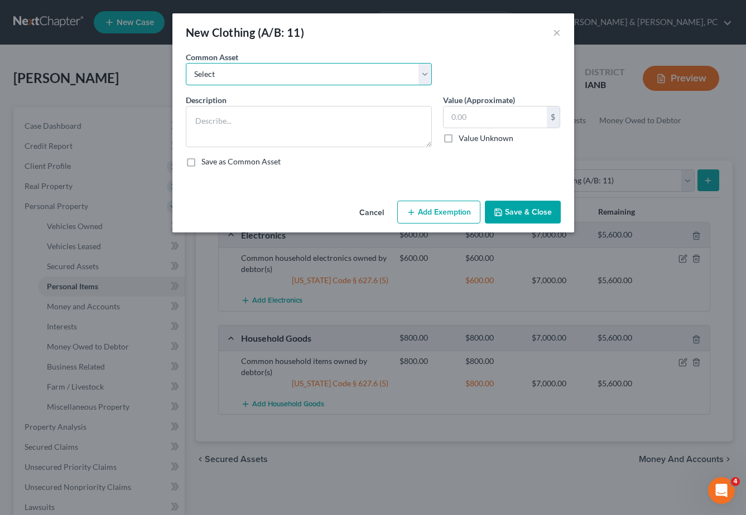
click at [240, 79] on select "Select Clothing owned by debtor(s)" at bounding box center [309, 74] width 246 height 22
select select "0"
click at [186, 63] on select "Select Clothing owned by debtor(s)" at bounding box center [309, 74] width 246 height 22
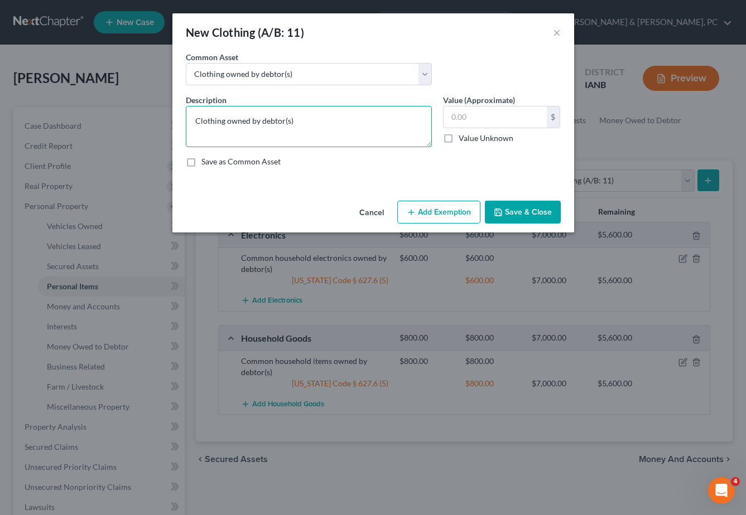
click at [333, 122] on textarea "Clothing owned by debtor(s)" at bounding box center [309, 126] width 246 height 41
type textarea "Clothing owned by debtor"
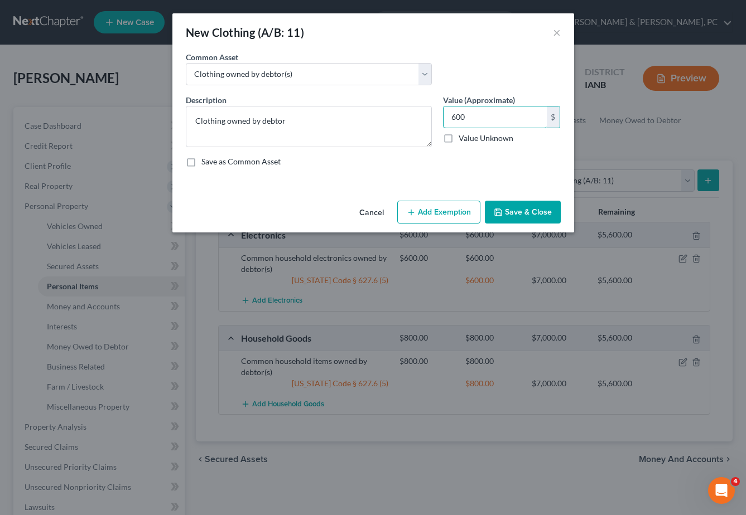
type input "600"
click at [454, 216] on button "Add Exemption" at bounding box center [438, 212] width 83 height 23
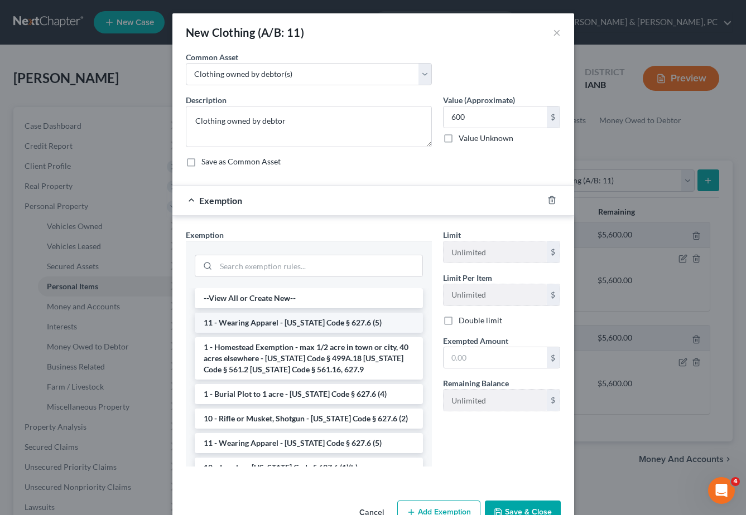
click at [286, 326] on li "11 - Wearing Apparel - Iowa Code § 627.6 (5)" at bounding box center [309, 323] width 228 height 20
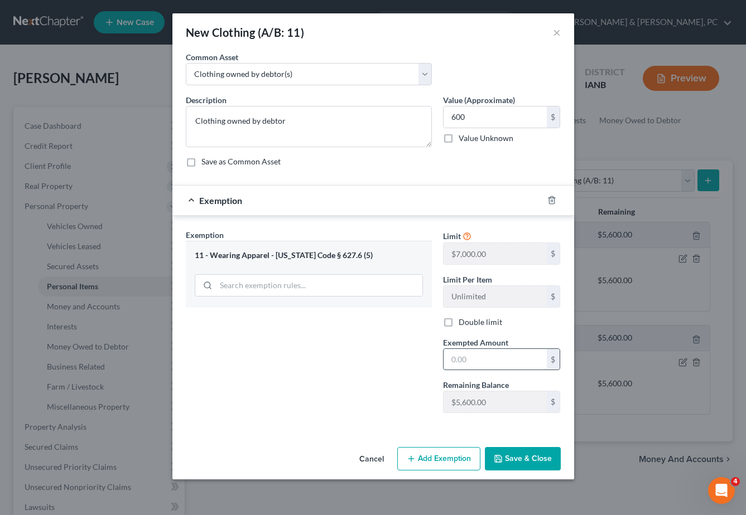
click at [480, 368] on input "text" at bounding box center [494, 359] width 103 height 21
type input "600.00"
click at [512, 460] on button "Save & Close" at bounding box center [523, 458] width 76 height 23
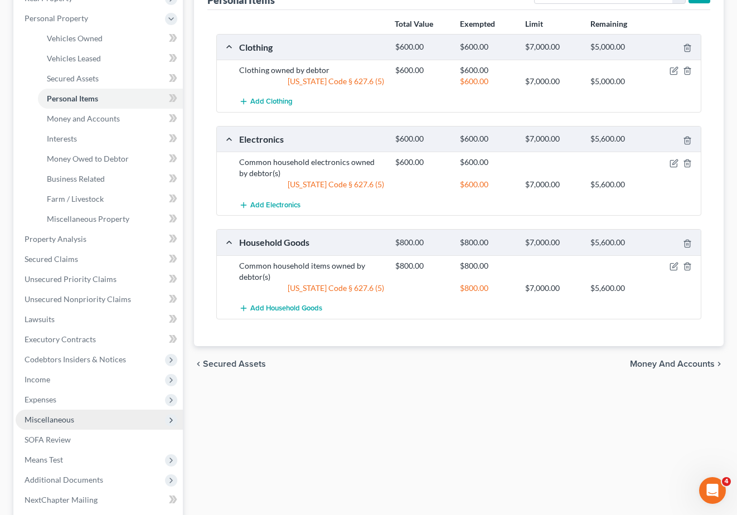
scroll to position [196, 0]
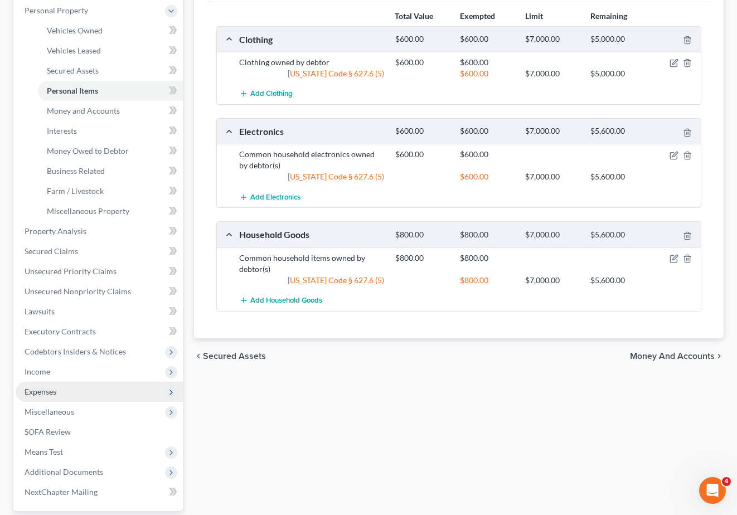
click at [47, 391] on span "Expenses" at bounding box center [41, 391] width 32 height 9
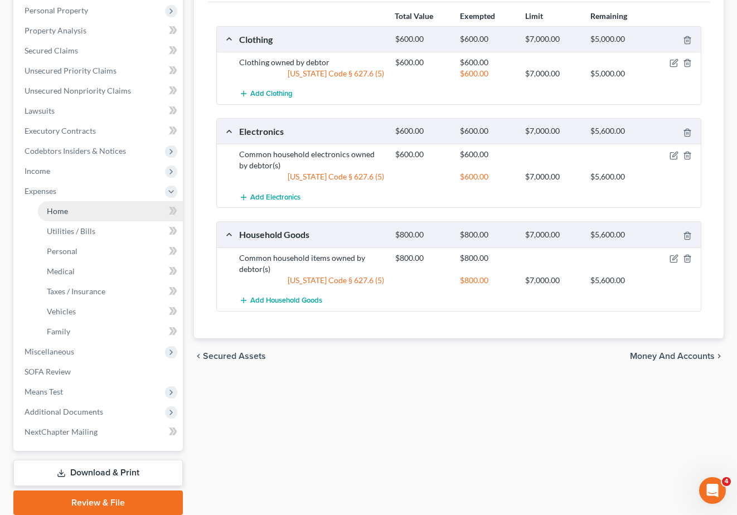
click at [63, 214] on span "Home" at bounding box center [57, 210] width 21 height 9
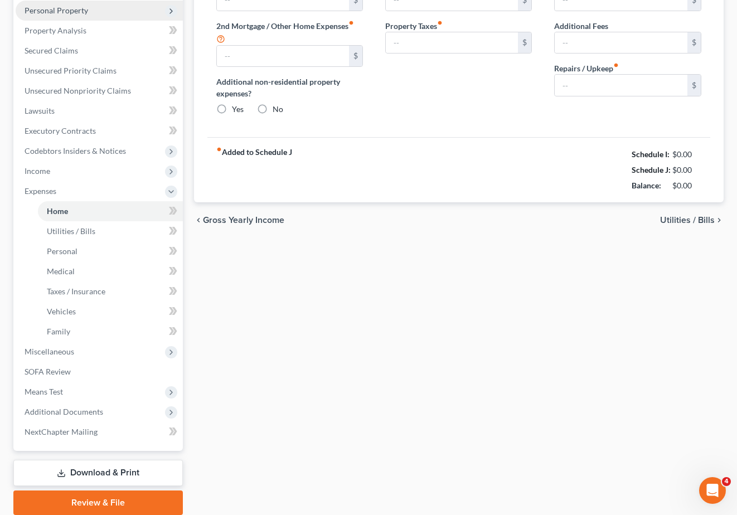
type input "0.00"
radio input "true"
type input "0.00"
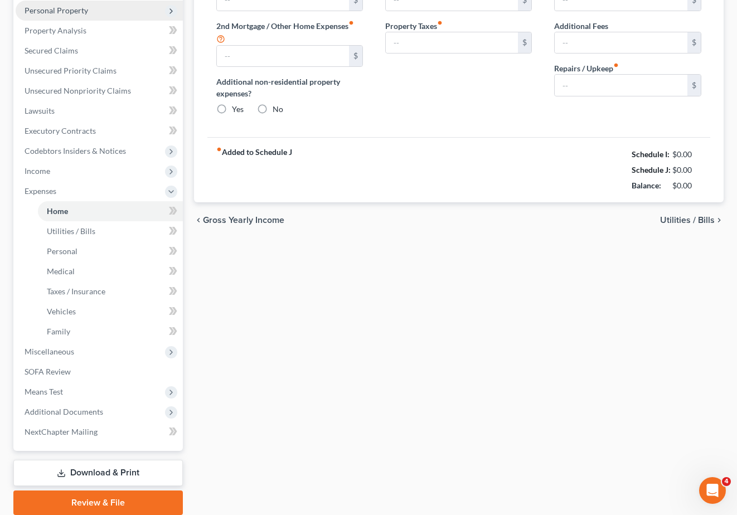
type input "0.00"
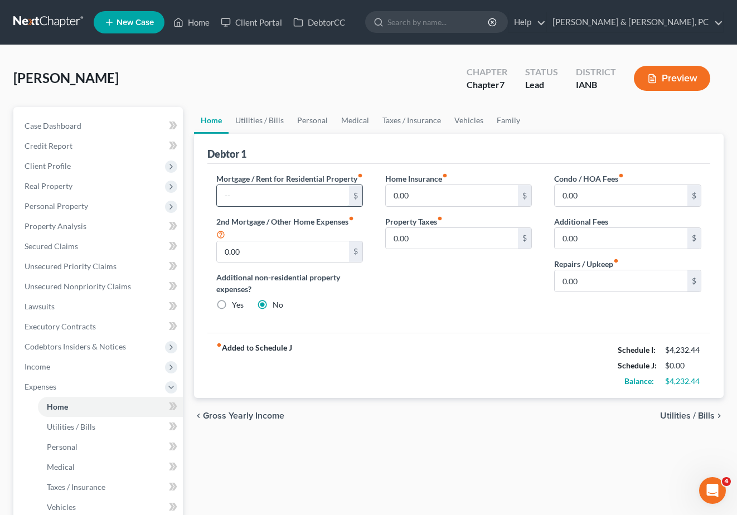
click at [253, 206] on input "text" at bounding box center [283, 195] width 133 height 21
type input "975"
click at [258, 116] on link "Utilities / Bills" at bounding box center [260, 120] width 62 height 27
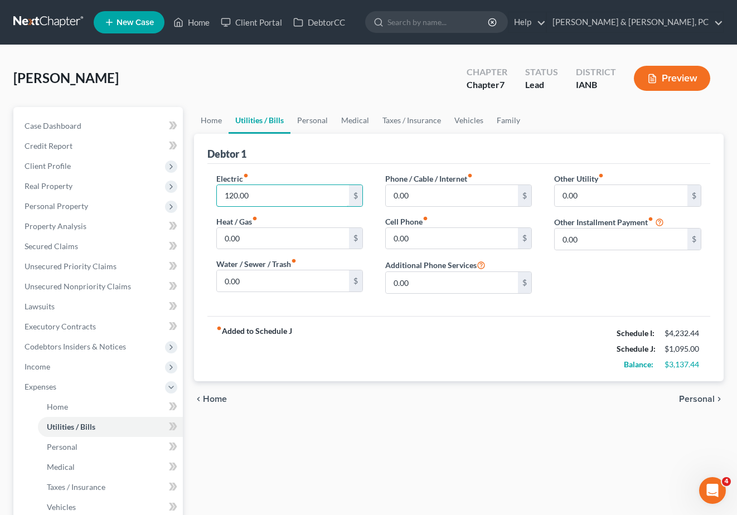
type input "120.00"
type input "76"
type input "16"
type input "0"
type input "160"
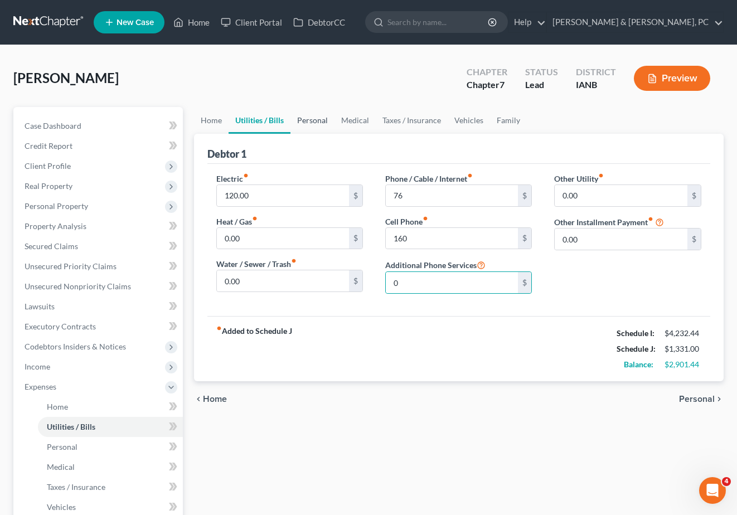
click at [313, 118] on link "Personal" at bounding box center [313, 120] width 44 height 27
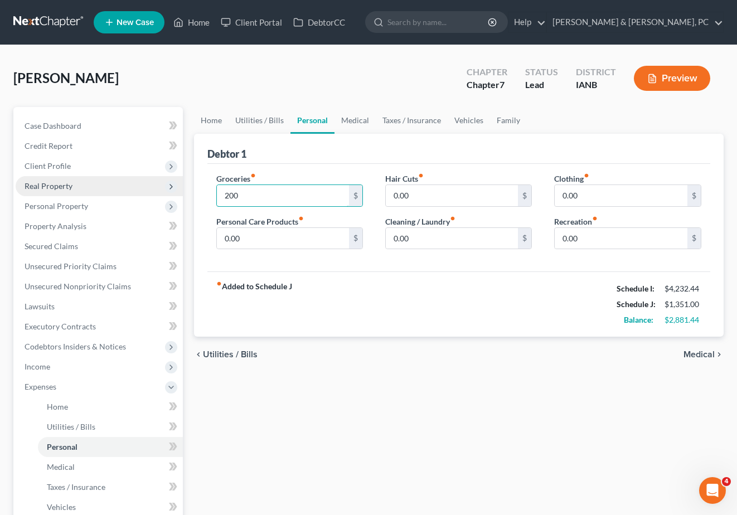
type input "200"
type input "100"
type input "140"
type input "100"
type input "80"
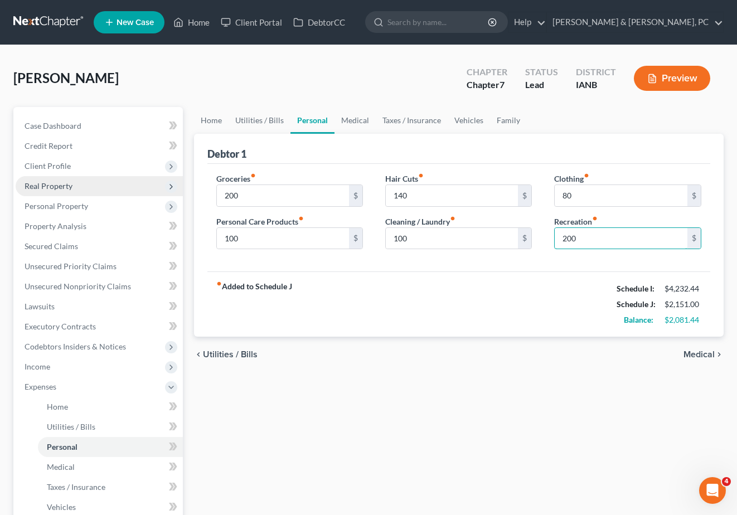
type input "200"
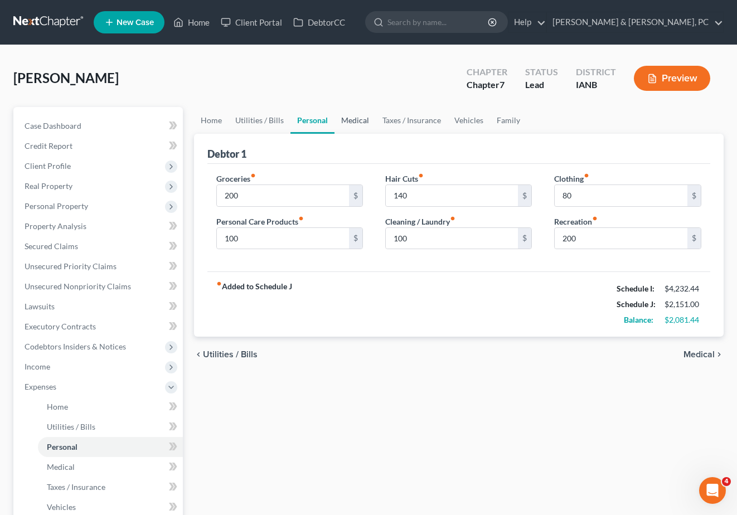
click at [355, 119] on link "Medical" at bounding box center [355, 120] width 41 height 27
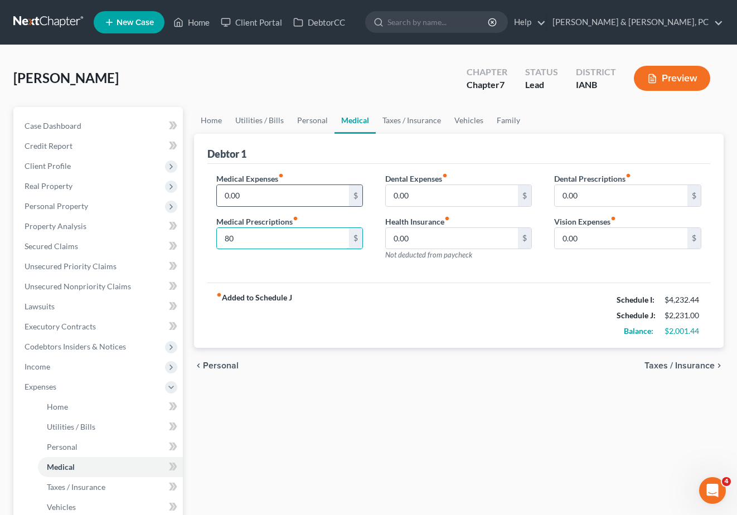
type input "80"
type input "89"
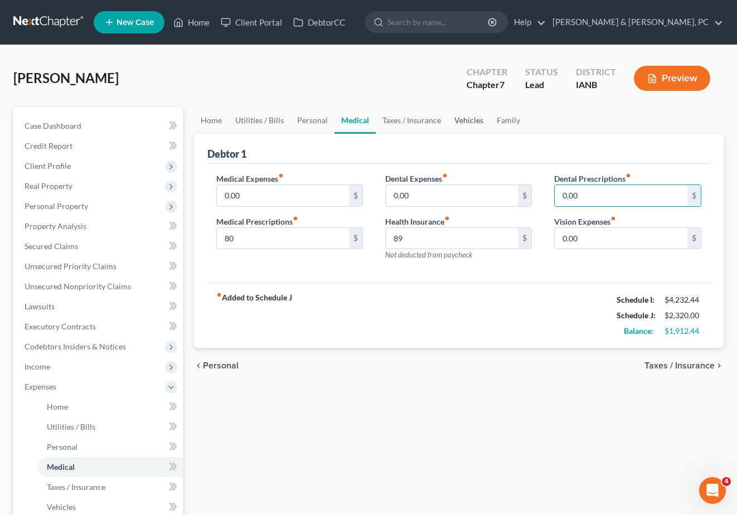
click at [462, 115] on link "Vehicles" at bounding box center [469, 120] width 42 height 27
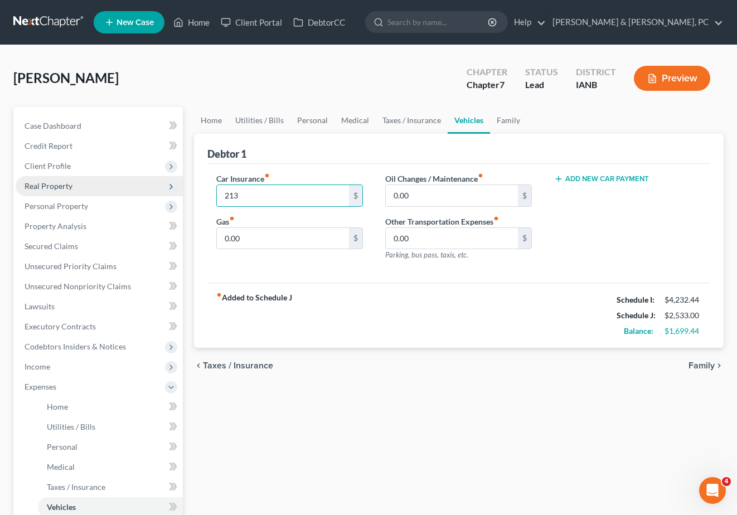
type input "213"
type input "240"
type input "300"
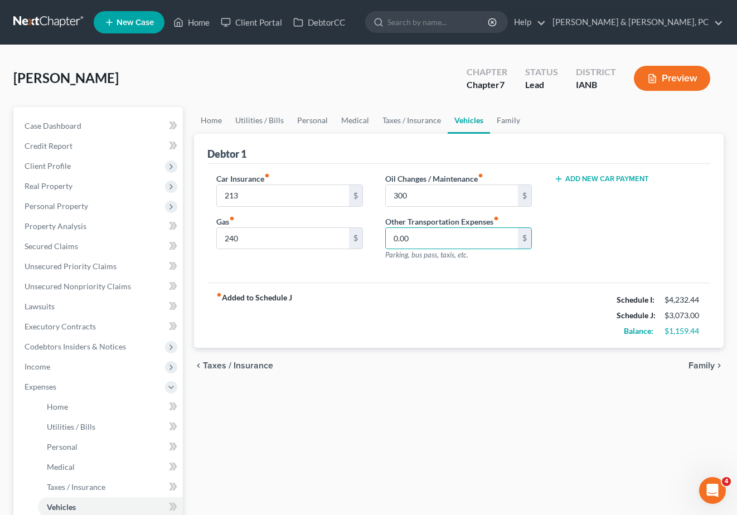
click at [617, 181] on button "Add New Car Payment" at bounding box center [601, 179] width 95 height 9
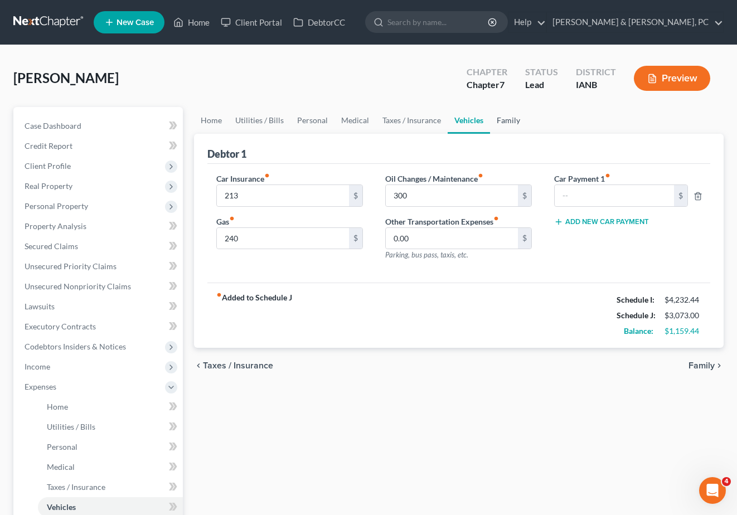
click at [505, 118] on link "Family" at bounding box center [508, 120] width 37 height 27
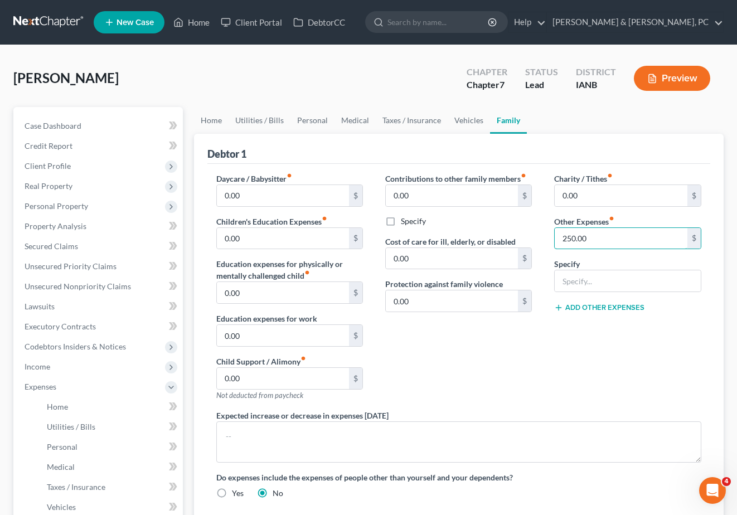
type input "250.00"
type input "Miscellaneous Expenses"
click at [346, 119] on link "Medical" at bounding box center [355, 120] width 41 height 27
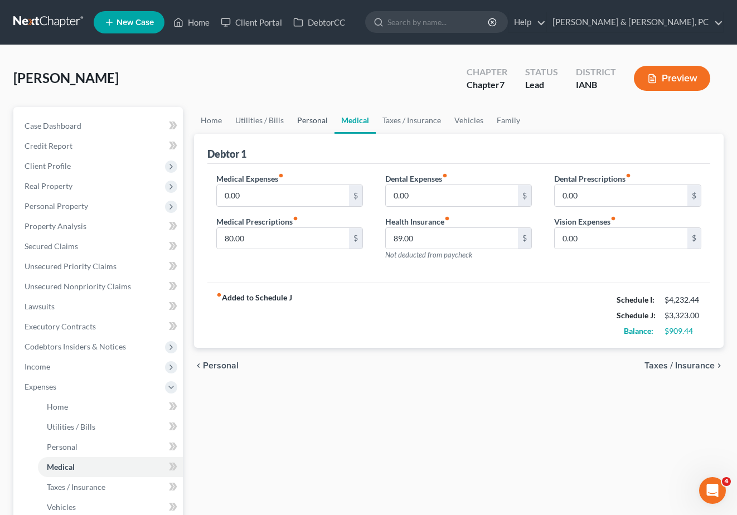
click at [308, 119] on link "Personal" at bounding box center [313, 120] width 44 height 27
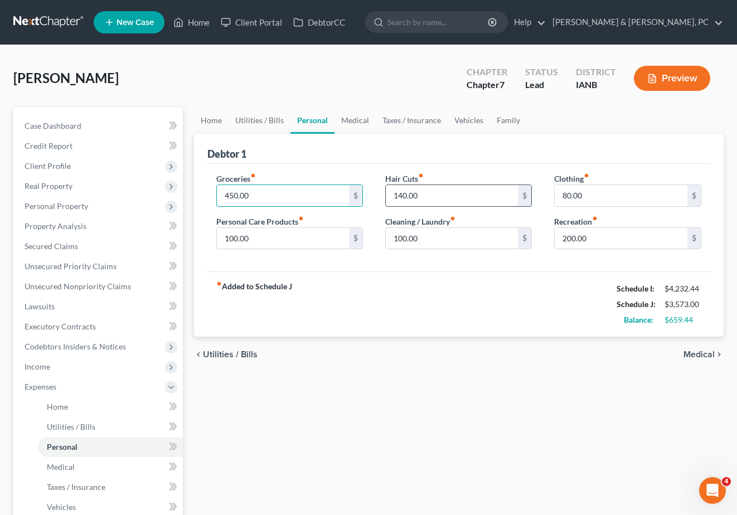
type input "450.00"
click at [597, 193] on input "80.00" at bounding box center [621, 195] width 133 height 21
type input "100.00"
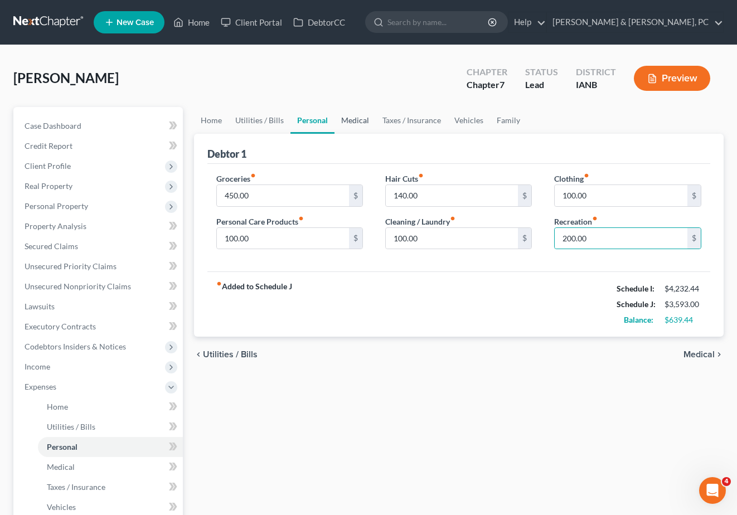
click at [352, 117] on link "Medical" at bounding box center [355, 120] width 41 height 27
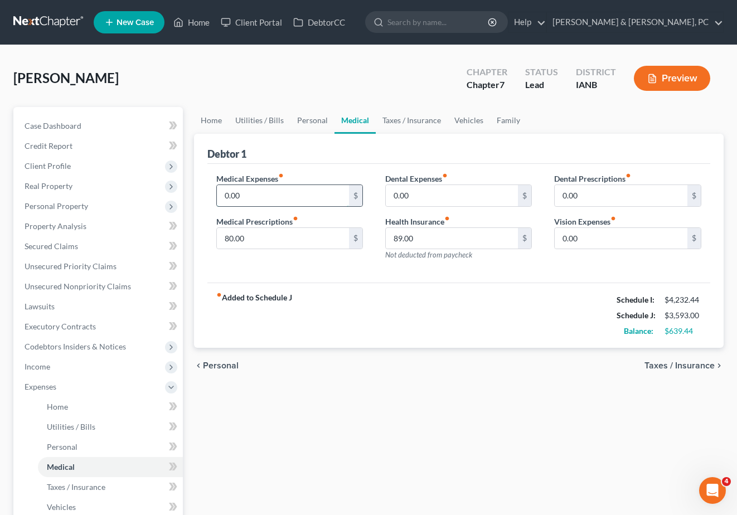
click at [263, 192] on input "0.00" at bounding box center [283, 195] width 133 height 21
type input "50.00"
click at [470, 118] on link "Vehicles" at bounding box center [469, 120] width 42 height 27
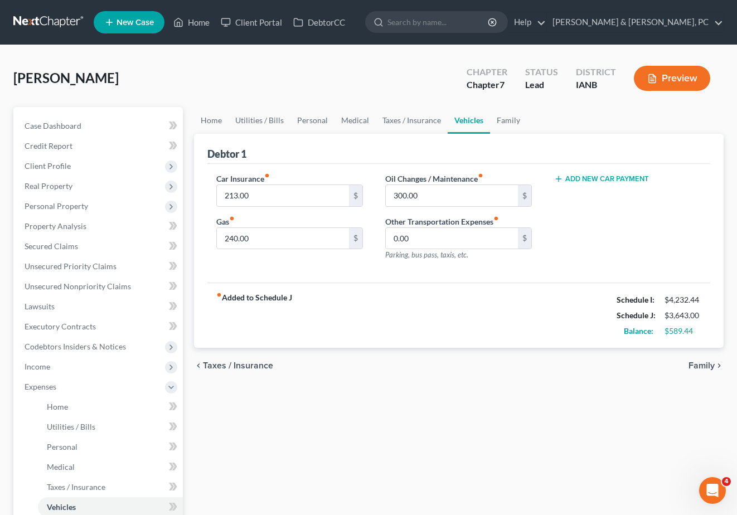
scroll to position [2, 0]
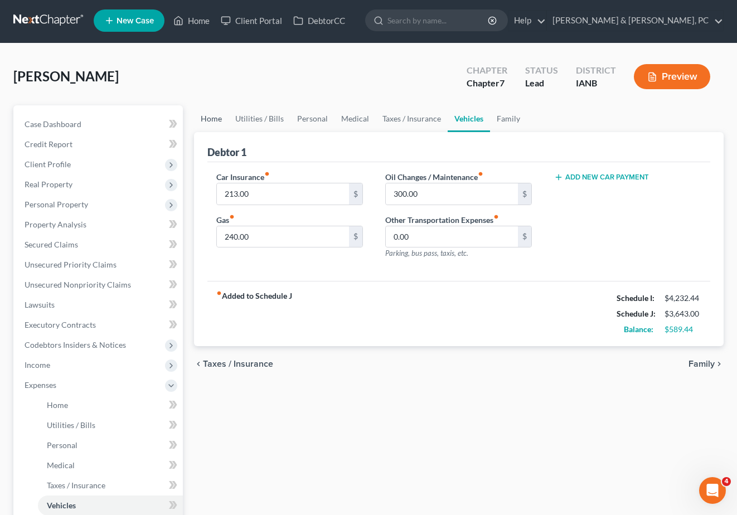
click at [212, 119] on link "Home" at bounding box center [211, 118] width 35 height 27
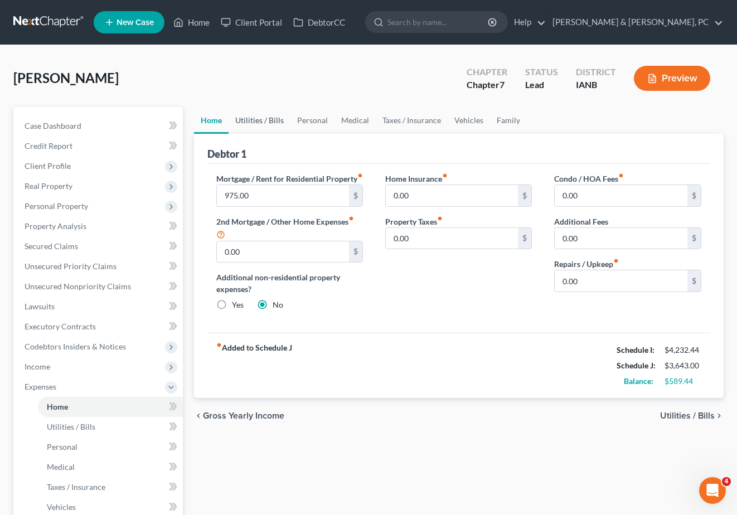
click at [266, 119] on link "Utilities / Bills" at bounding box center [260, 120] width 62 height 27
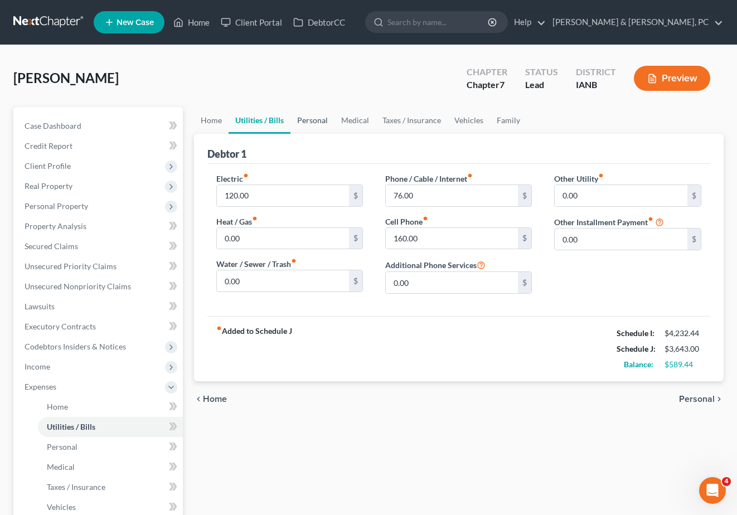
click at [307, 120] on link "Personal" at bounding box center [313, 120] width 44 height 27
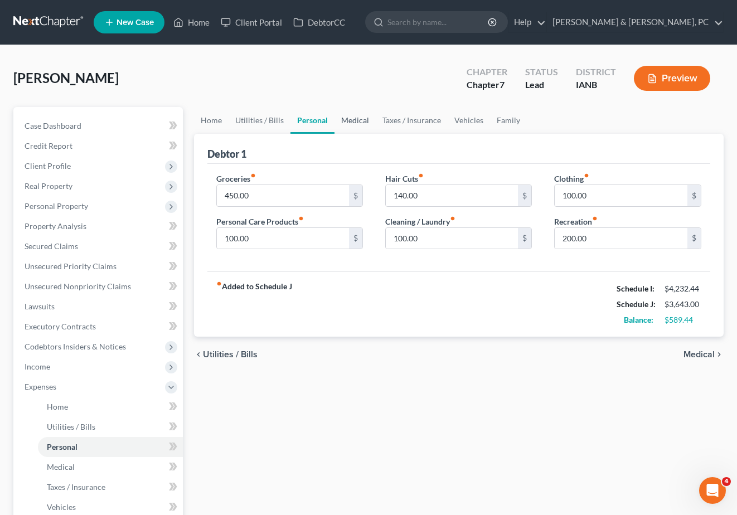
click at [360, 119] on link "Medical" at bounding box center [355, 120] width 41 height 27
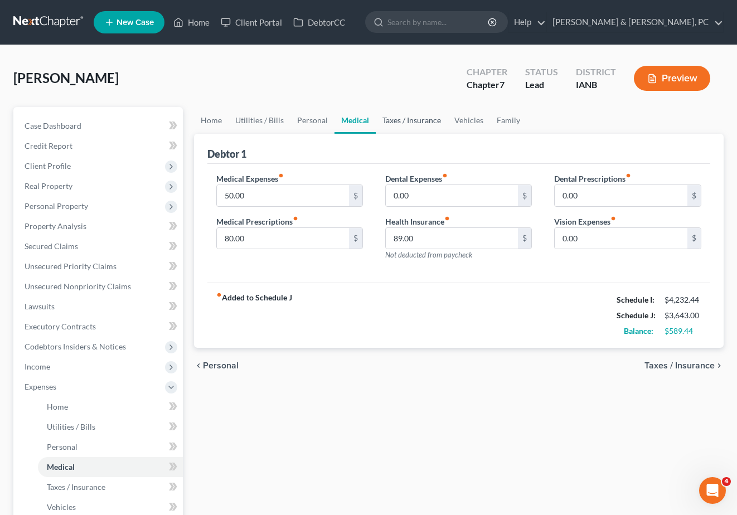
click at [402, 120] on link "Taxes / Insurance" at bounding box center [412, 120] width 72 height 27
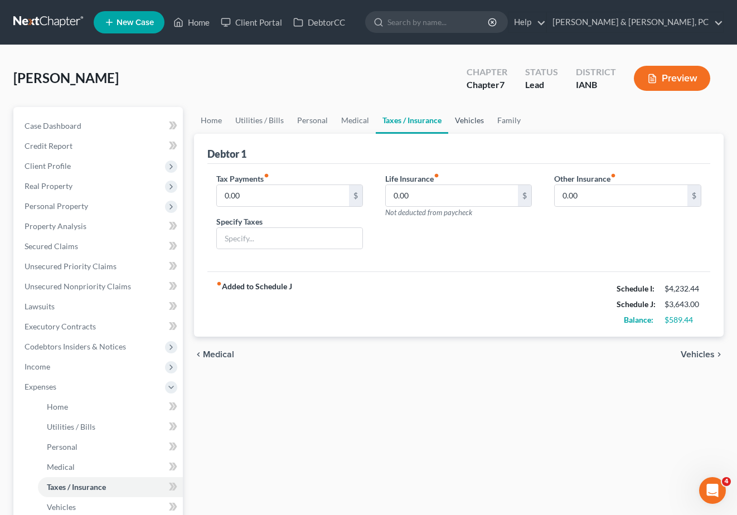
click at [476, 122] on link "Vehicles" at bounding box center [469, 120] width 42 height 27
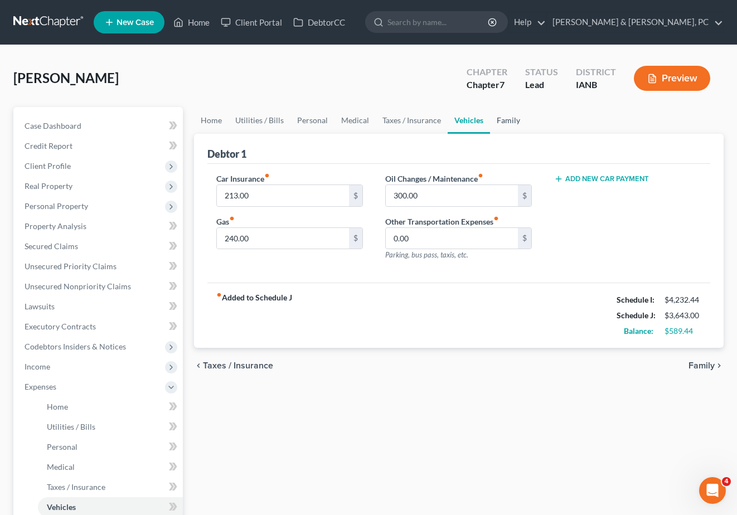
click at [500, 120] on link "Family" at bounding box center [508, 120] width 37 height 27
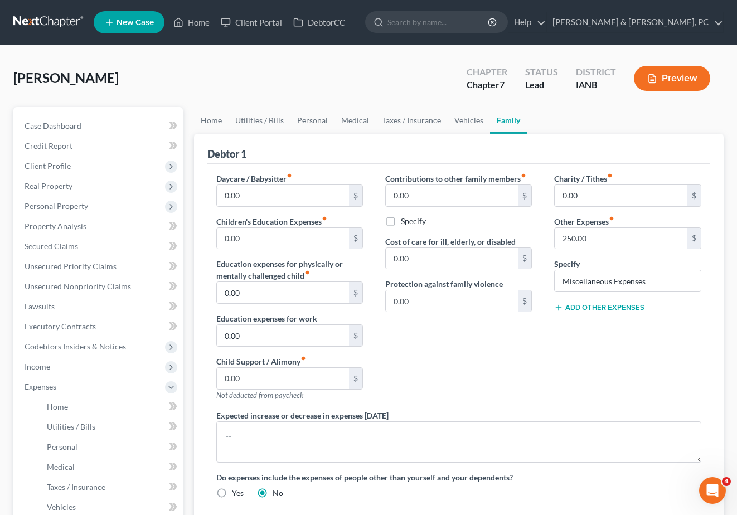
click at [513, 391] on div "Contributions to other family members fiber_manual_record 0.00 $ Specify Cost o…" at bounding box center [458, 291] width 169 height 237
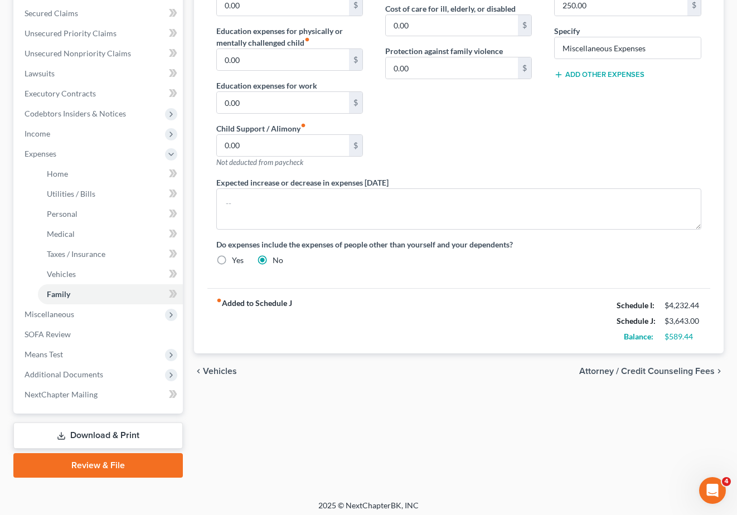
scroll to position [238, 0]
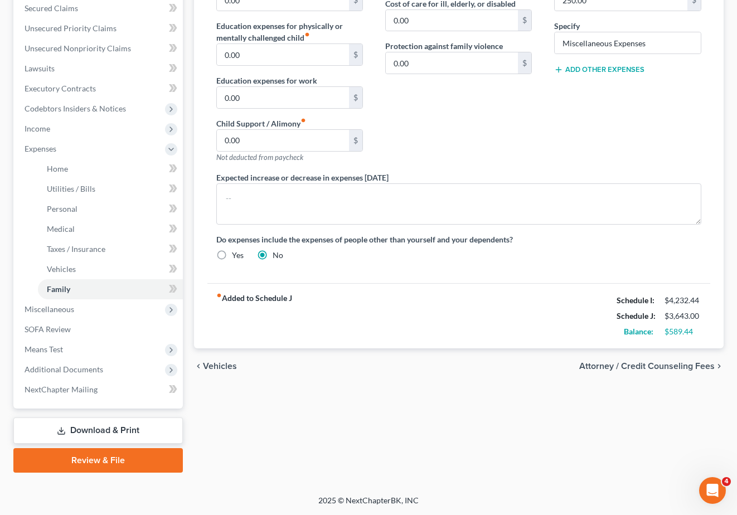
click at [466, 484] on div "Smith, Laporsha Upgraded Chapter Chapter 7 Status Lead District IANB Preview Pe…" at bounding box center [368, 151] width 737 height 688
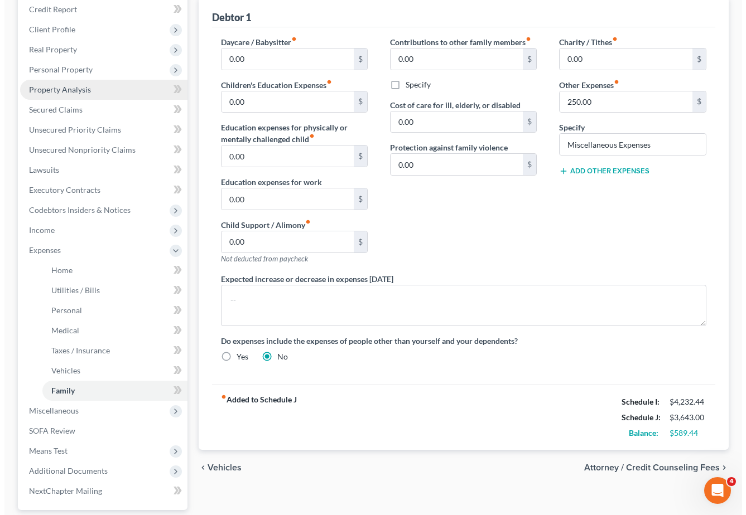
scroll to position [134, 0]
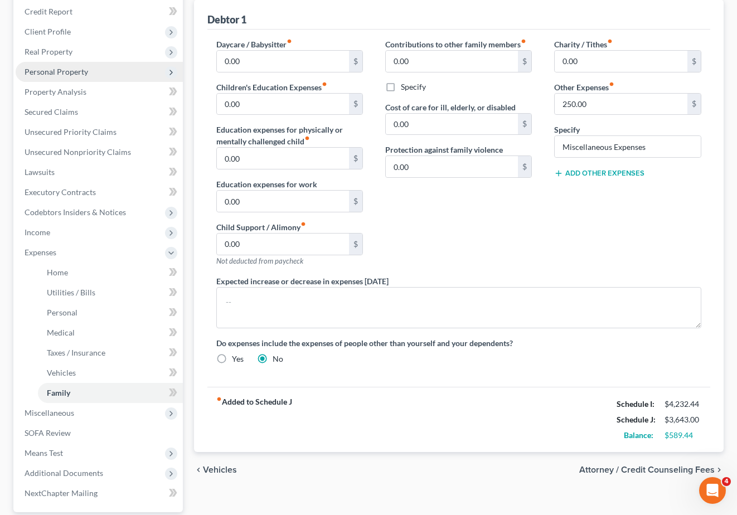
click at [62, 70] on span "Personal Property" at bounding box center [57, 71] width 64 height 9
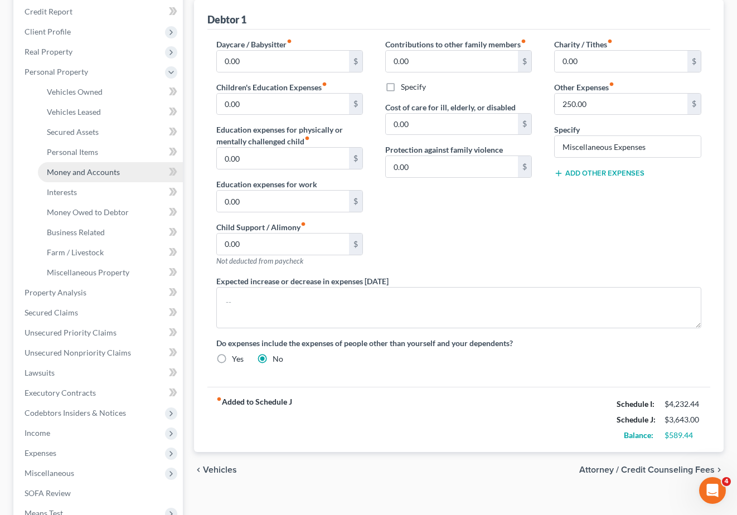
click at [78, 166] on link "Money and Accounts" at bounding box center [110, 172] width 145 height 20
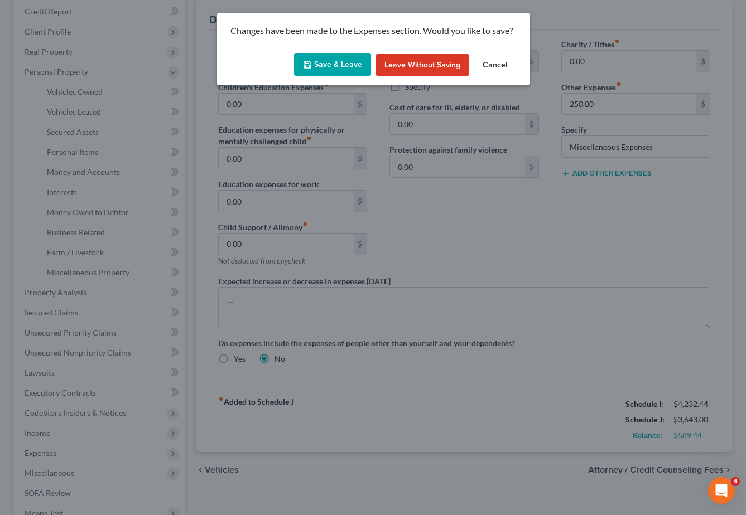
click at [329, 61] on button "Save & Leave" at bounding box center [332, 64] width 77 height 23
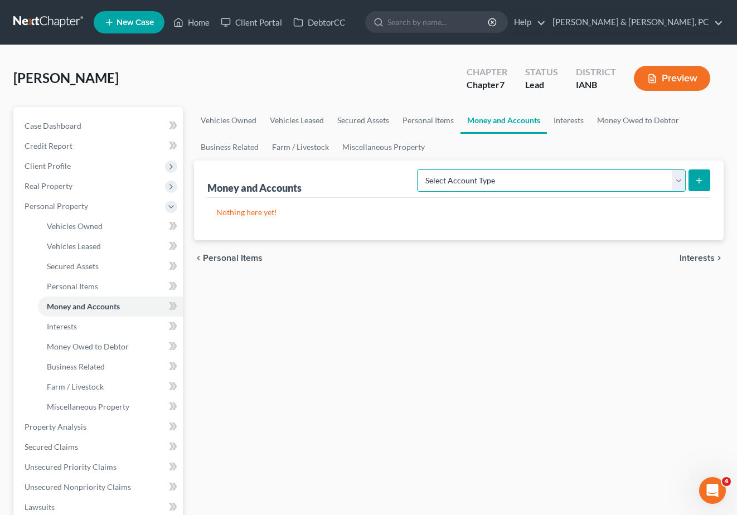
click at [480, 178] on select "Select Account Type Brokerage (A/B: 18, SOFA: 20) Cash on Hand (A/B: 16) Certif…" at bounding box center [551, 181] width 269 height 22
select select "checking"
click at [420, 170] on select "Select Account Type Brokerage (A/B: 18, SOFA: 20) Cash on Hand (A/B: 16) Certif…" at bounding box center [551, 181] width 269 height 22
click at [702, 182] on icon "submit" at bounding box center [699, 180] width 9 height 9
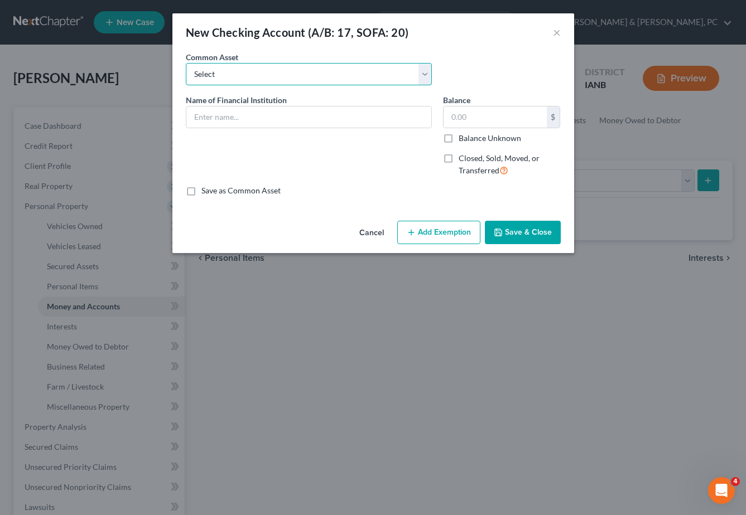
click at [214, 69] on select "Select Marine Credit Union DuTrac Credit Union Dupaco Community Credit Union US…" at bounding box center [309, 74] width 246 height 22
select select "3"
click at [186, 63] on select "Select Marine Credit Union DuTrac Credit Union Dupaco Community Credit Union US…" at bounding box center [309, 74] width 246 height 22
type input "US Bank"
type input "0.00"
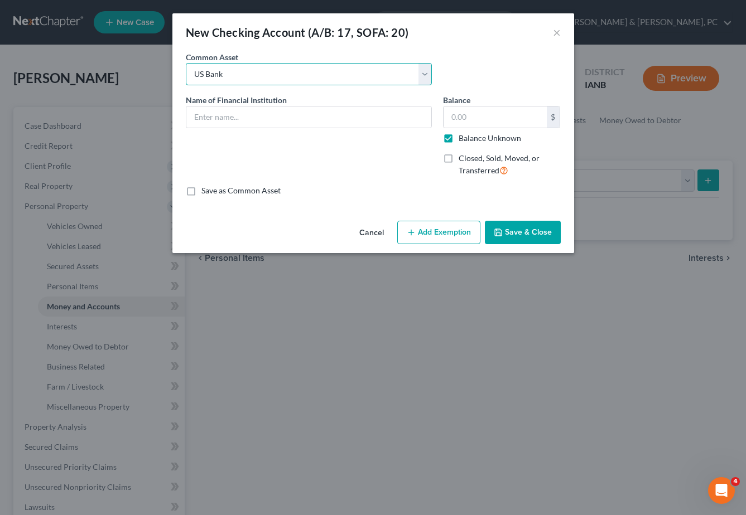
checkbox input "true"
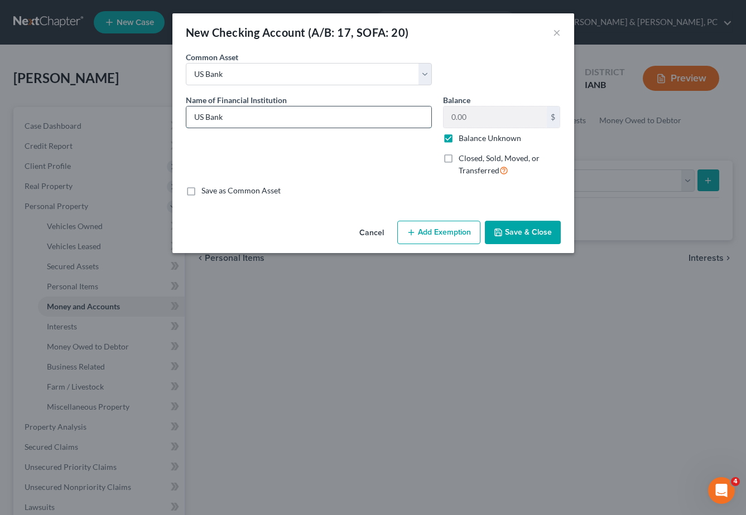
click at [275, 115] on input "US Bank" at bounding box center [308, 117] width 245 height 21
type input "US Bank (act ending in 8065)"
drag, startPoint x: 535, startPoint y: 231, endPoint x: 528, endPoint y: 222, distance: 11.5
click at [535, 228] on button "Save & Close" at bounding box center [523, 232] width 76 height 23
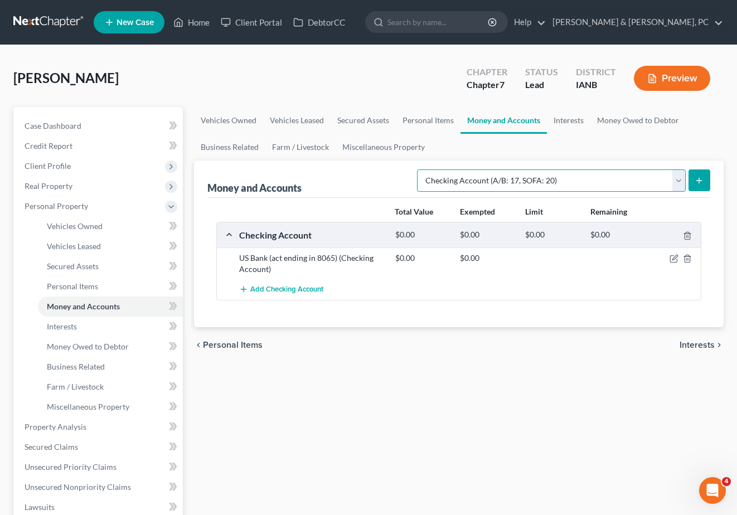
drag, startPoint x: 598, startPoint y: 182, endPoint x: 548, endPoint y: 174, distance: 50.9
click at [598, 182] on select "Select Account Type Brokerage (A/B: 18, SOFA: 20) Cash on Hand (A/B: 16) Certif…" at bounding box center [551, 181] width 269 height 22
select select "savings"
click at [420, 170] on select "Select Account Type Brokerage (A/B: 18, SOFA: 20) Cash on Hand (A/B: 16) Certif…" at bounding box center [551, 181] width 269 height 22
click at [702, 181] on line "submit" at bounding box center [699, 181] width 5 height 0
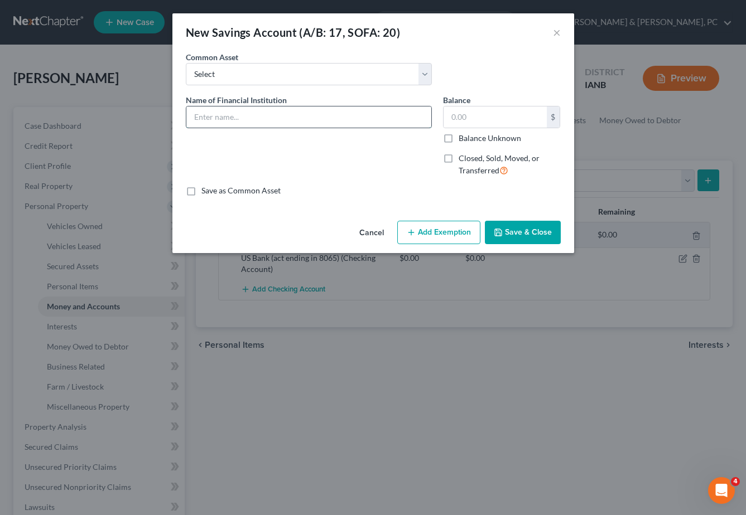
click at [223, 110] on input "text" at bounding box center [308, 117] width 245 height 21
click at [236, 75] on select "Select Empeople Credit Union - Prime Share Savings" at bounding box center [309, 74] width 246 height 22
drag, startPoint x: 223, startPoint y: 180, endPoint x: 224, endPoint y: 153, distance: 27.4
click at [223, 177] on div "Name of Financial Institution *" at bounding box center [308, 139] width 257 height 91
click at [204, 108] on input "text" at bounding box center [308, 117] width 245 height 21
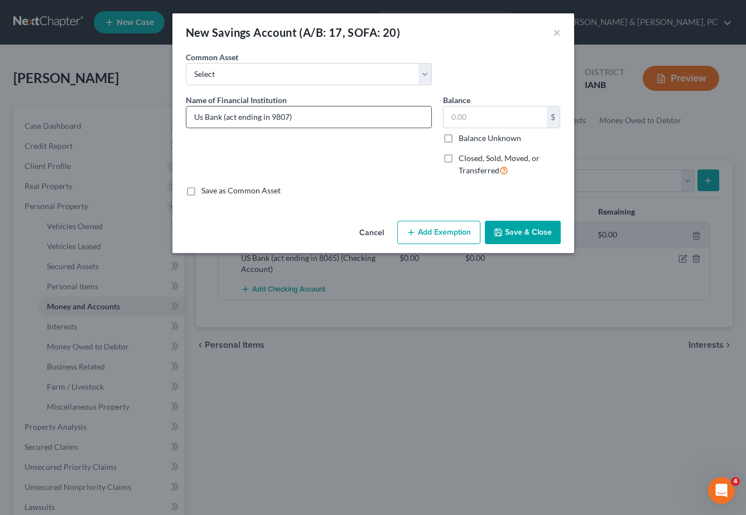
type input "Us Bank (act ending in 9807)"
click at [468, 131] on div "$ Balance Unknown" at bounding box center [502, 125] width 118 height 38
click at [469, 141] on label "Balance Unknown" at bounding box center [489, 138] width 62 height 11
click at [469, 140] on input "Balance Unknown" at bounding box center [466, 136] width 7 height 7
checkbox input "true"
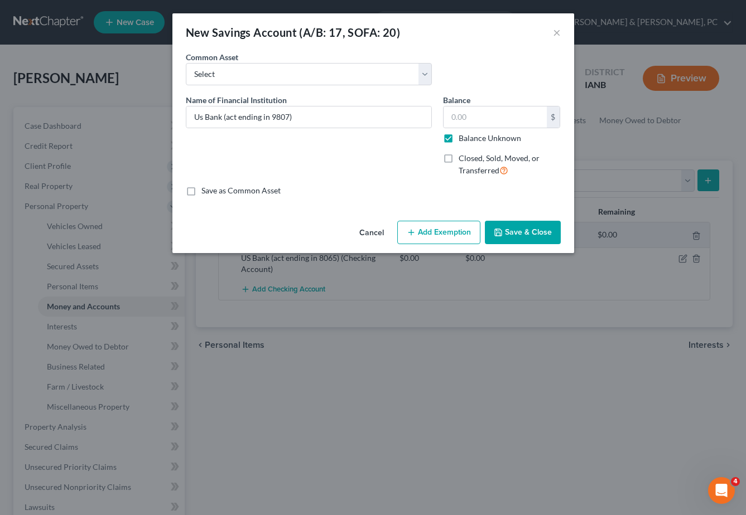
type input "0.00"
click at [522, 230] on button "Save & Close" at bounding box center [523, 232] width 76 height 23
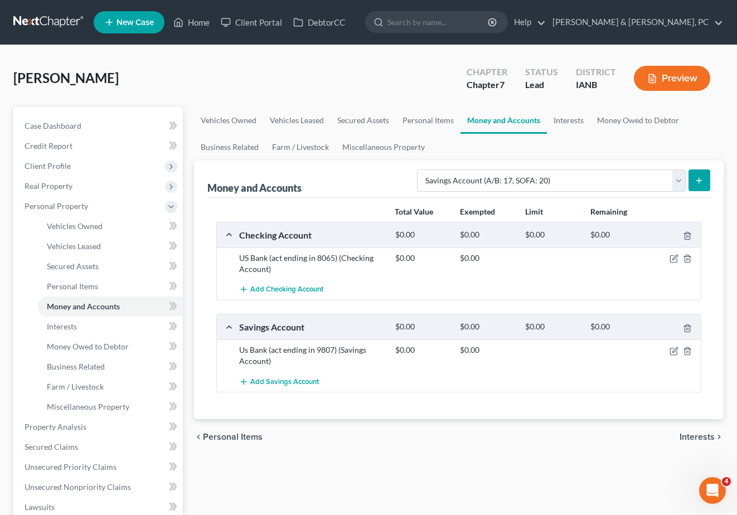
drag, startPoint x: 332, startPoint y: 453, endPoint x: 298, endPoint y: 428, distance: 42.6
click at [332, 453] on div "chevron_left Personal Items Interests chevron_right" at bounding box center [459, 437] width 530 height 36
click at [40, 165] on span "Client Profile" at bounding box center [48, 165] width 46 height 9
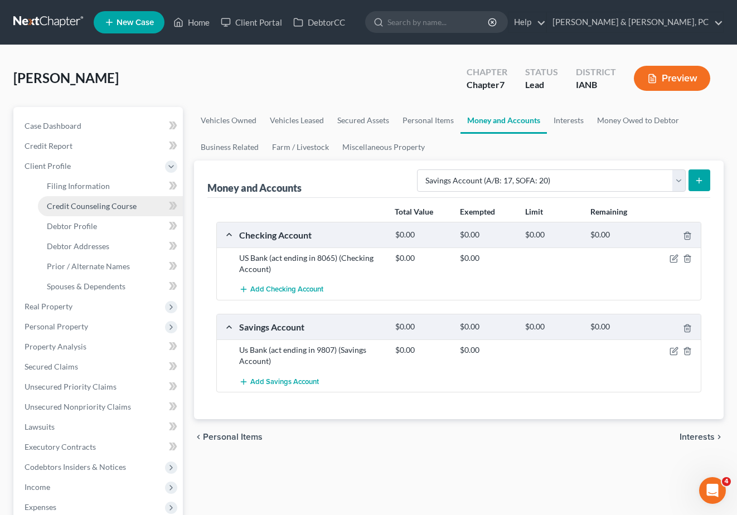
click at [61, 205] on span "Credit Counseling Course" at bounding box center [92, 205] width 90 height 9
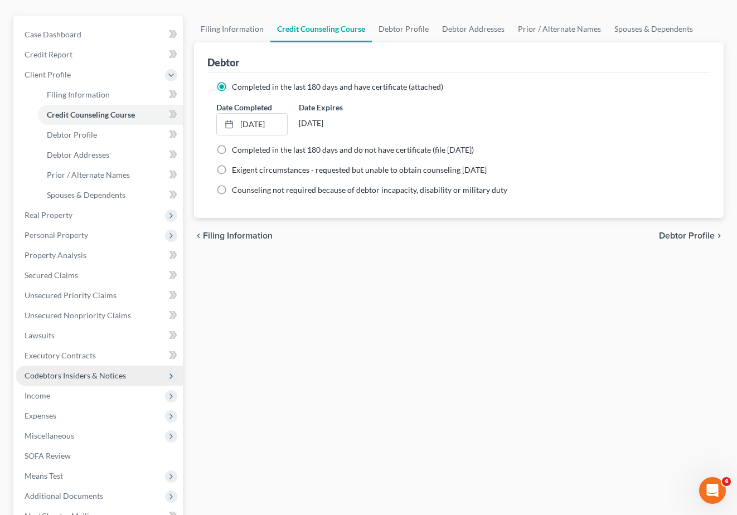
scroll to position [218, 0]
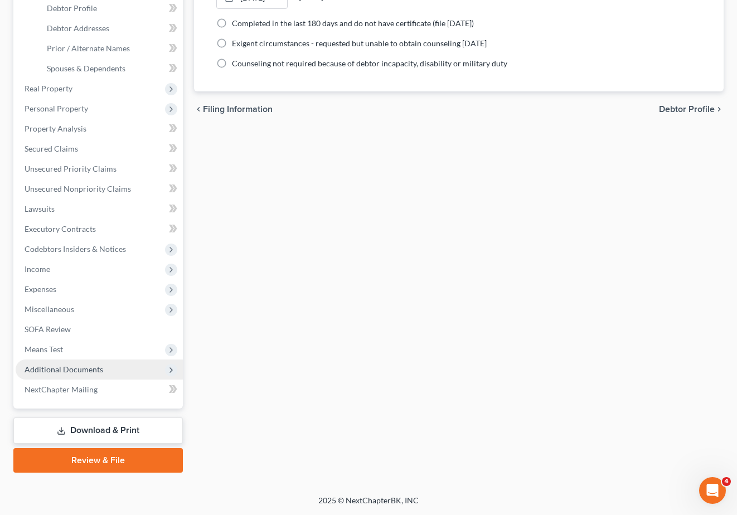
click at [81, 370] on span "Additional Documents" at bounding box center [64, 369] width 79 height 9
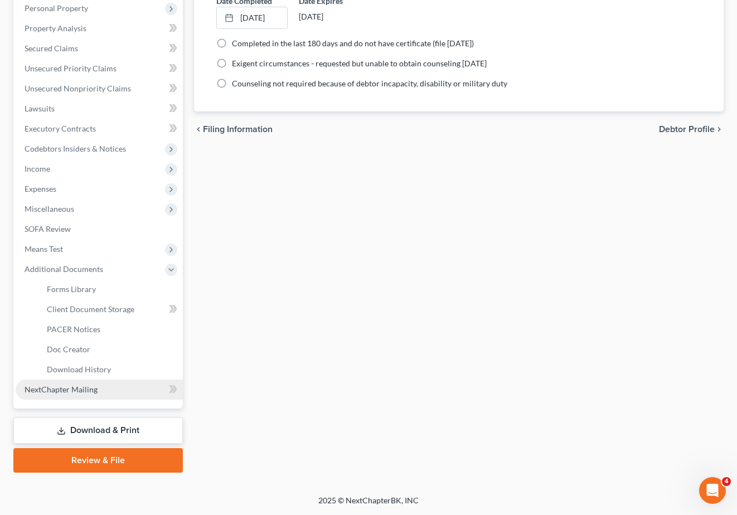
scroll to position [198, 0]
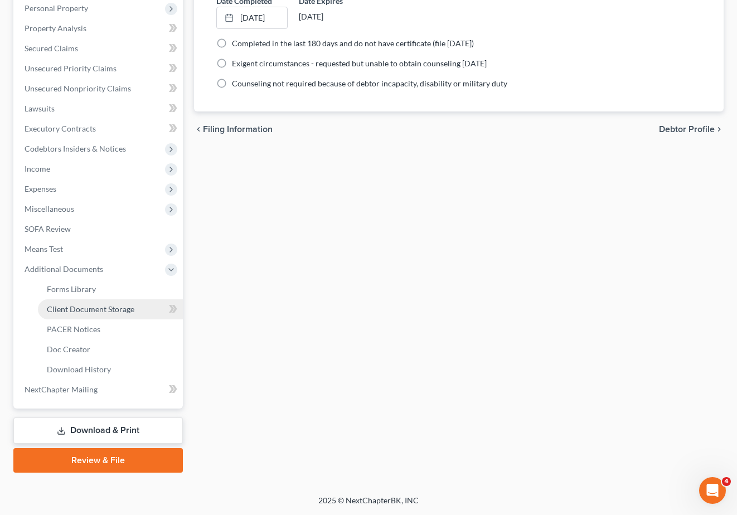
click at [86, 311] on span "Client Document Storage" at bounding box center [91, 309] width 88 height 9
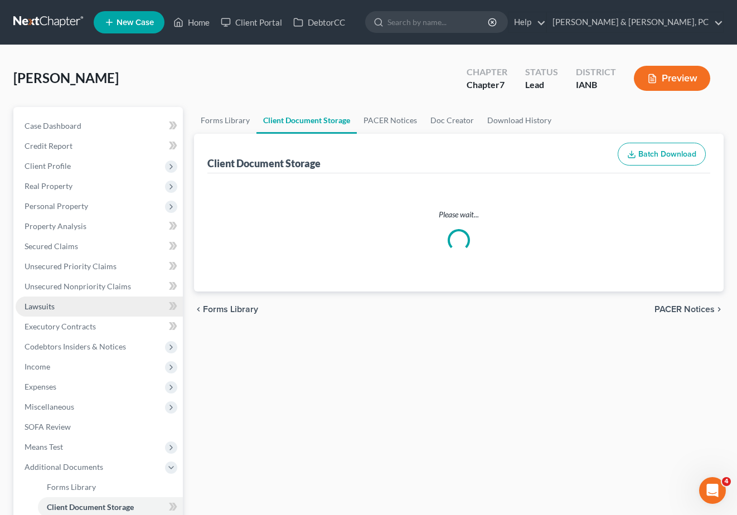
select select "4"
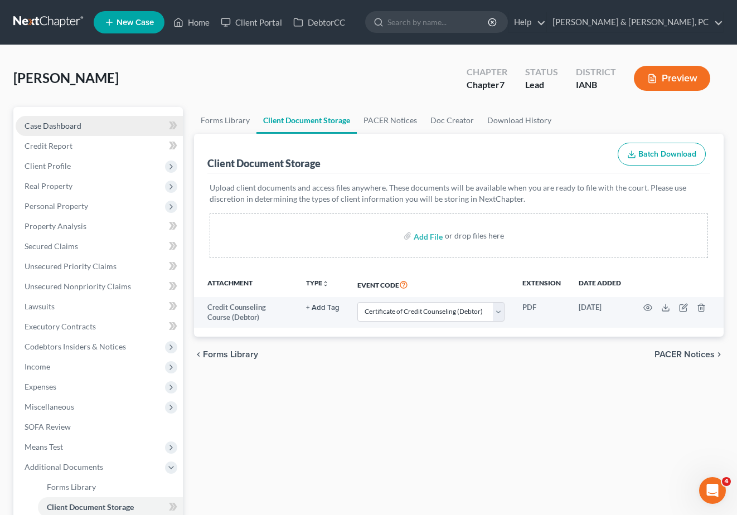
click at [48, 127] on span "Case Dashboard" at bounding box center [53, 125] width 57 height 9
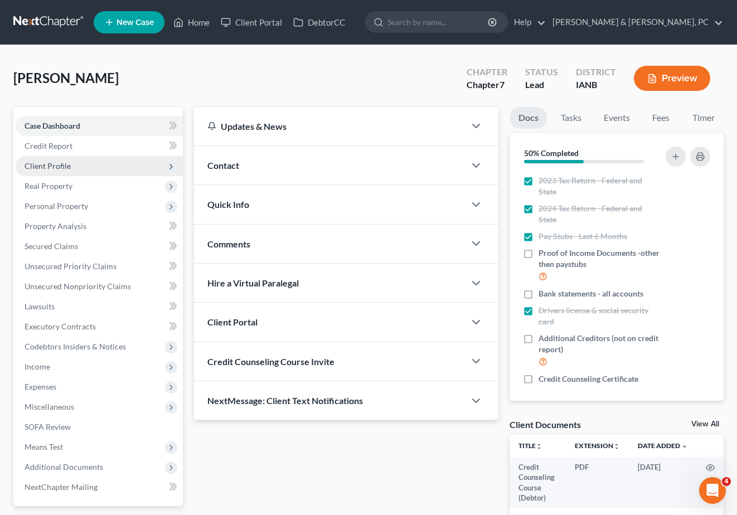
click at [86, 165] on span "Client Profile" at bounding box center [99, 166] width 167 height 20
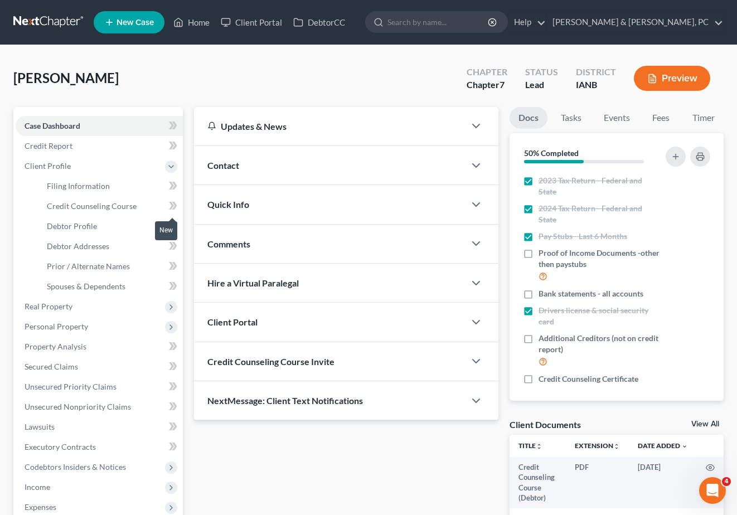
click at [170, 204] on icon at bounding box center [173, 206] width 8 height 14
click at [539, 385] on label "Credit Counseling Certificate" at bounding box center [589, 379] width 100 height 11
click at [543, 381] on input "Credit Counseling Certificate" at bounding box center [546, 377] width 7 height 7
checkbox input "true"
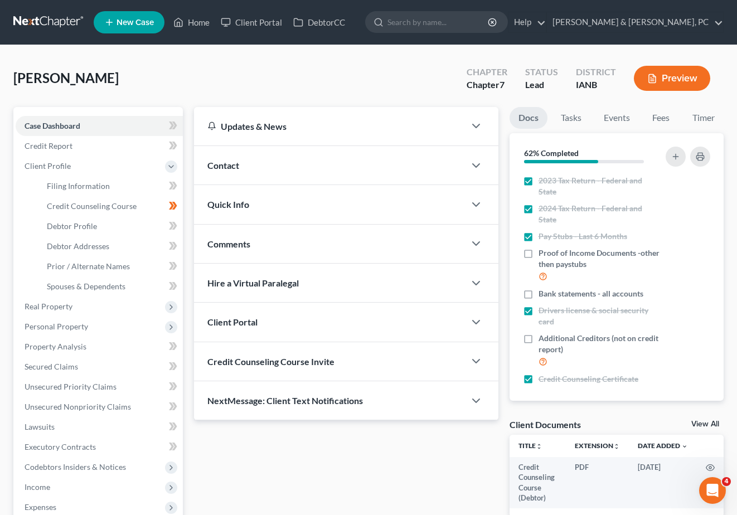
click at [252, 482] on div "Updates & News × Iowa Northern District Notes: Take a look at NextChapter's Dis…" at bounding box center [347, 321] width 316 height 428
click at [56, 365] on span "Secured Claims" at bounding box center [52, 366] width 54 height 9
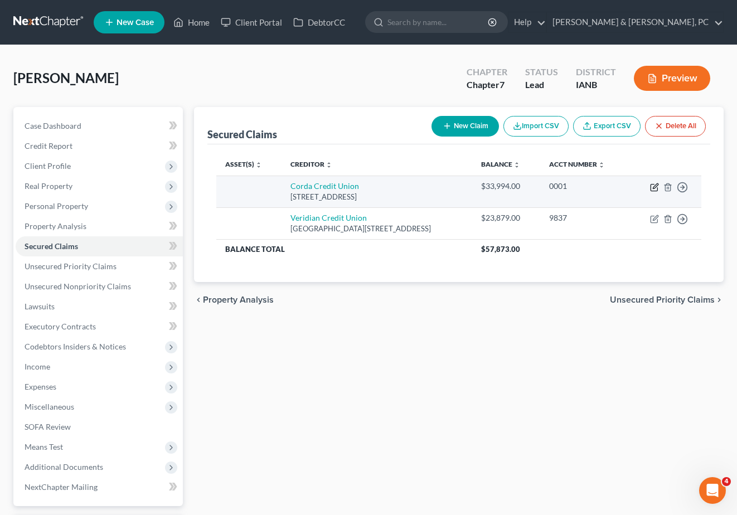
click at [655, 186] on icon "button" at bounding box center [655, 186] width 5 height 5
select select "16"
select select "0"
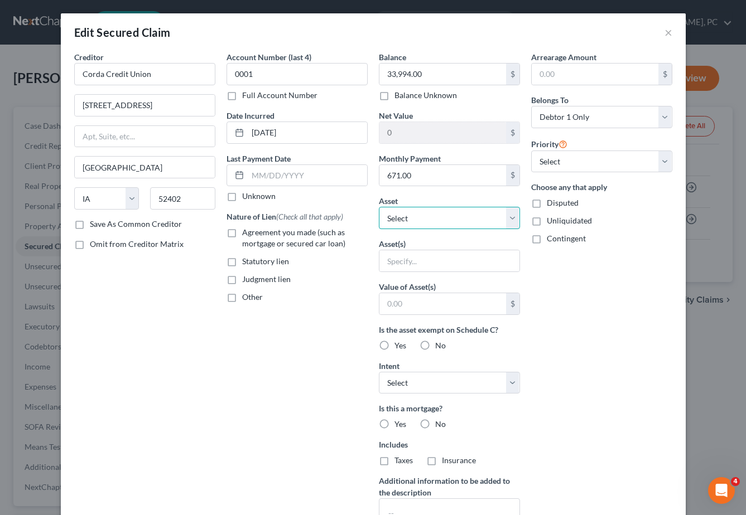
click at [402, 215] on select "Select Other Multiple Assets 2620 Raven Oaks Drive - $0.0 Clothing - Clothing o…" at bounding box center [449, 218] width 141 height 22
drag, startPoint x: 230, startPoint y: 235, endPoint x: 226, endPoint y: 231, distance: 5.9
click at [242, 235] on label "Agreement you made (such as mortgage or secured car loan)" at bounding box center [305, 238] width 126 height 22
click at [247, 234] on input "Agreement you made (such as mortgage or secured car loan)" at bounding box center [250, 230] width 7 height 7
checkbox input "true"
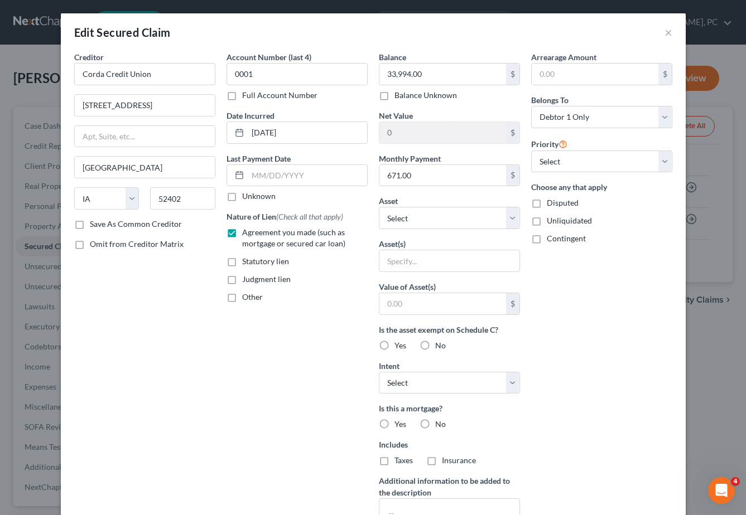
click at [411, 423] on div "Is this a mortgage? Yes No" at bounding box center [449, 416] width 141 height 27
click at [435, 423] on label "No" at bounding box center [440, 424] width 11 height 11
click at [440, 423] on input "No" at bounding box center [443, 422] width 7 height 7
radio input "true"
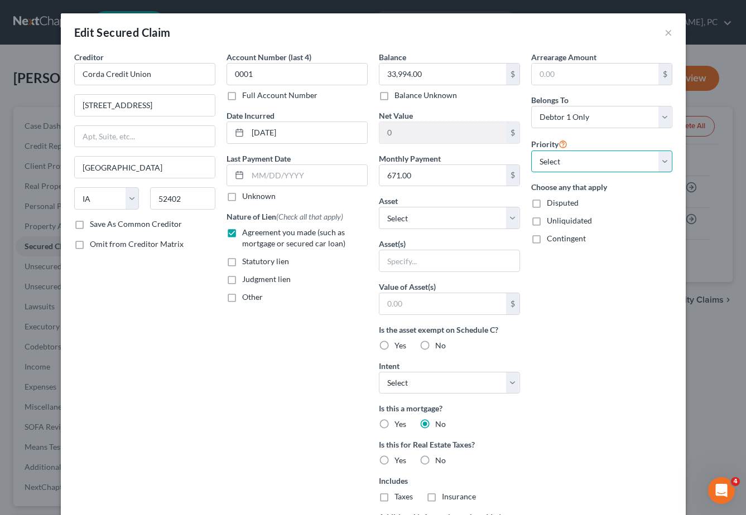
click at [586, 166] on select "Select 1st 2nd 3rd 4th 5th 6th 7th 8th 9th 10th 11th 12th 13th 14th 15th 16th 1…" at bounding box center [601, 162] width 141 height 22
select select "0"
click at [531, 151] on select "Select 1st 2nd 3rd 4th 5th 6th 7th 8th 9th 10th 11th 12th 13th 14th 15th 16th 1…" at bounding box center [601, 162] width 141 height 22
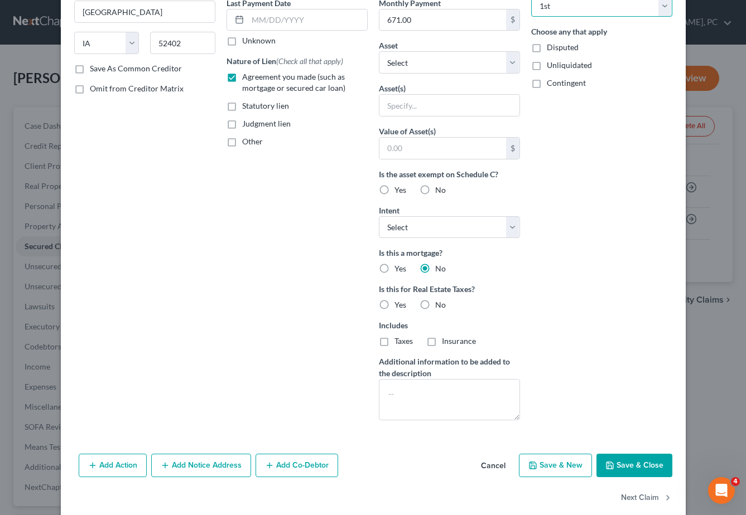
scroll to position [172, 0]
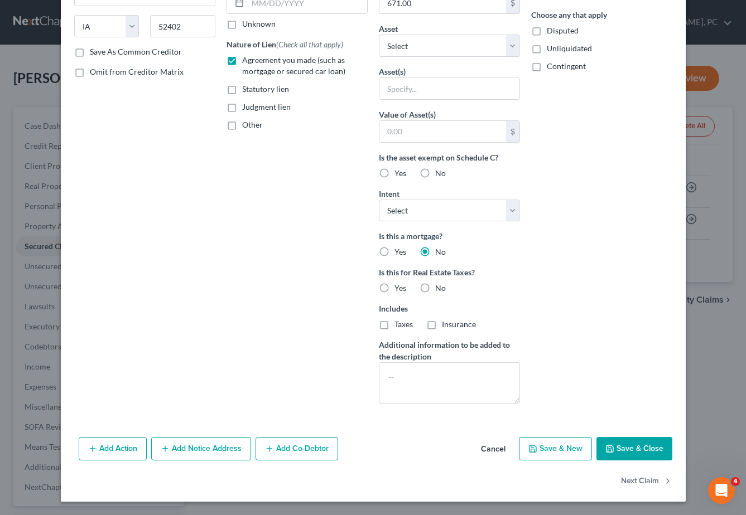
click at [634, 455] on button "Save & Close" at bounding box center [634, 448] width 76 height 23
type input "0"
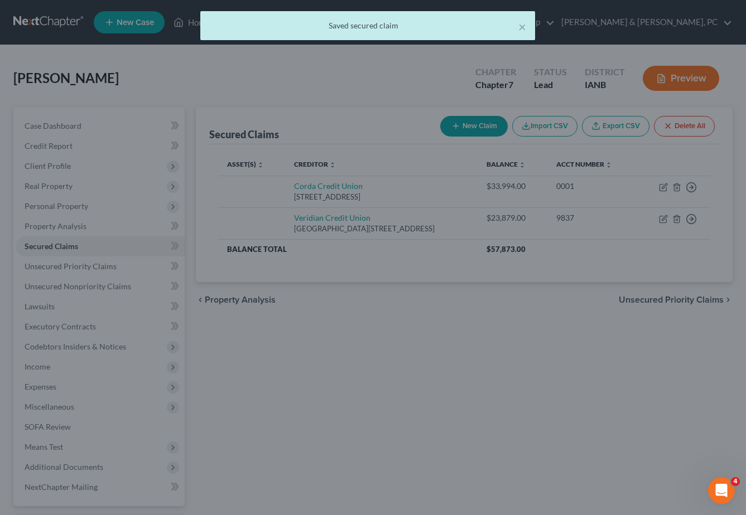
scroll to position [50, 0]
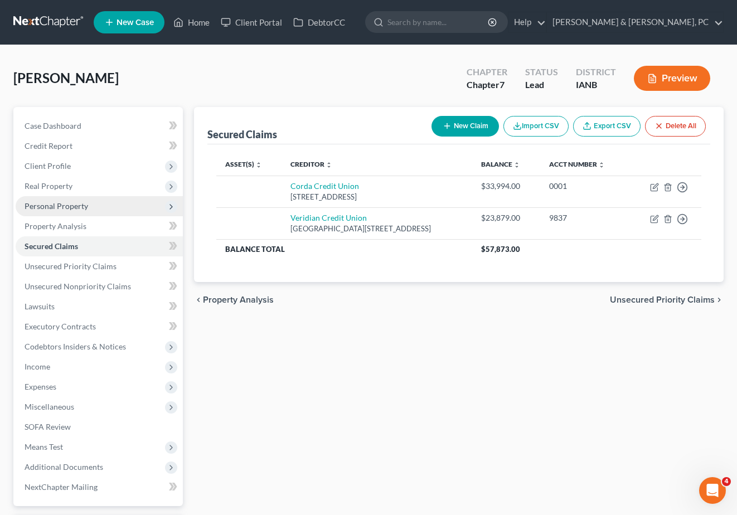
click at [74, 210] on span "Personal Property" at bounding box center [57, 205] width 64 height 9
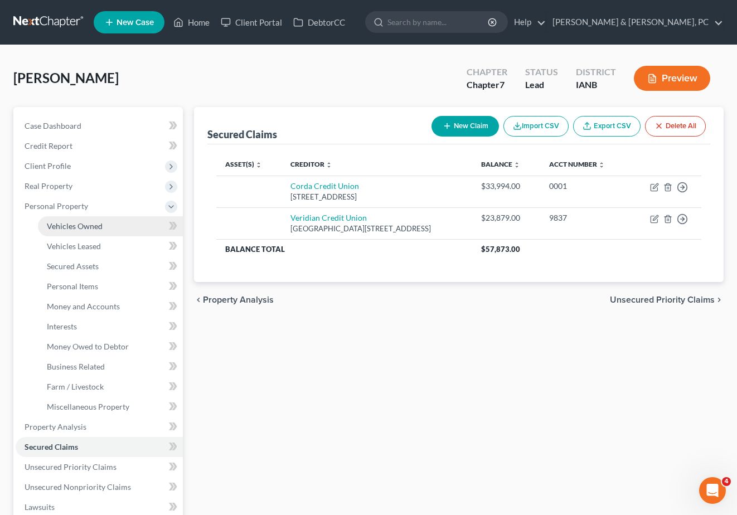
click at [78, 227] on span "Vehicles Owned" at bounding box center [75, 225] width 56 height 9
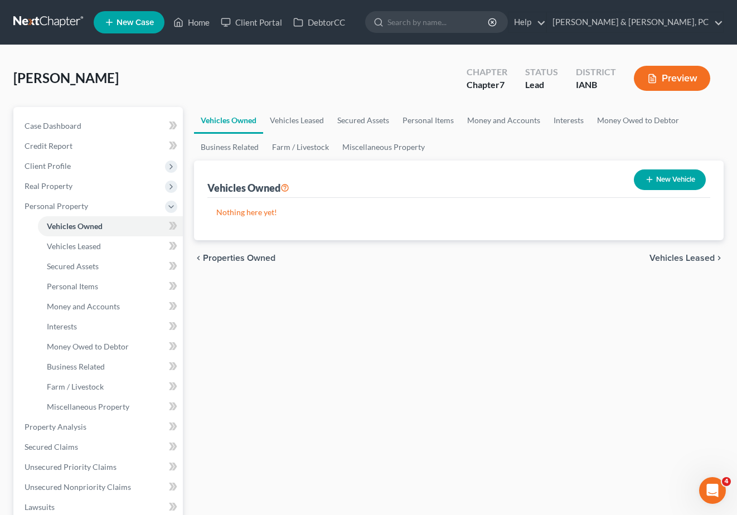
click at [680, 176] on button "New Vehicle" at bounding box center [670, 180] width 72 height 21
select select "0"
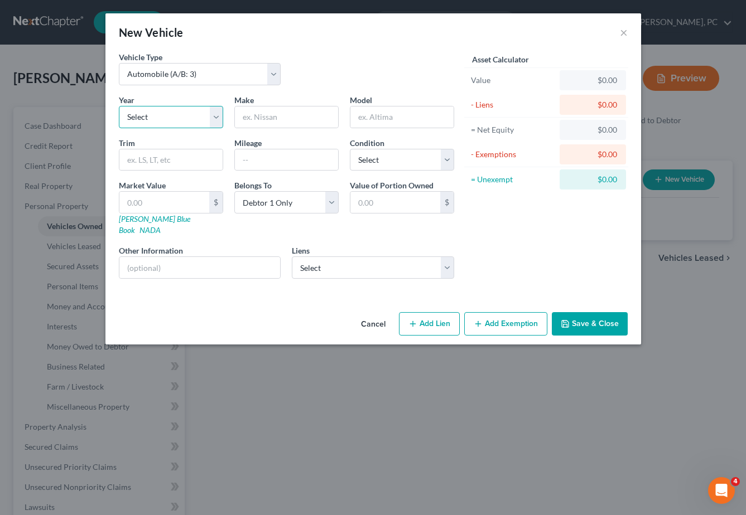
click at [155, 116] on select "Select 2026 2025 2024 2023 2022 2021 2020 2019 2018 2017 2016 2015 2014 2013 20…" at bounding box center [171, 117] width 104 height 22
select select "6"
click at [119, 106] on select "Select 2026 2025 2024 2023 2022 2021 2020 2019 2018 2017 2016 2015 2014 2013 20…" at bounding box center [171, 117] width 104 height 22
click at [272, 116] on input "text" at bounding box center [286, 117] width 103 height 21
type input "Jeep"
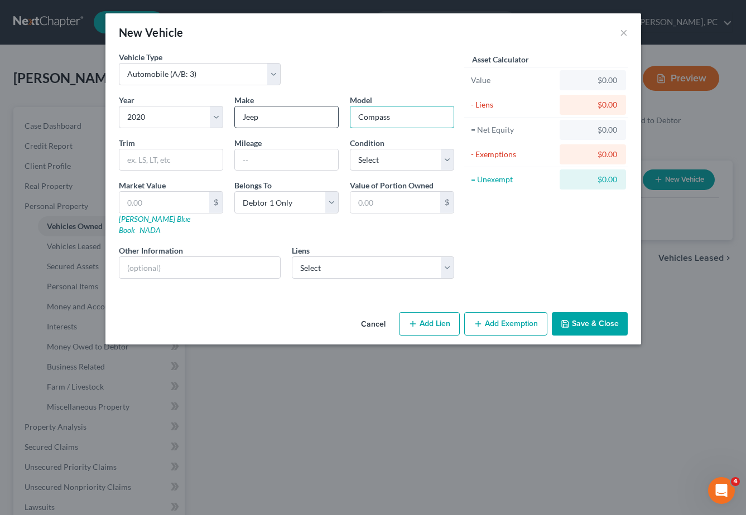
type input "Compass"
click at [322, 257] on select "Select Corda Credit Union - $33,994.00 Veridian Credit Union - $23,879.00" at bounding box center [373, 268] width 162 height 22
click at [320, 259] on select "Select Corda Credit Union - $33,994.00 Veridian Credit Union - $23,879.00" at bounding box center [373, 268] width 162 height 22
select select "0"
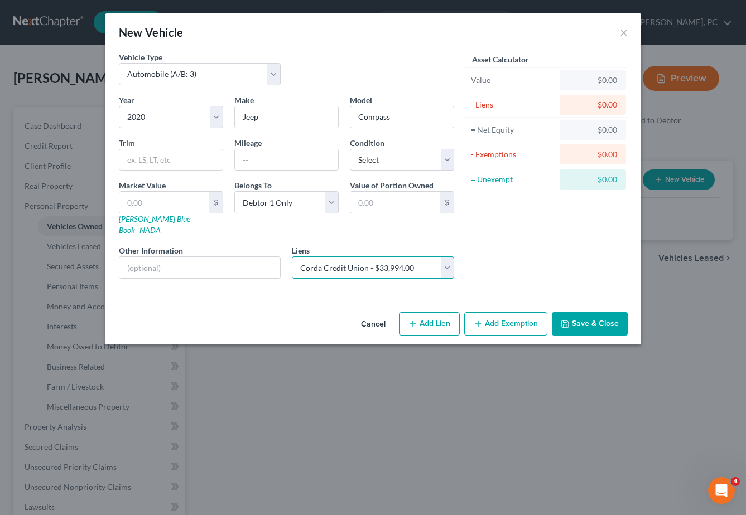
click at [292, 257] on select "Select Corda Credit Union - $33,994.00 Veridian Credit Union - $23,879.00" at bounding box center [373, 268] width 162 height 22
select select
select select "16"
select select "0"
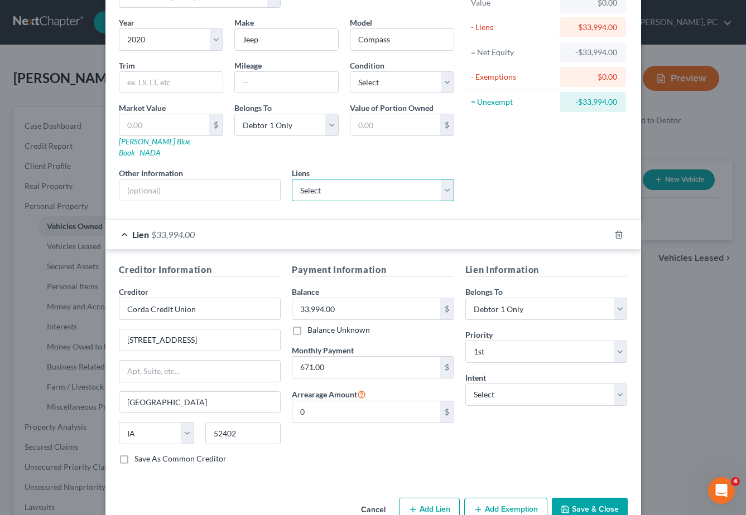
scroll to position [95, 0]
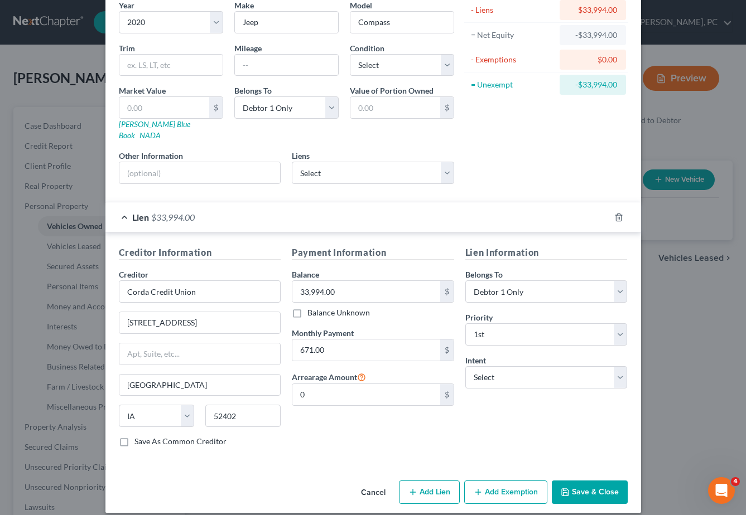
click at [581, 481] on button "Save & Close" at bounding box center [590, 492] width 76 height 23
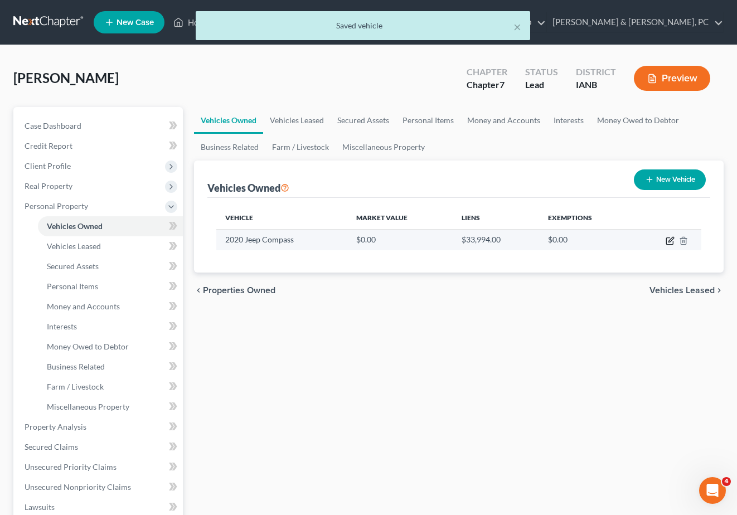
click at [670, 238] on icon "button" at bounding box center [670, 240] width 9 height 9
select select "0"
select select "6"
select select "0"
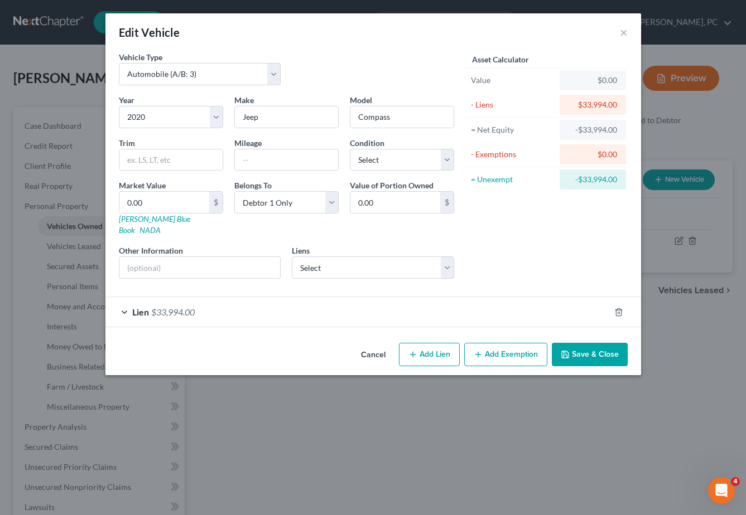
click at [286, 297] on div "Lien $33,994.00" at bounding box center [357, 312] width 504 height 30
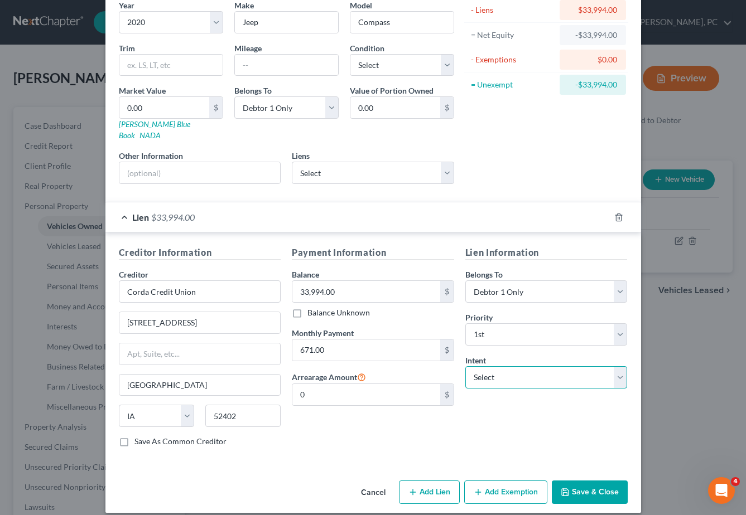
click at [487, 366] on select "Select Surrender Redeem Reaffirm Avoid Other" at bounding box center [546, 377] width 162 height 22
drag, startPoint x: 487, startPoint y: 368, endPoint x: 488, endPoint y: 379, distance: 11.7
click at [487, 368] on select "Select Surrender Redeem Reaffirm Avoid Other" at bounding box center [546, 377] width 162 height 22
select select "0"
click at [465, 366] on select "Select Surrender Redeem Reaffirm Avoid Other" at bounding box center [546, 377] width 162 height 22
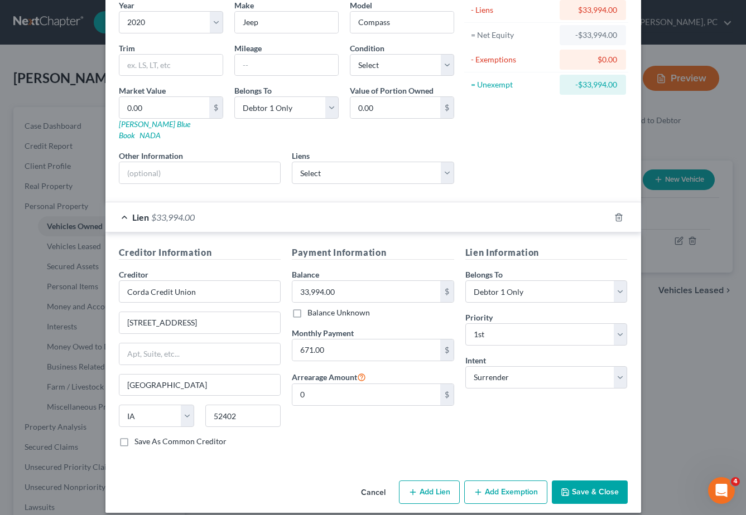
click at [581, 481] on button "Save & Close" at bounding box center [590, 492] width 76 height 23
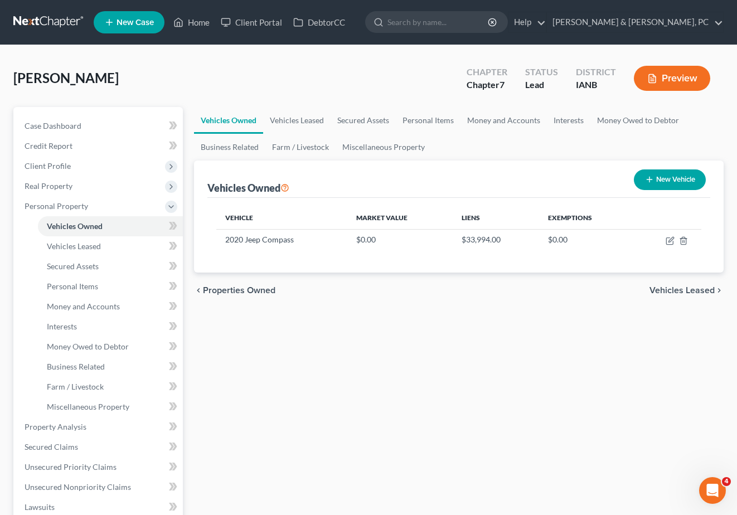
click at [347, 387] on div "Vehicles Owned Vehicles Leased Secured Assets Personal Items Money and Accounts…" at bounding box center [460, 439] width 542 height 664
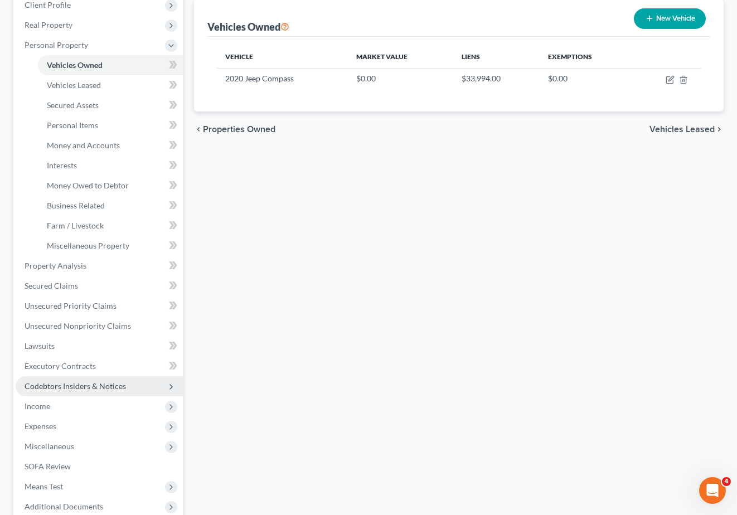
scroll to position [187, 0]
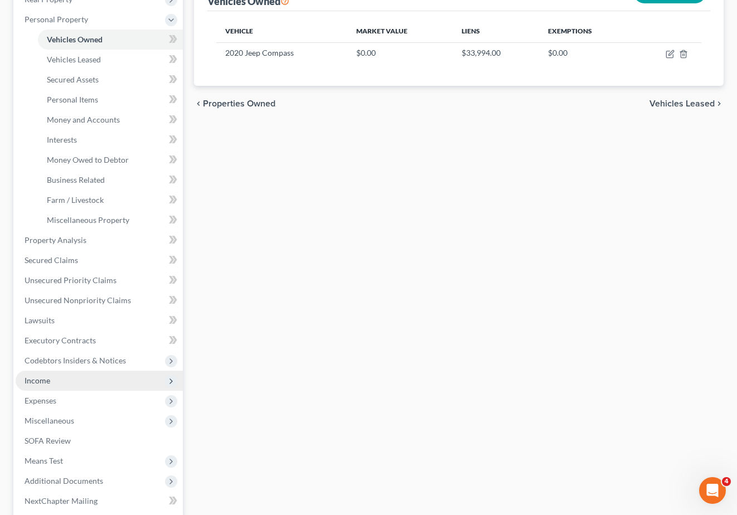
click at [43, 377] on span "Income" at bounding box center [38, 380] width 26 height 9
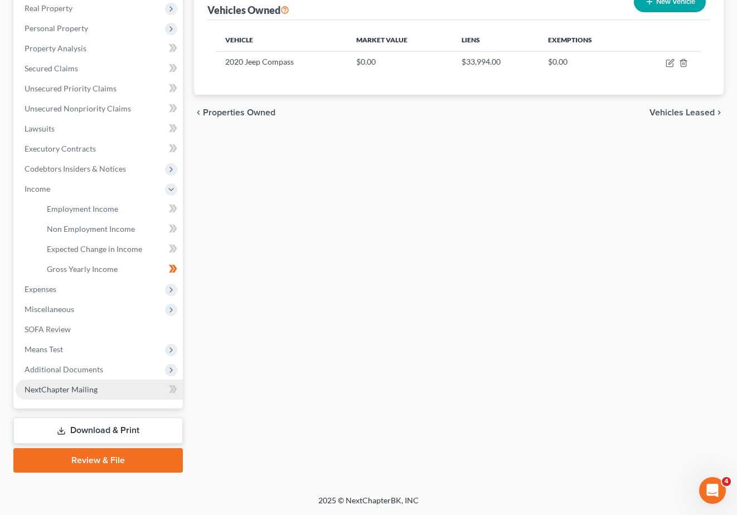
scroll to position [178, 0]
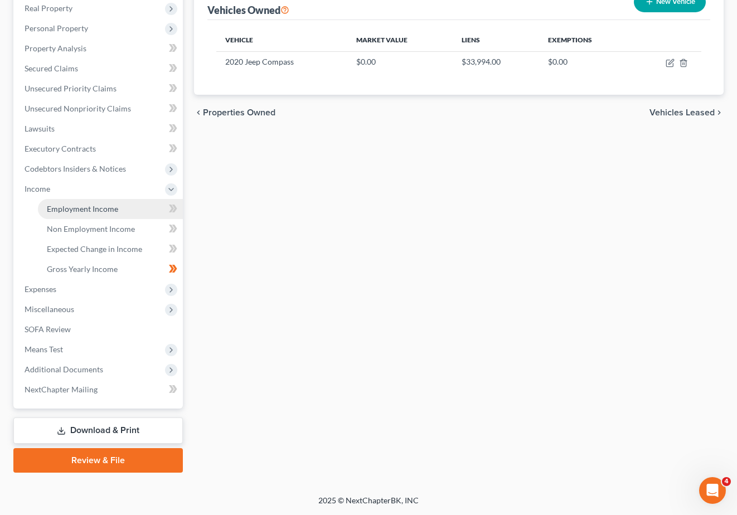
click at [89, 206] on span "Employment Income" at bounding box center [82, 208] width 71 height 9
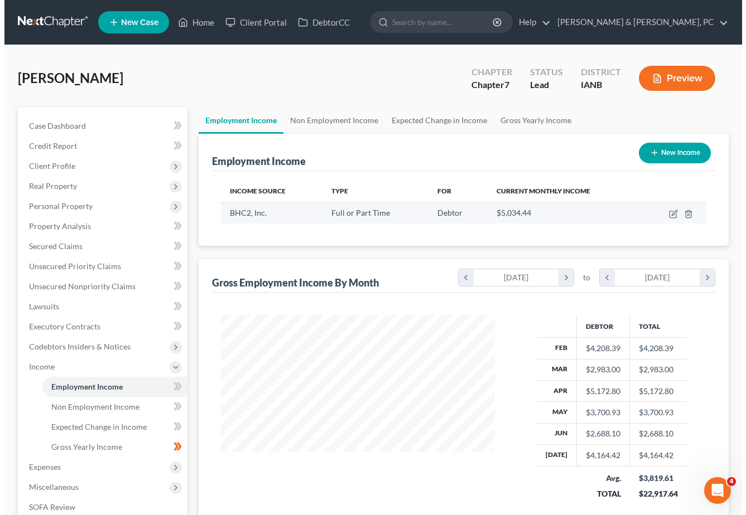
scroll to position [200, 296]
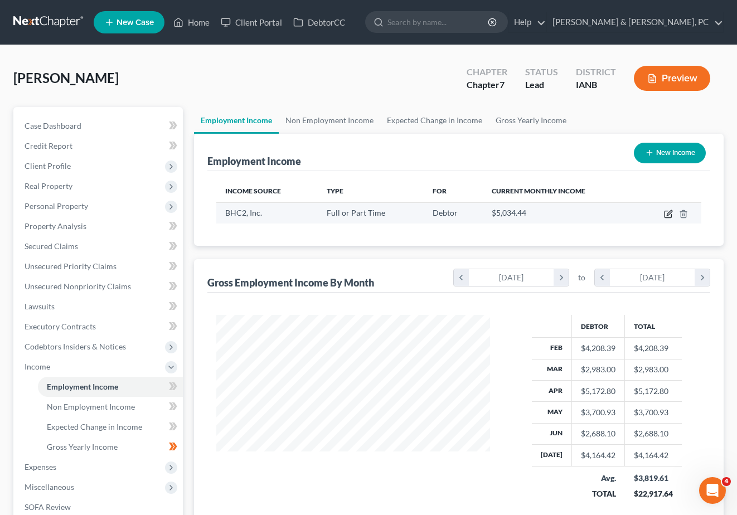
click at [669, 212] on icon "button" at bounding box center [668, 214] width 9 height 9
select select "0"
select select "16"
select select "1"
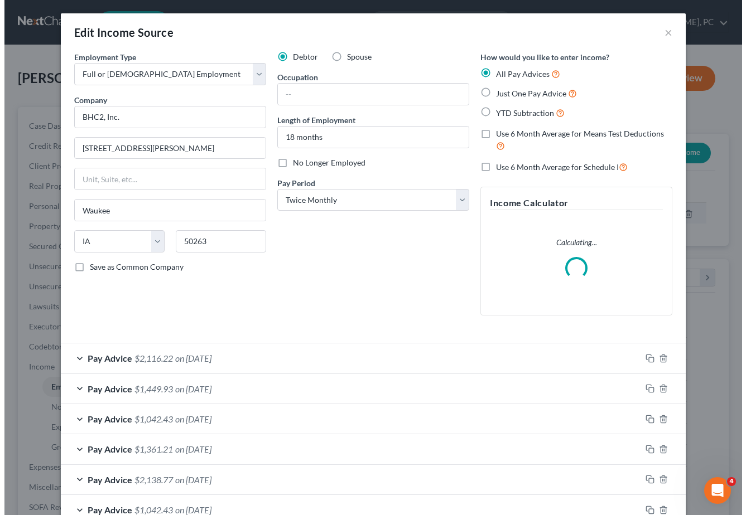
scroll to position [200, 300]
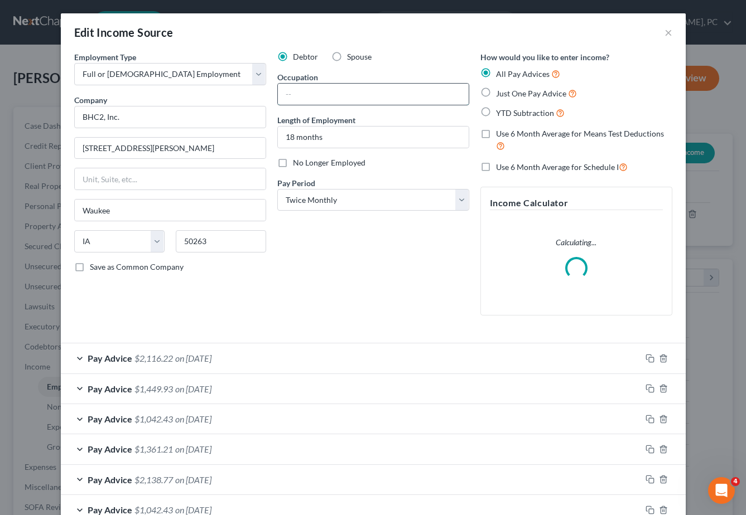
click at [289, 93] on input "text" at bounding box center [373, 94] width 191 height 21
type input "Caregiver"
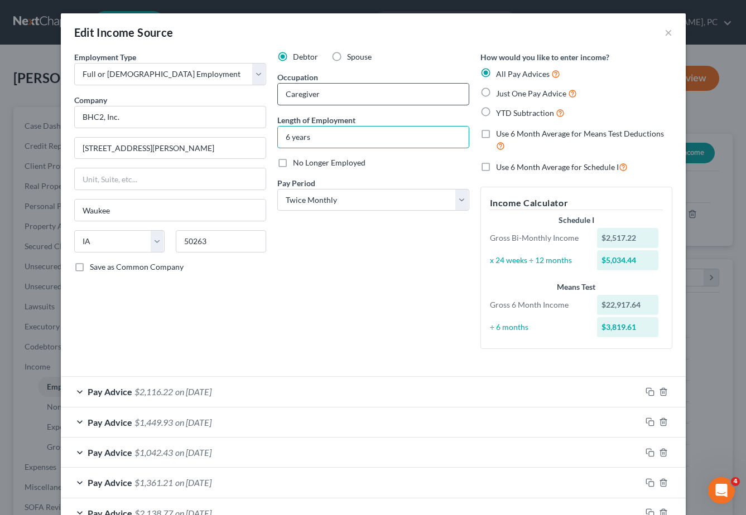
type input "6 years"
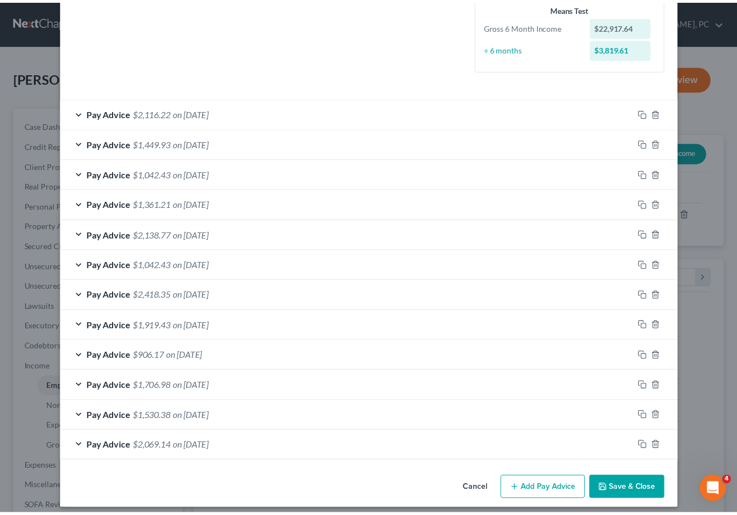
scroll to position [287, 0]
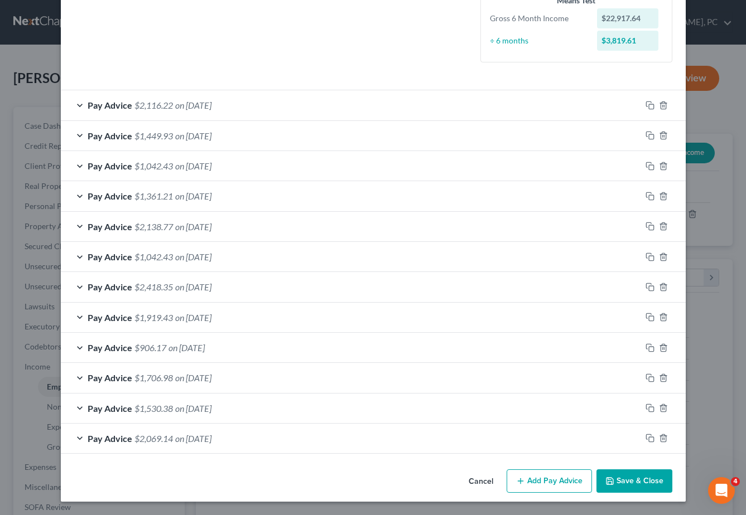
click at [634, 482] on button "Save & Close" at bounding box center [634, 481] width 76 height 23
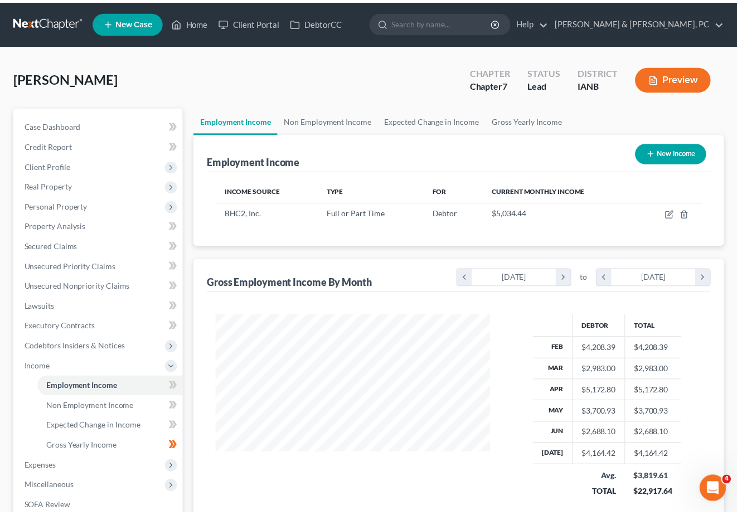
scroll to position [557579, 557483]
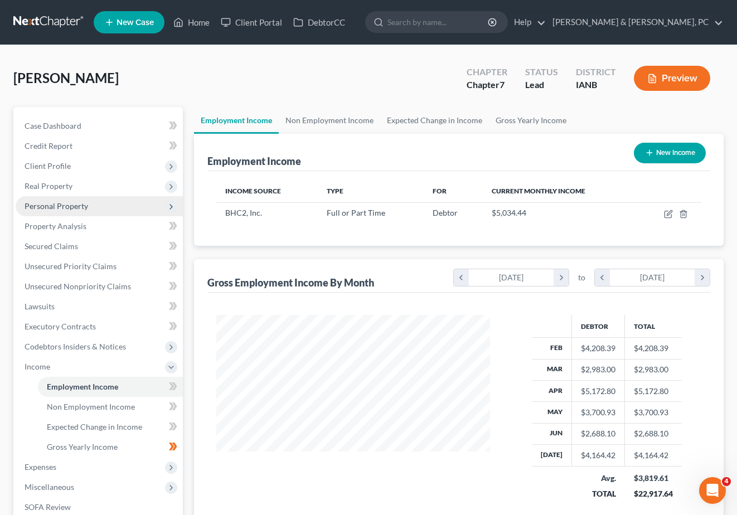
click at [52, 205] on span "Personal Property" at bounding box center [57, 205] width 64 height 9
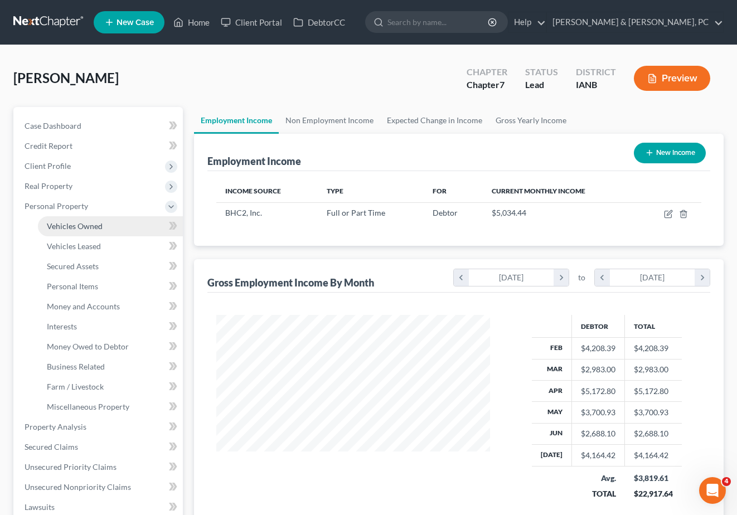
click at [69, 222] on span "Vehicles Owned" at bounding box center [75, 225] width 56 height 9
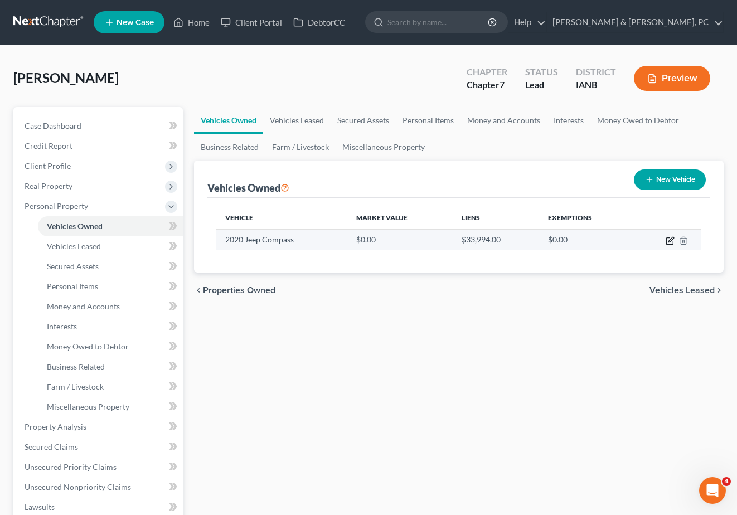
click at [670, 240] on icon "button" at bounding box center [671, 239] width 5 height 5
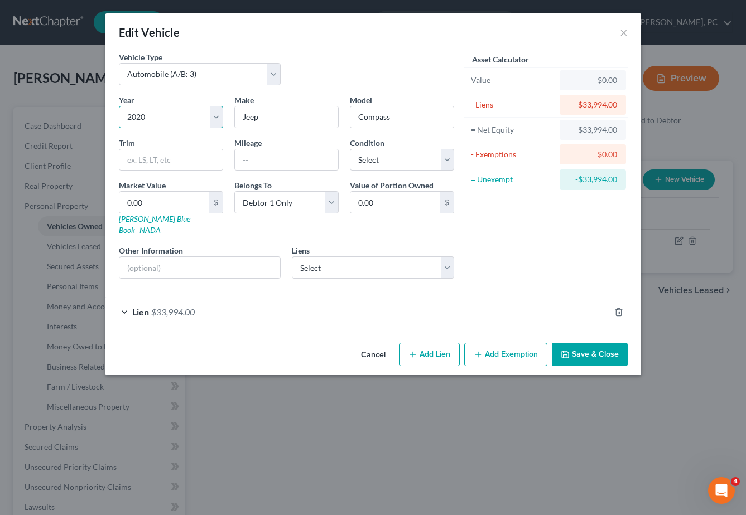
click at [146, 119] on select "Select 2026 2025 2024 2023 2022 2021 2020 2019 2018 2017 2016 2015 2014 2013 20…" at bounding box center [171, 117] width 104 height 22
click at [119, 106] on select "Select 2026 2025 2024 2023 2022 2021 2020 2019 2018 2017 2016 2015 2014 2013 20…" at bounding box center [171, 117] width 104 height 22
click at [277, 163] on input "text" at bounding box center [286, 159] width 103 height 21
click at [615, 345] on button "Save & Close" at bounding box center [590, 354] width 76 height 23
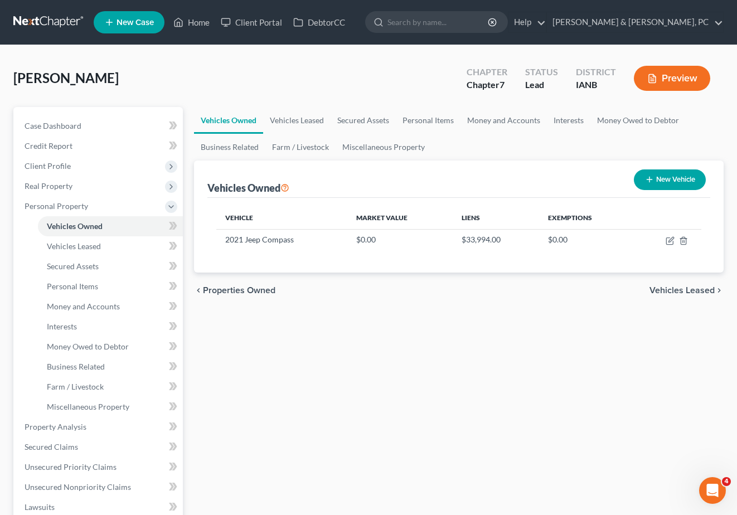
drag, startPoint x: 453, startPoint y: 455, endPoint x: 443, endPoint y: 461, distance: 12.1
click at [453, 455] on div "Vehicles Owned Vehicles Leased Secured Assets Personal Items Money and Accounts…" at bounding box center [460, 439] width 542 height 664
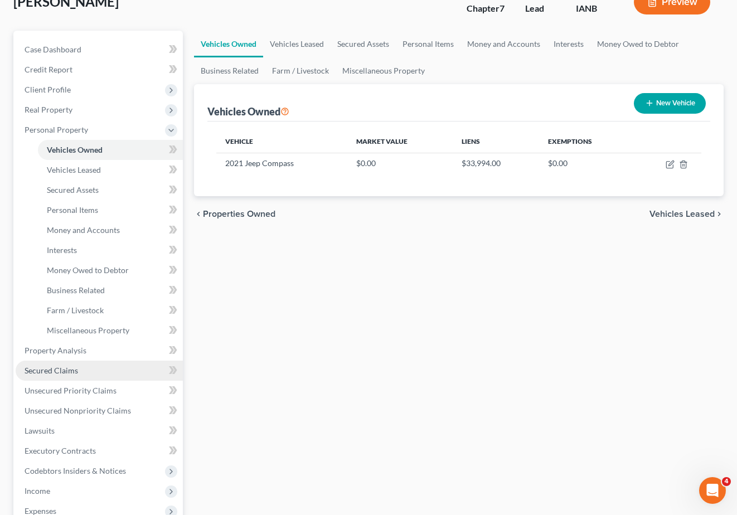
scroll to position [78, 0]
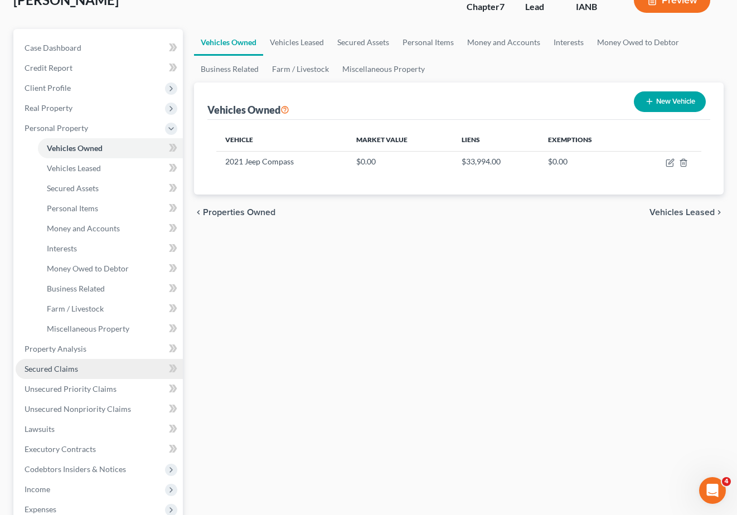
click at [57, 364] on span "Secured Claims" at bounding box center [52, 368] width 54 height 9
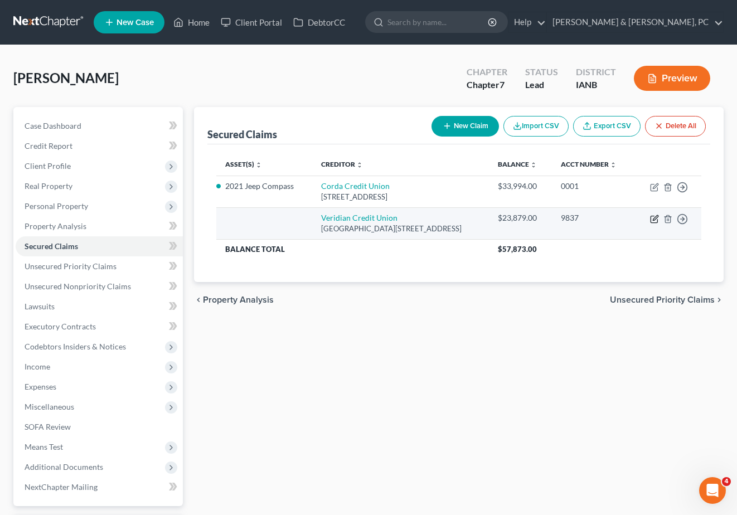
click at [653, 215] on icon "button" at bounding box center [654, 219] width 9 height 9
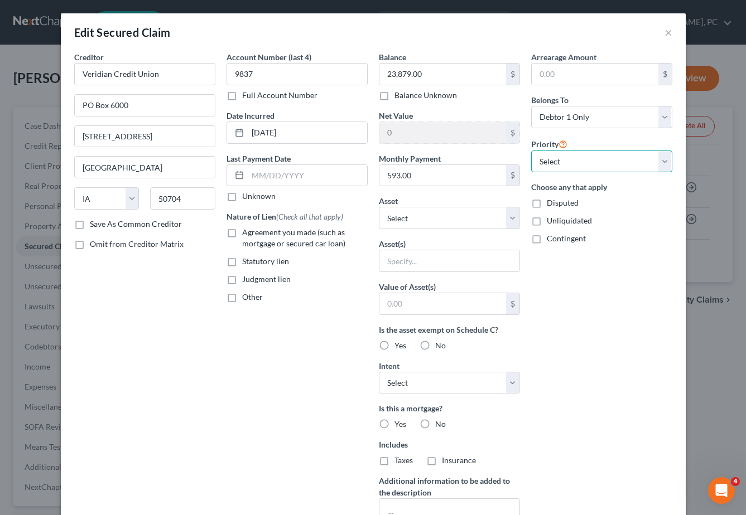
click at [583, 158] on select "Select 1st 2nd 3rd 4th 5th 6th 7th 8th 9th 10th 11th 12th 13th 14th 15th 16th 1…" at bounding box center [601, 162] width 141 height 22
click at [531, 151] on select "Select 1st 2nd 3rd 4th 5th 6th 7th 8th 9th 10th 11th 12th 13th 14th 15th 16th 1…" at bounding box center [601, 162] width 141 height 22
click at [567, 110] on select "Select Debtor 1 Only Debtor 2 Only Debtor 1 And Debtor 2 Only At Least One Of T…" at bounding box center [601, 117] width 141 height 22
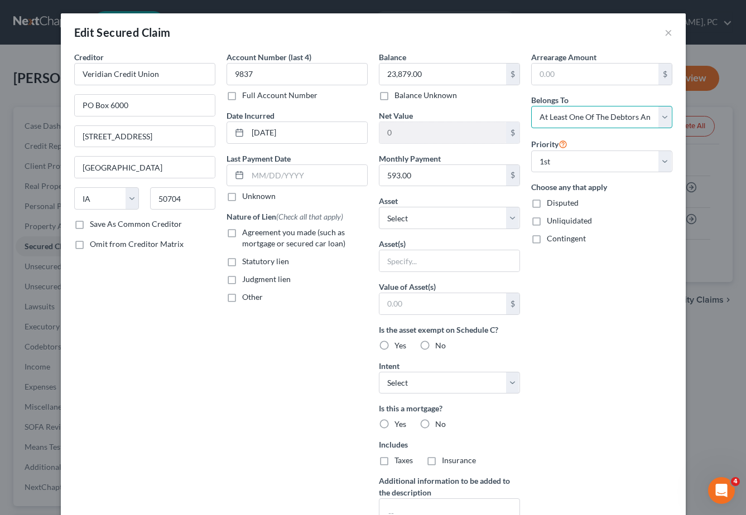
click at [531, 106] on select "Select Debtor 1 Only Debtor 2 Only Debtor 1 And Debtor 2 Only At Least One Of T…" at bounding box center [601, 117] width 141 height 22
click at [292, 238] on label "Agreement you made (such as mortgage or secured car loan)" at bounding box center [305, 238] width 126 height 22
click at [254, 234] on input "Agreement you made (such as mortgage or secured car loan)" at bounding box center [250, 230] width 7 height 7
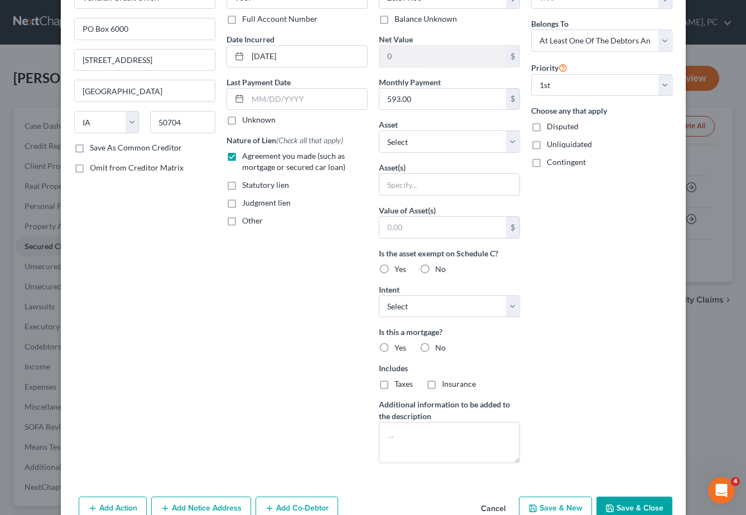
scroll to position [136, 0]
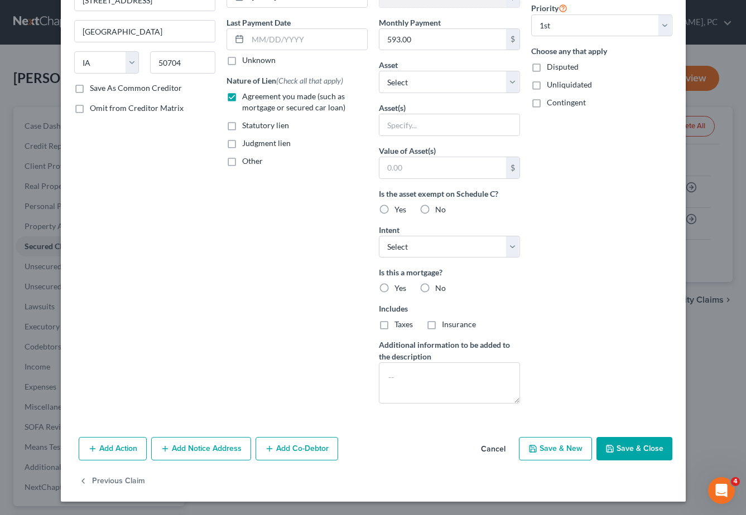
click at [307, 449] on button "Add Co-Debtor" at bounding box center [296, 448] width 83 height 23
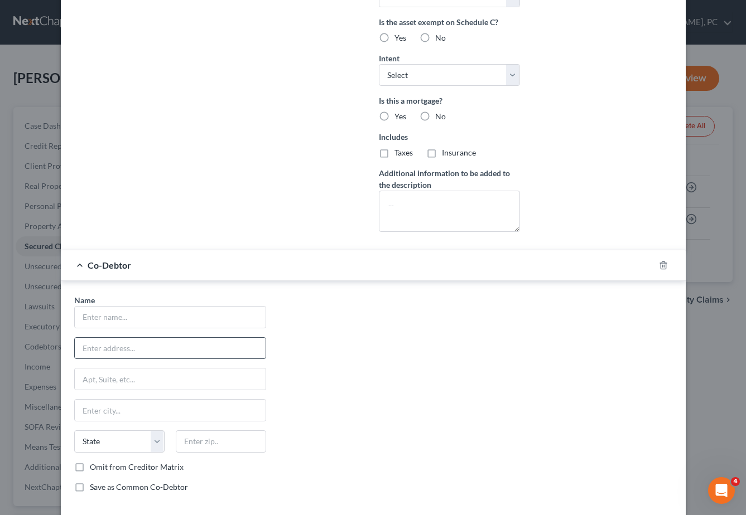
scroll to position [313, 0]
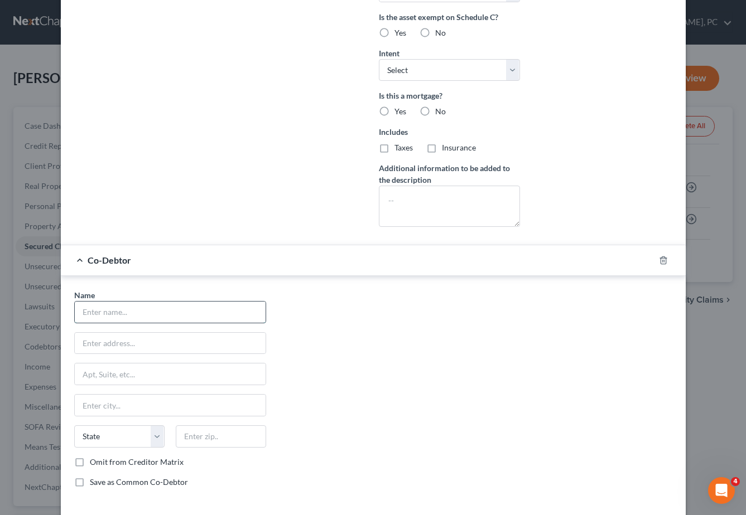
click at [102, 310] on input "text" at bounding box center [170, 312] width 191 height 21
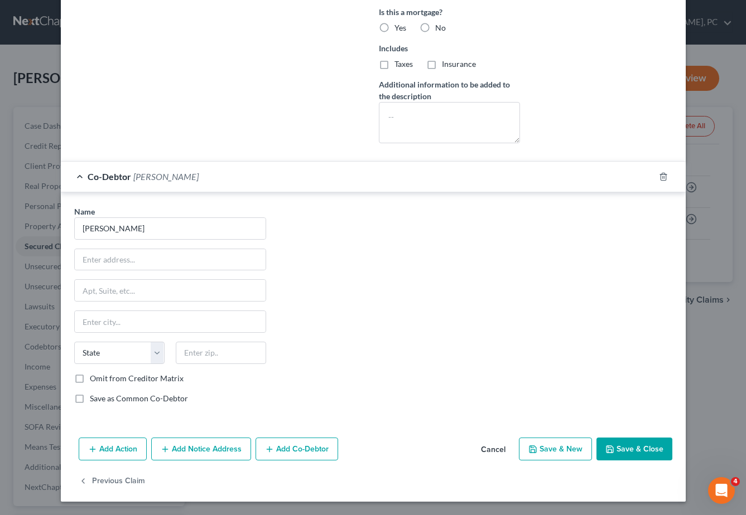
click at [641, 447] on button "Save & Close" at bounding box center [634, 449] width 76 height 23
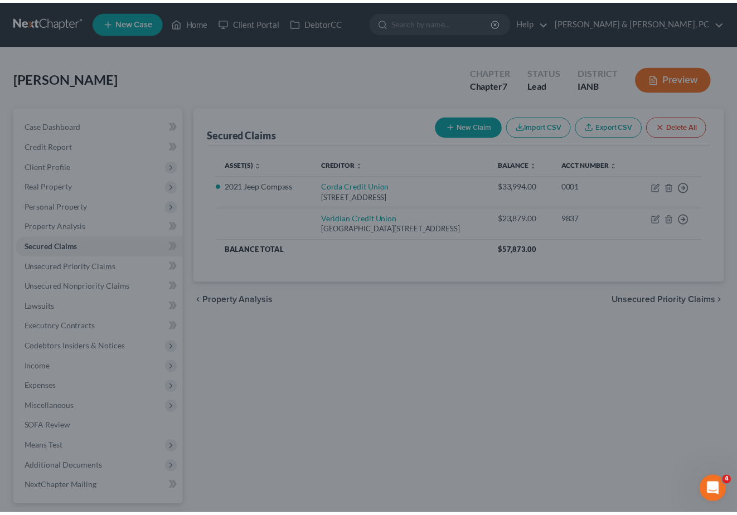
scroll to position [45, 0]
